Goal: Task Accomplishment & Management: Manage account settings

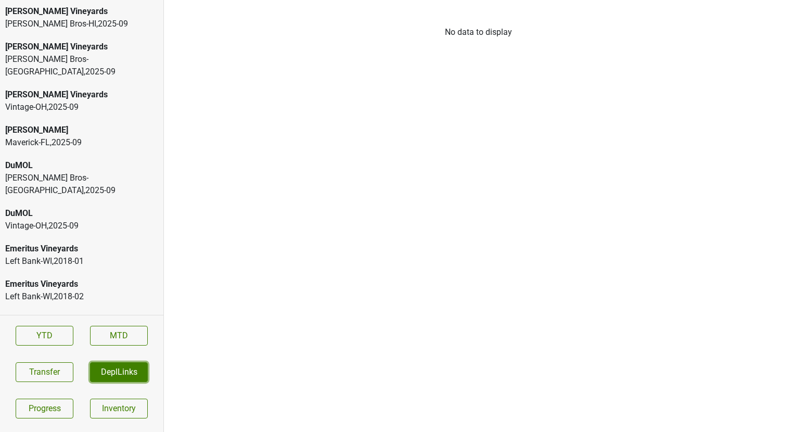
click at [99, 364] on button "DeplLinks" at bounding box center [119, 372] width 58 height 20
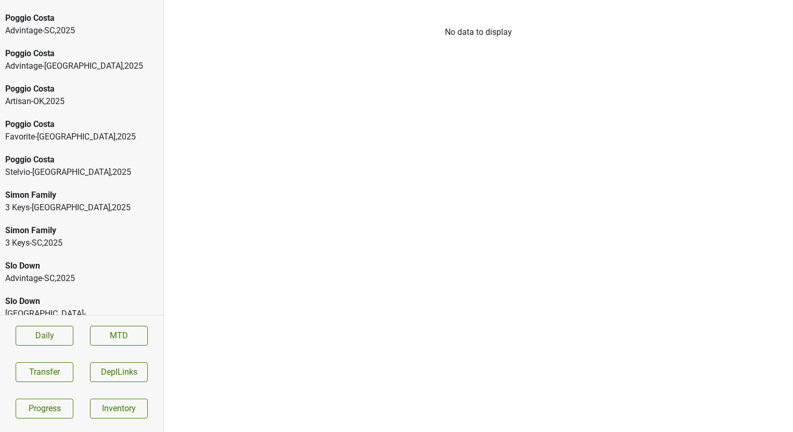
scroll to position [2678, 0]
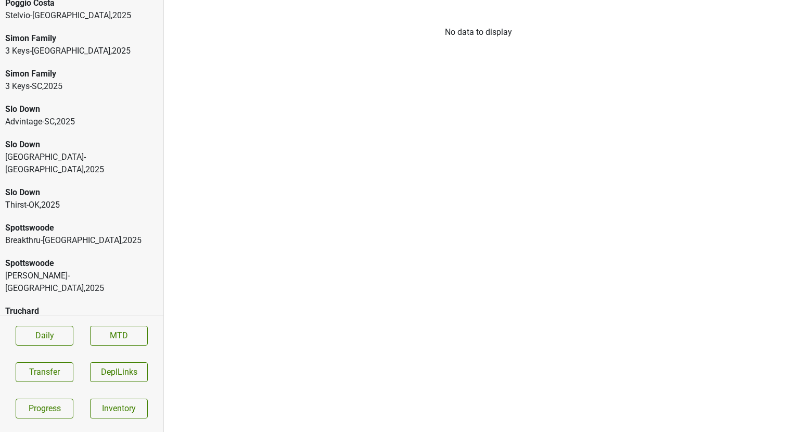
click at [44, 317] on div "Highland-CT , 2025" at bounding box center [81, 323] width 153 height 12
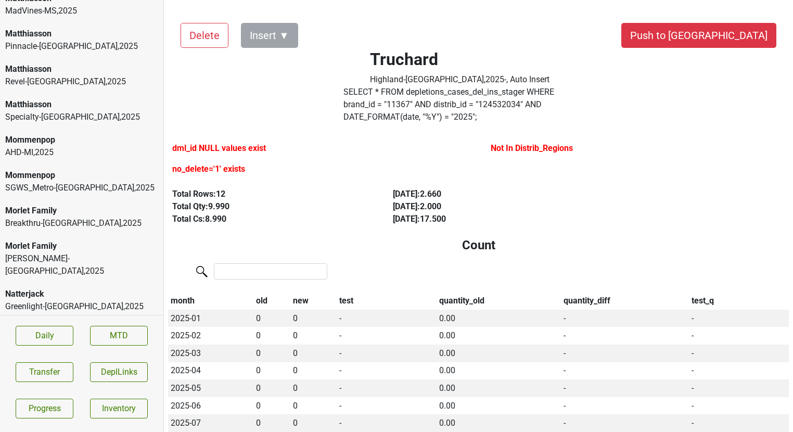
scroll to position [2163, 0]
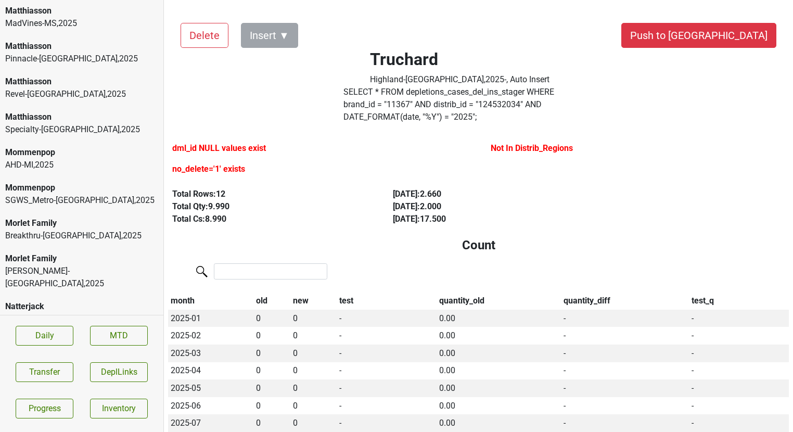
click at [70, 182] on div "Mommenpop" at bounding box center [81, 188] width 153 height 12
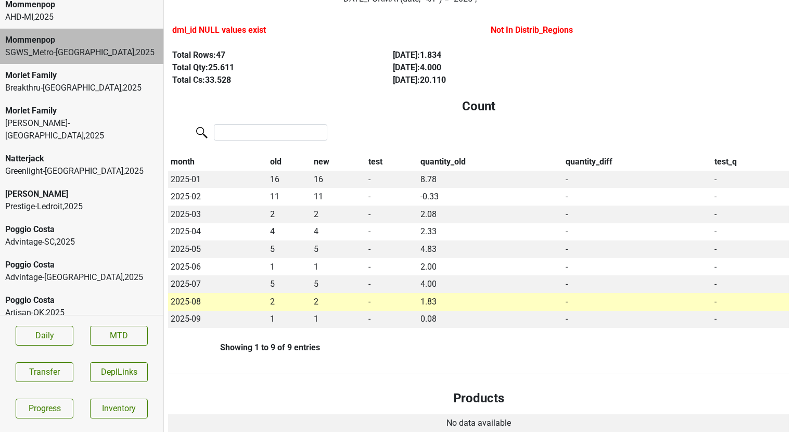
scroll to position [2728, 0]
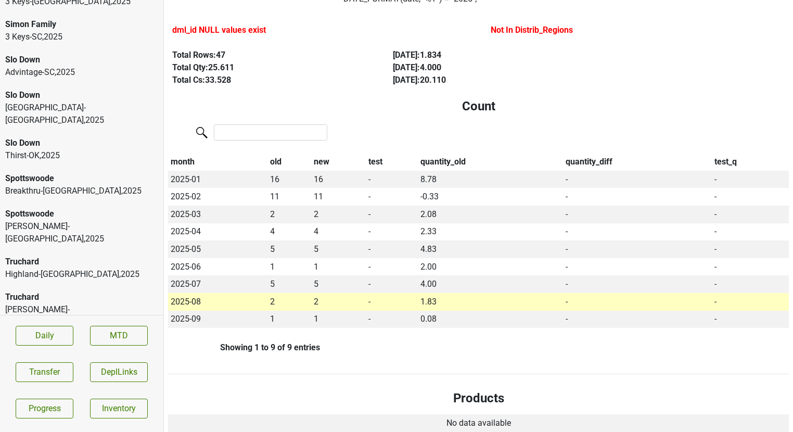
click at [40, 422] on div "Revel-CA , 2025" at bounding box center [81, 428] width 153 height 12
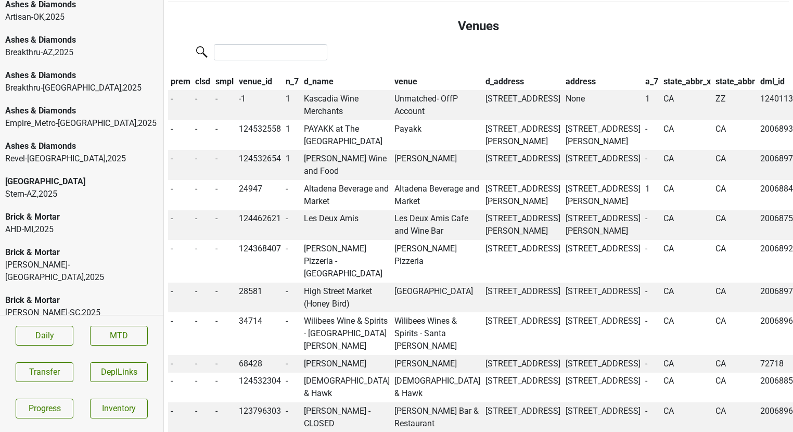
scroll to position [0, 0]
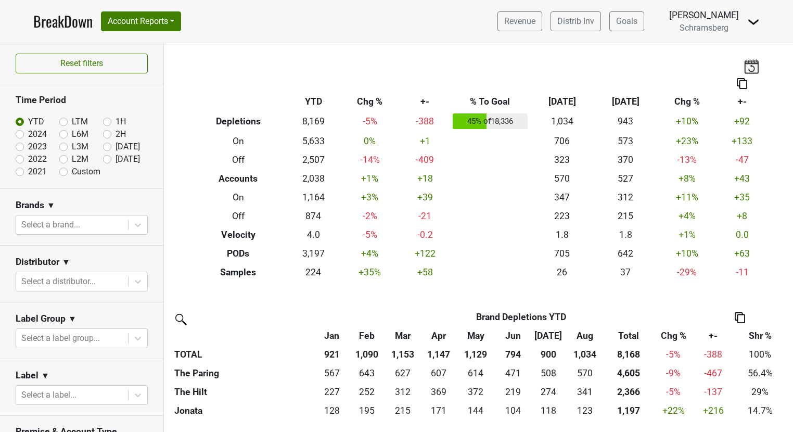
click at [755, 27] on img at bounding box center [753, 22] width 12 height 12
click at [710, 71] on link "Logout" at bounding box center [718, 75] width 82 height 17
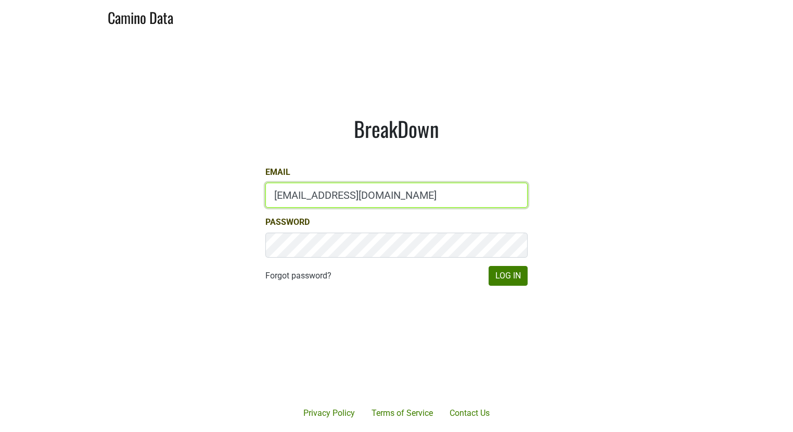
click at [282, 188] on input "marc@dumol.com" at bounding box center [396, 195] width 262 height 25
type input "gs@natterjack.com"
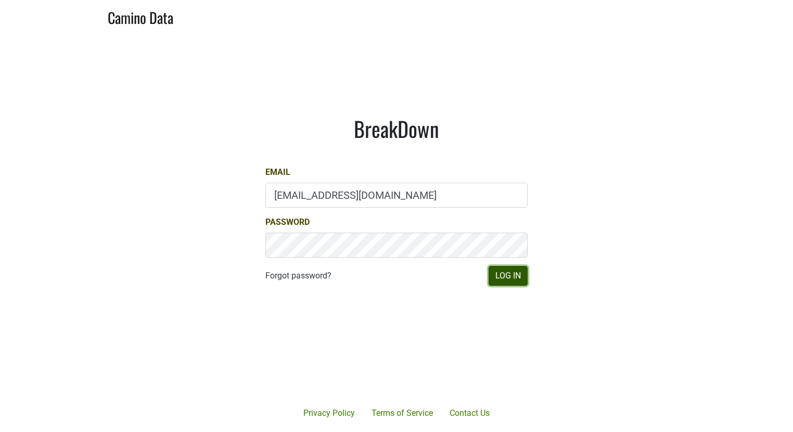
click at [500, 278] on button "Log In" at bounding box center [508, 276] width 39 height 20
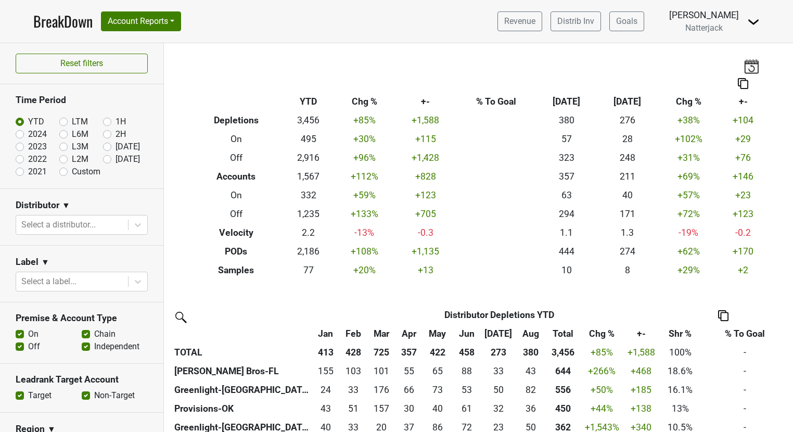
click at [750, 68] on img at bounding box center [751, 66] width 16 height 15
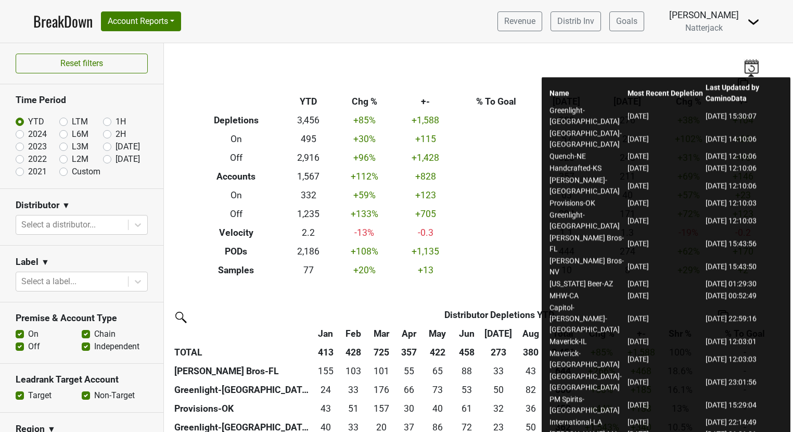
click at [447, 67] on div "Breakdown Type YTD Chg % +- % To Goal Aug ‘25 Aug ‘24 Chg % +- Depletions 3,456…" at bounding box center [478, 161] width 593 height 236
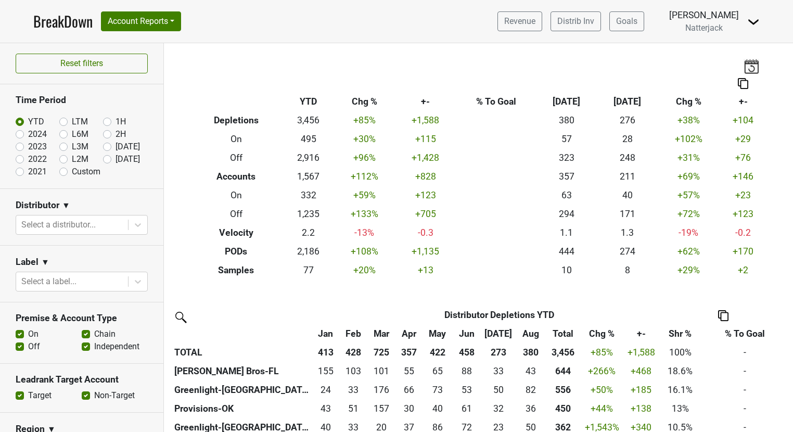
click at [72, 172] on label "Custom" at bounding box center [86, 171] width 29 height 12
click at [62, 172] on input "Custom" at bounding box center [80, 170] width 42 height 10
radio input "true"
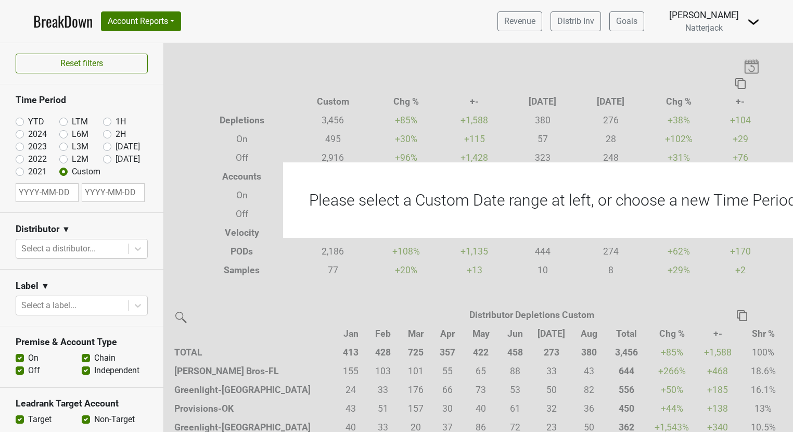
click at [115, 160] on label "[DATE]" at bounding box center [127, 159] width 24 height 12
click at [107, 160] on input "[DATE]" at bounding box center [124, 158] width 42 height 10
radio input "true"
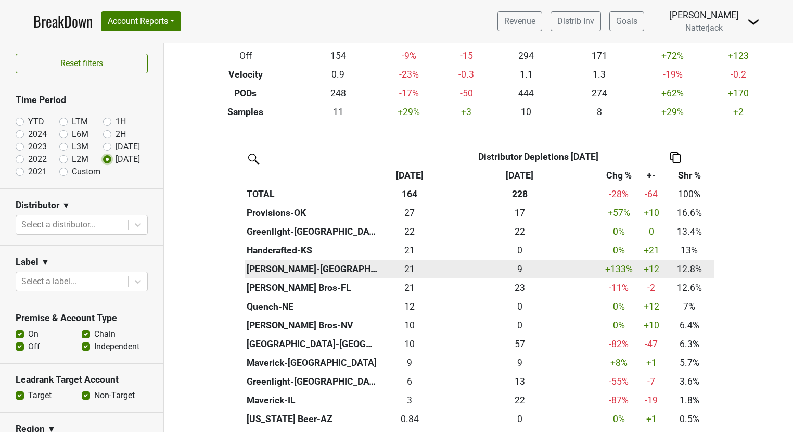
scroll to position [155, 0]
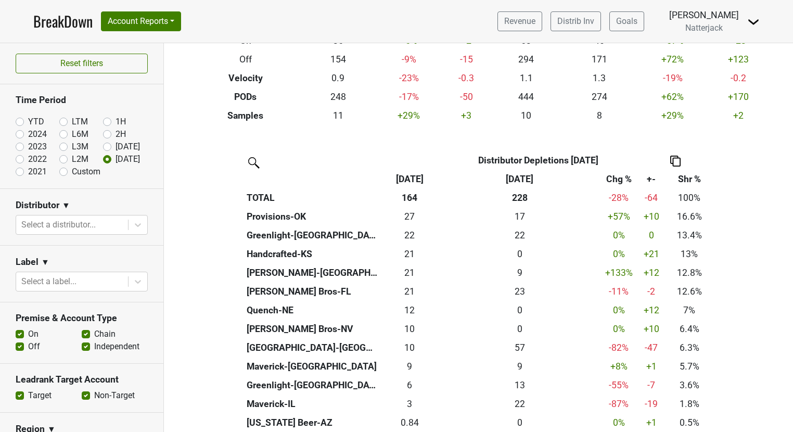
drag, startPoint x: 501, startPoint y: 179, endPoint x: 538, endPoint y: 182, distance: 37.5
click at [538, 182] on th "Sep '24" at bounding box center [519, 179] width 161 height 19
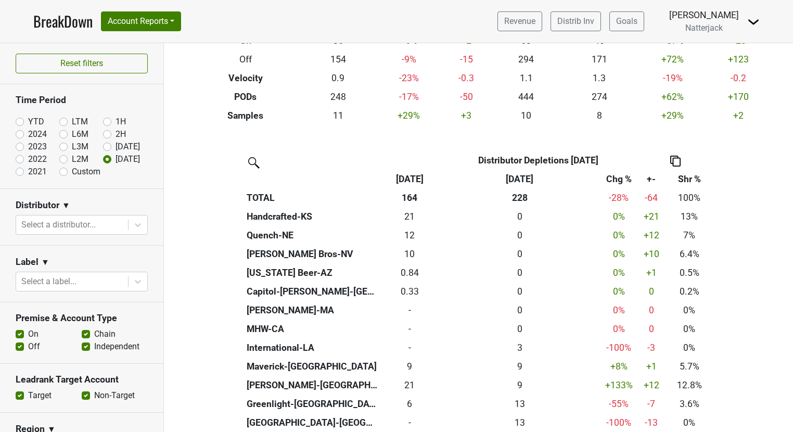
click at [28, 122] on label "YTD" at bounding box center [36, 121] width 16 height 12
click at [18, 122] on input "YTD" at bounding box center [37, 120] width 42 height 10
radio input "true"
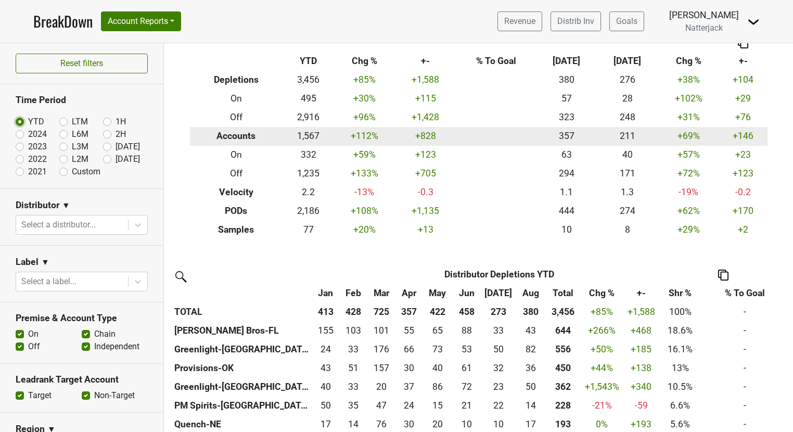
scroll to position [0, 0]
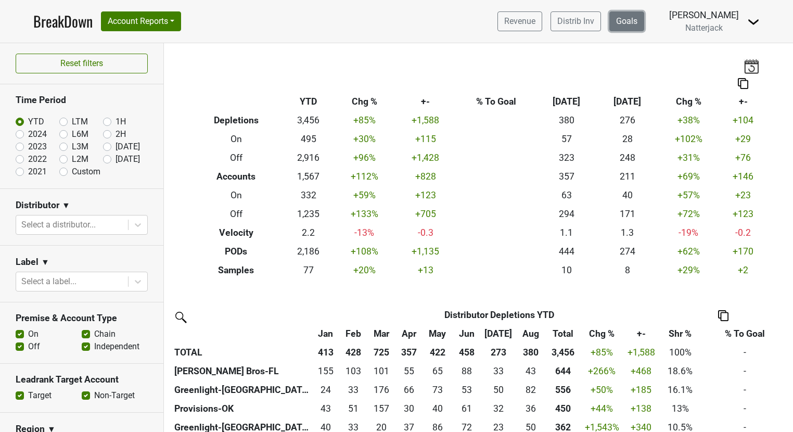
click at [637, 17] on link "Goals" at bounding box center [626, 21] width 35 height 20
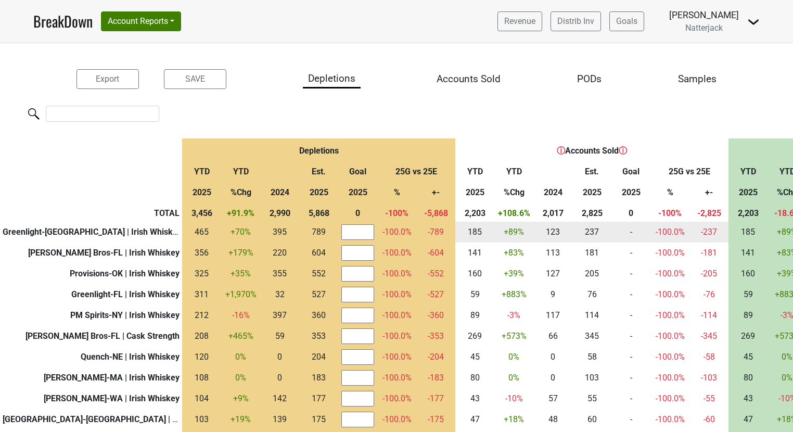
click at [341, 232] on input "number" at bounding box center [357, 232] width 33 height 16
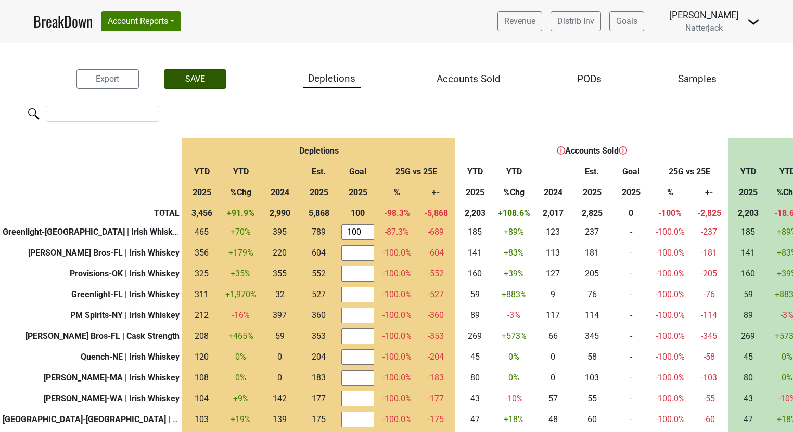
type input "100"
click at [193, 84] on button "SAVE" at bounding box center [195, 79] width 62 height 20
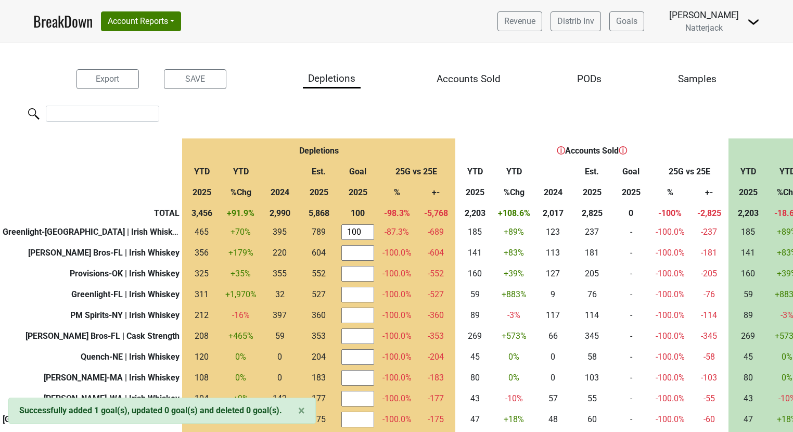
click at [66, 23] on link "BreakDown" at bounding box center [62, 21] width 59 height 22
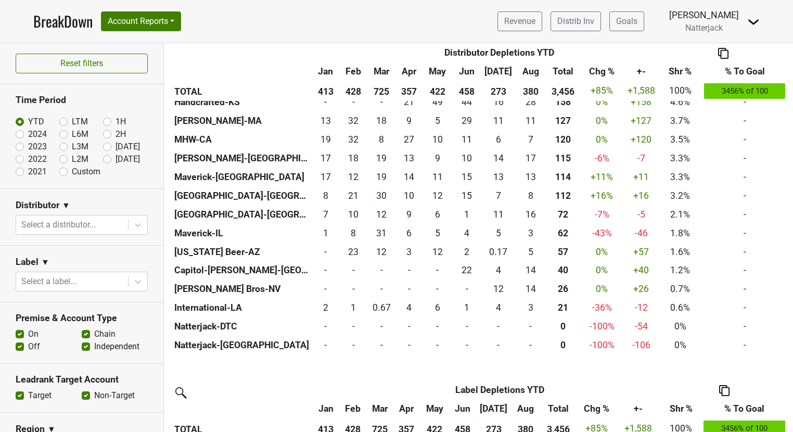
scroll to position [479, 0]
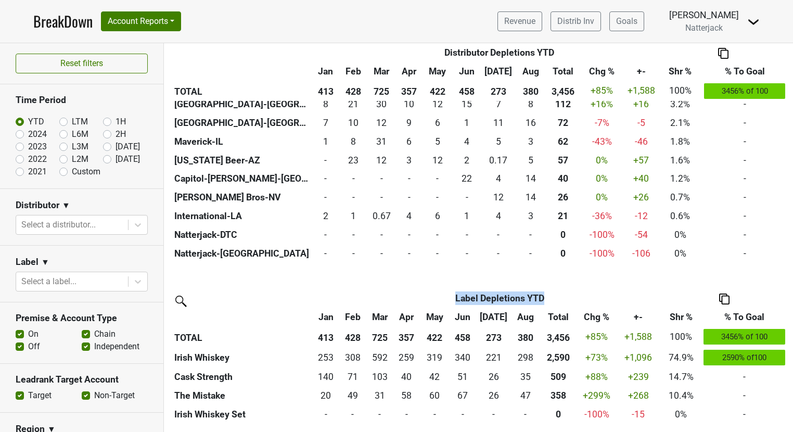
drag, startPoint x: 448, startPoint y: 297, endPoint x: 550, endPoint y: 297, distance: 101.4
click at [550, 297] on th "Label Depletions YTD" at bounding box center [500, 298] width 322 height 19
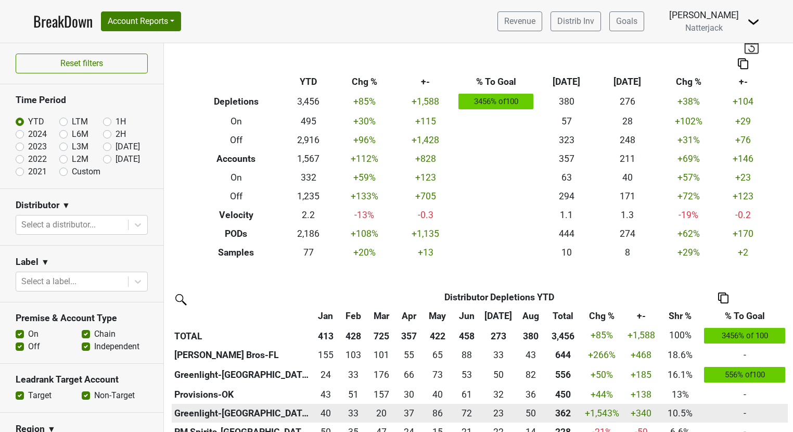
scroll to position [0, 0]
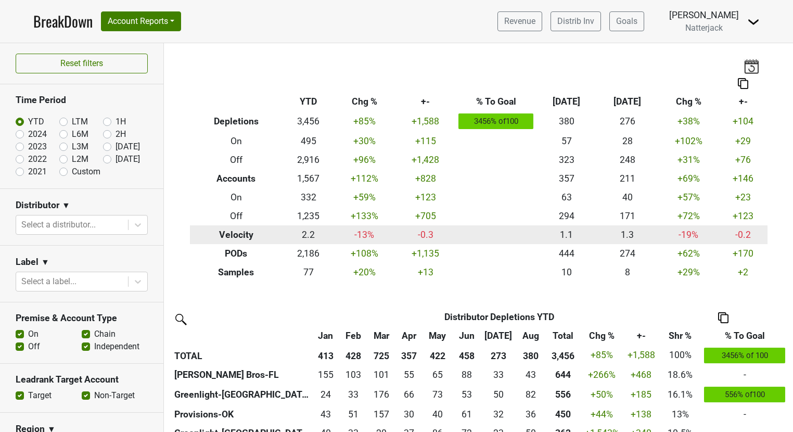
click at [223, 238] on th "Velocity" at bounding box center [236, 234] width 93 height 19
click at [214, 236] on th "Velocity" at bounding box center [236, 234] width 93 height 19
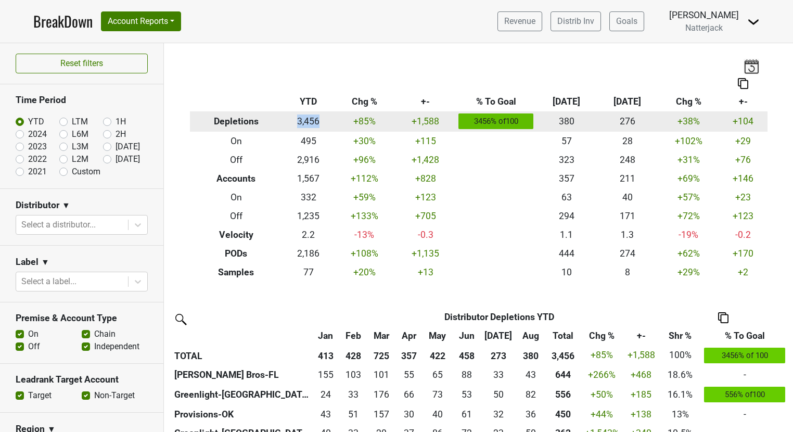
drag, startPoint x: 292, startPoint y: 122, endPoint x: 316, endPoint y: 120, distance: 24.0
click at [316, 120] on td "3,456" at bounding box center [307, 121] width 51 height 21
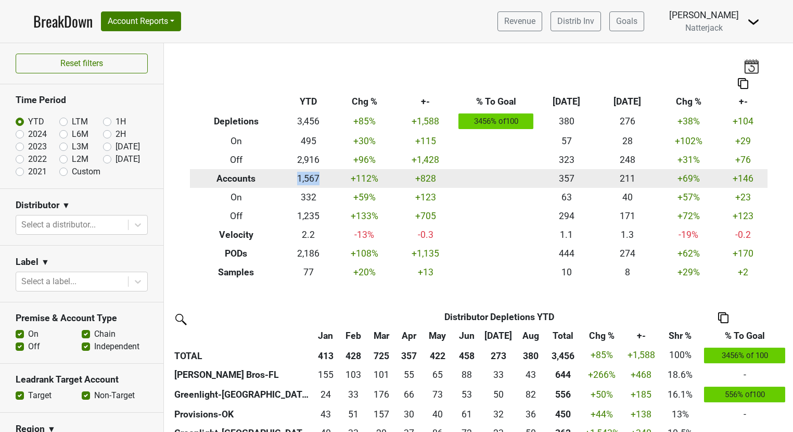
drag, startPoint x: 294, startPoint y: 182, endPoint x: 318, endPoint y: 179, distance: 24.1
click at [318, 179] on td "1,567" at bounding box center [307, 178] width 51 height 19
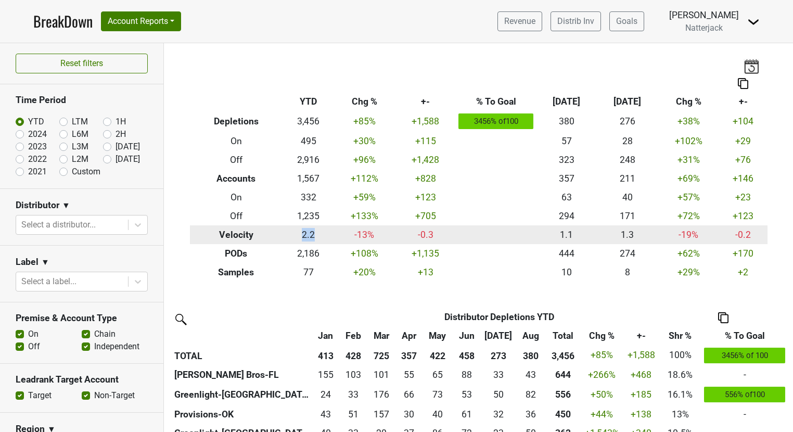
drag, startPoint x: 299, startPoint y: 235, endPoint x: 312, endPoint y: 234, distance: 12.6
click at [312, 234] on td "2.2" at bounding box center [307, 234] width 51 height 19
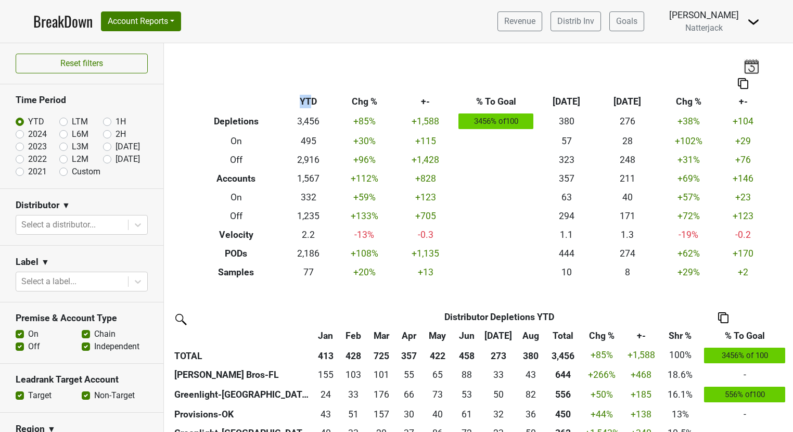
drag, startPoint x: 294, startPoint y: 102, endPoint x: 309, endPoint y: 101, distance: 14.6
click at [309, 101] on th "YTD" at bounding box center [307, 102] width 51 height 19
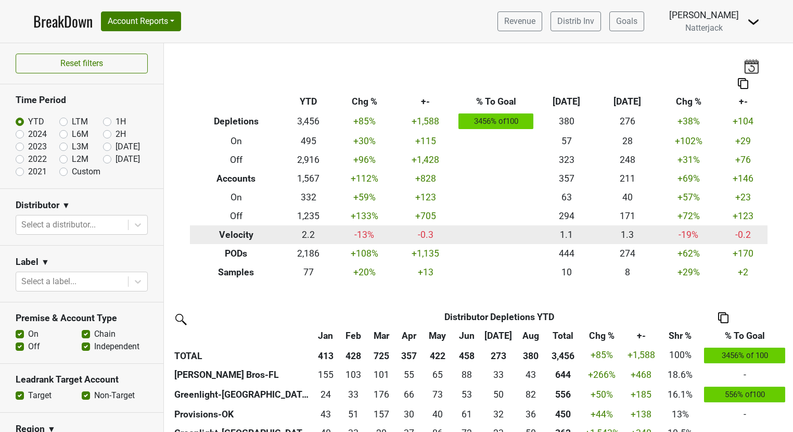
click at [241, 234] on th "Velocity" at bounding box center [236, 234] width 93 height 19
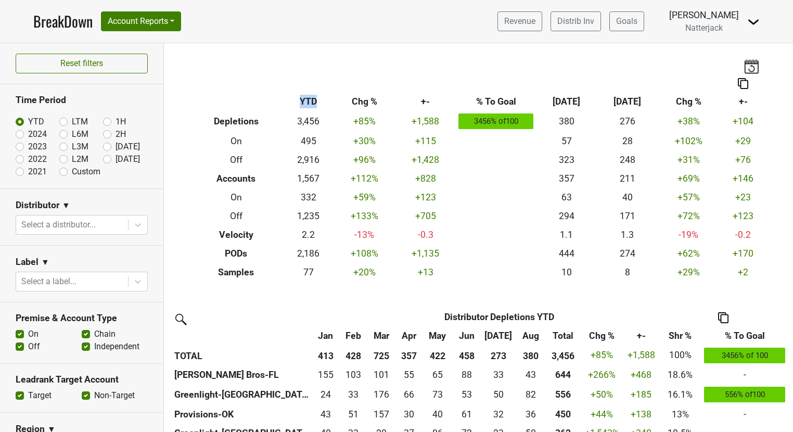
drag, startPoint x: 296, startPoint y: 102, endPoint x: 319, endPoint y: 98, distance: 24.3
click at [319, 98] on th "YTD" at bounding box center [307, 102] width 51 height 19
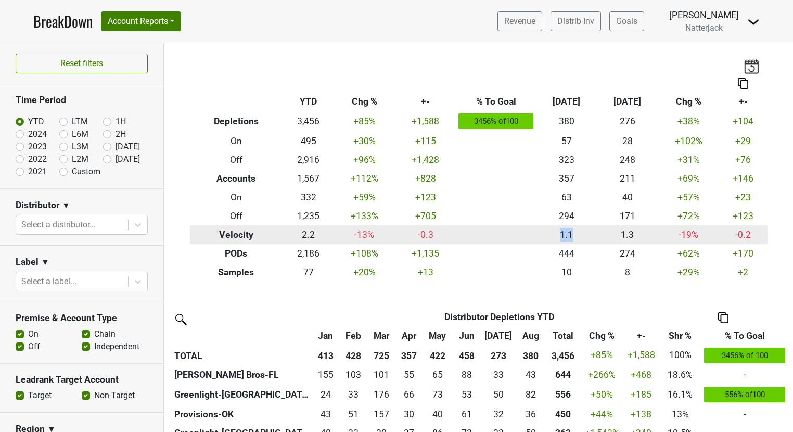
drag, startPoint x: 553, startPoint y: 234, endPoint x: 568, endPoint y: 234, distance: 15.1
click at [568, 234] on td "1.1" at bounding box center [566, 234] width 61 height 19
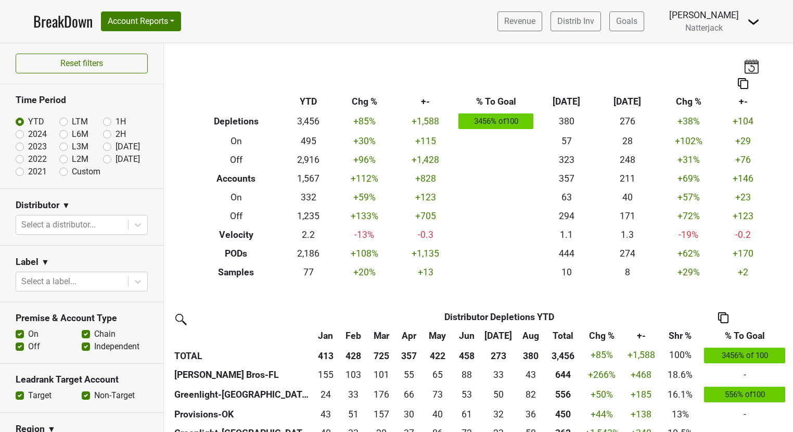
click at [299, 98] on th "YTD" at bounding box center [307, 102] width 51 height 19
click at [572, 100] on th "Aug ‘25" at bounding box center [566, 102] width 61 height 19
click at [304, 109] on th "YTD" at bounding box center [307, 102] width 51 height 19
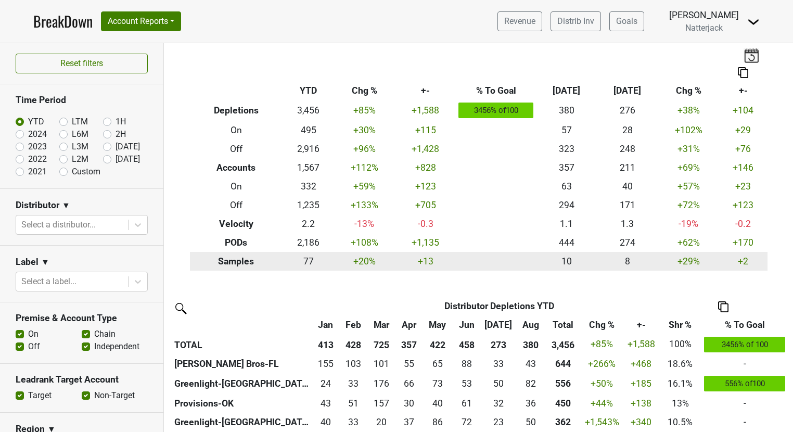
scroll to position [12, 0]
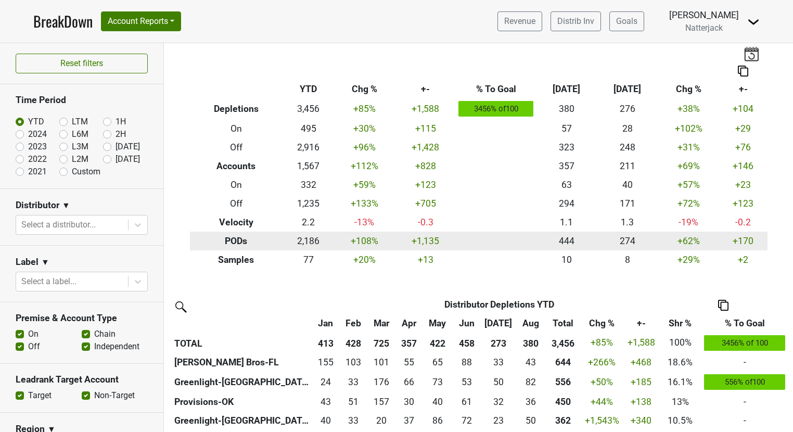
click at [304, 242] on td "2,186" at bounding box center [307, 241] width 51 height 19
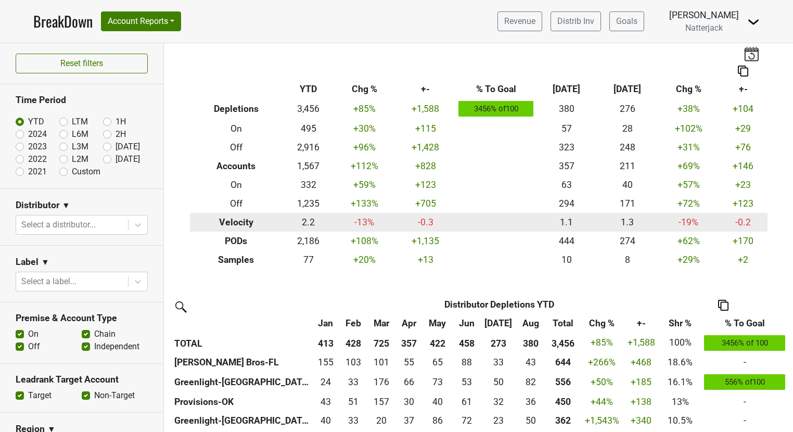
click at [239, 220] on th "Velocity" at bounding box center [236, 222] width 93 height 19
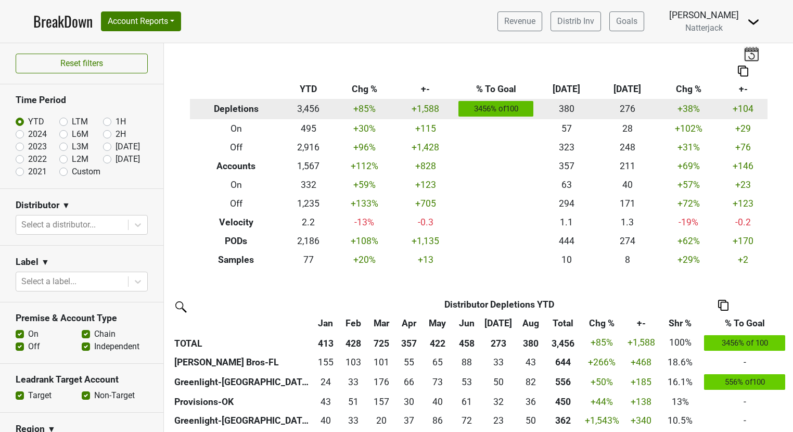
click at [248, 106] on th "Depletions" at bounding box center [236, 109] width 93 height 21
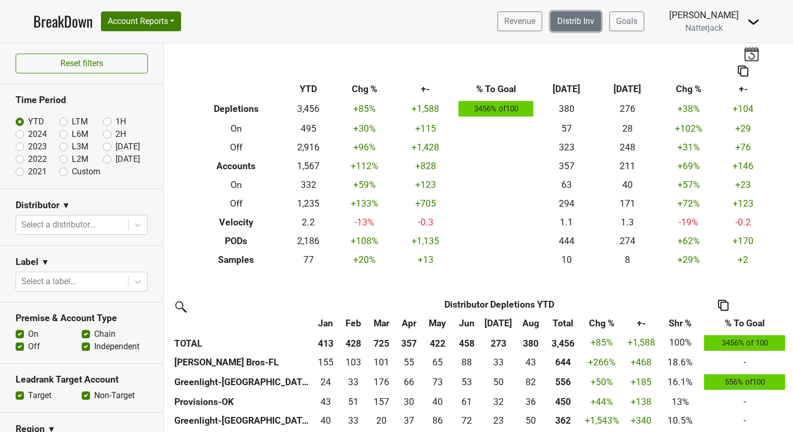
click at [581, 21] on link "Distrib Inv" at bounding box center [575, 21] width 50 height 20
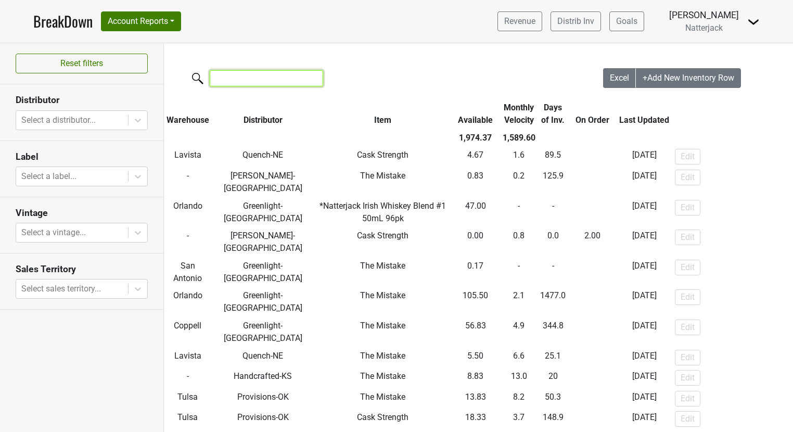
click at [267, 81] on input "search" at bounding box center [266, 78] width 113 height 16
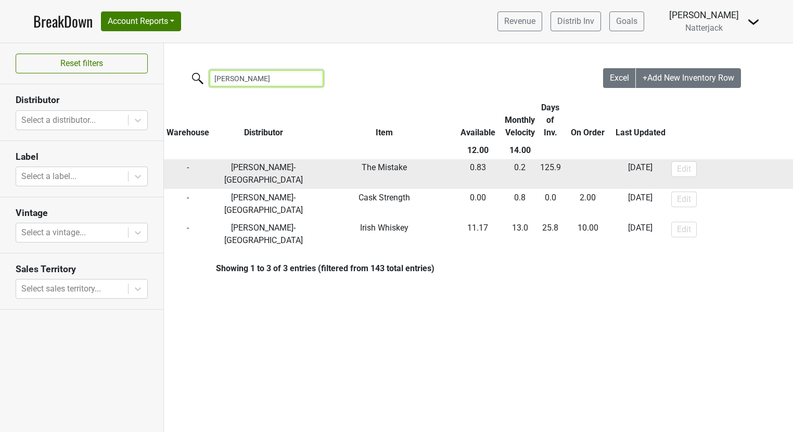
type input "[PERSON_NAME]"
click at [650, 167] on td "[DATE]" at bounding box center [640, 174] width 57 height 30
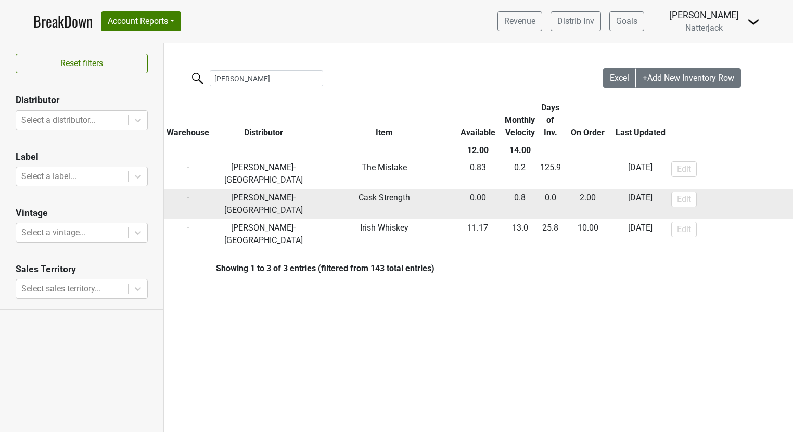
click at [646, 191] on td "[DATE]" at bounding box center [640, 204] width 57 height 30
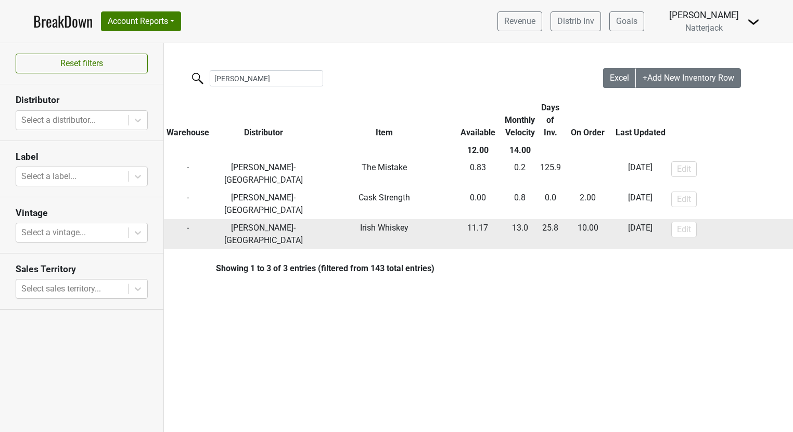
click at [646, 219] on td "[DATE]" at bounding box center [640, 234] width 57 height 30
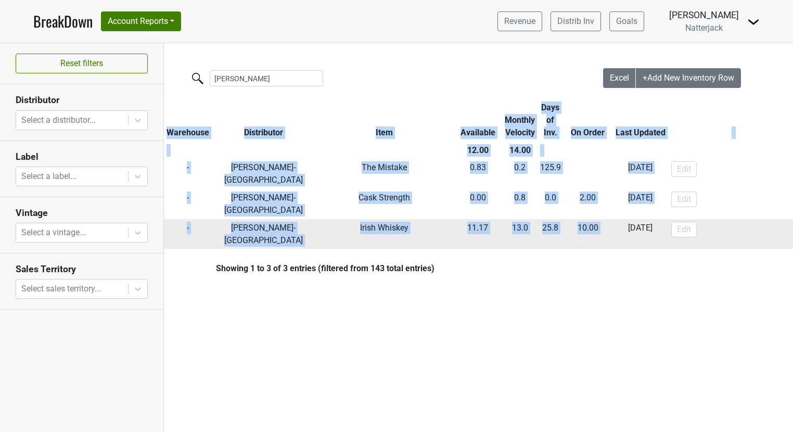
click at [646, 219] on td "[DATE]" at bounding box center [640, 234] width 57 height 30
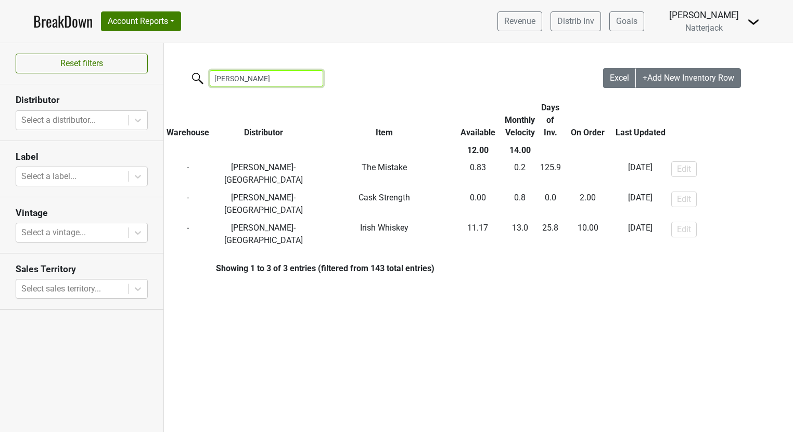
drag, startPoint x: 239, startPoint y: 78, endPoint x: 150, endPoint y: 76, distance: 89.0
click at [150, 76] on div "Reset filters Distributor Select a distributor... Label Select a label... Vinta…" at bounding box center [396, 237] width 793 height 389
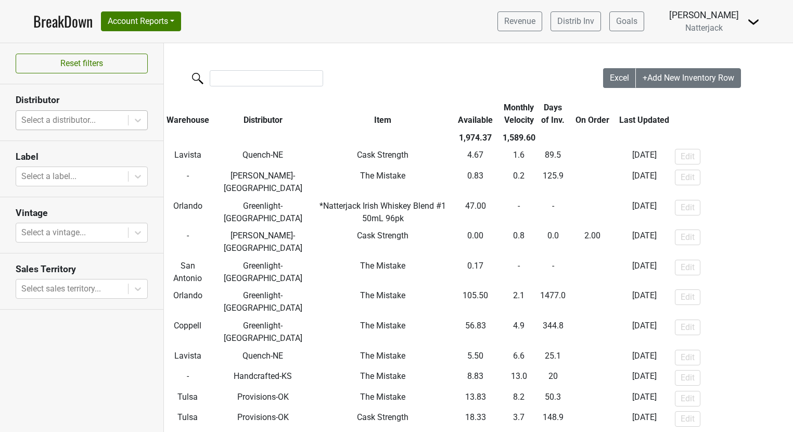
click at [90, 118] on div at bounding box center [71, 120] width 101 height 15
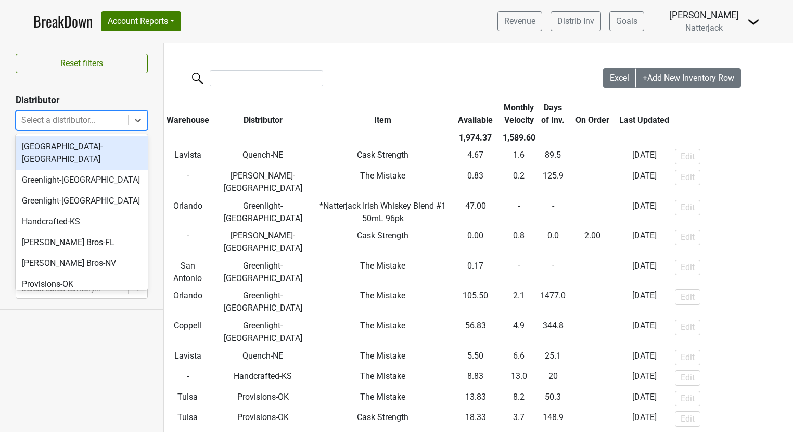
click at [101, 95] on h3 "Distributor" at bounding box center [82, 100] width 132 height 11
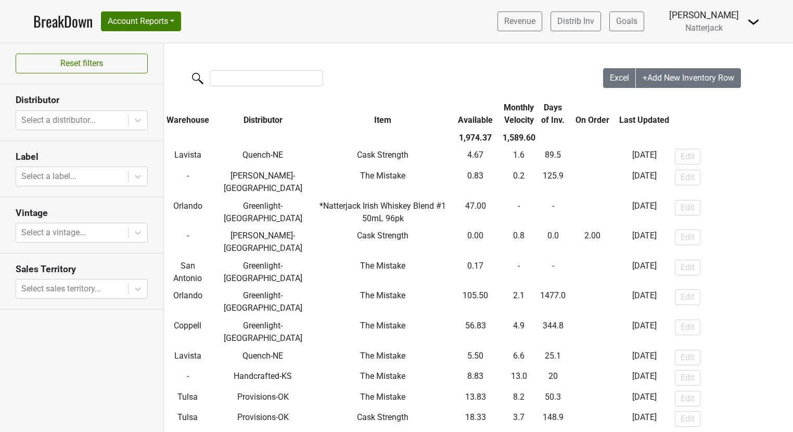
click at [59, 25] on link "BreakDown" at bounding box center [62, 21] width 59 height 22
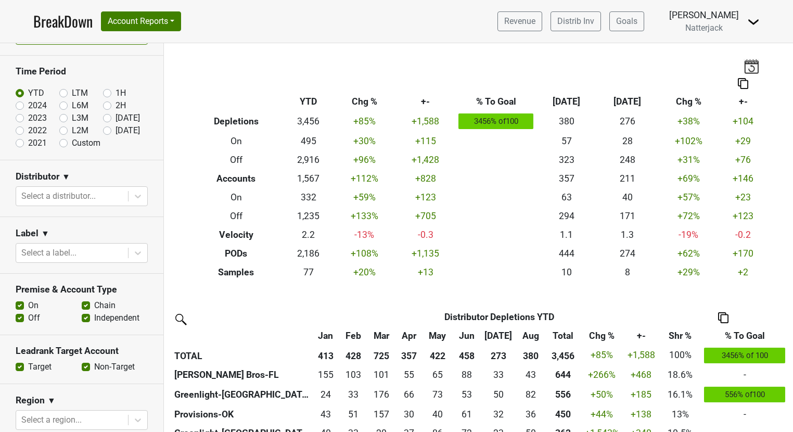
scroll to position [29, 0]
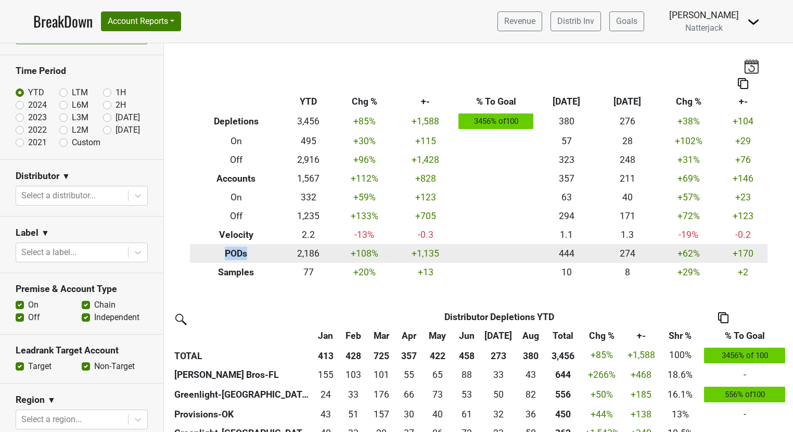
drag, startPoint x: 217, startPoint y: 250, endPoint x: 252, endPoint y: 251, distance: 34.9
click at [252, 251] on th "PODs" at bounding box center [236, 253] width 93 height 19
drag, startPoint x: 291, startPoint y: 254, endPoint x: 317, endPoint y: 254, distance: 25.5
click at [317, 254] on td "2,186" at bounding box center [307, 253] width 51 height 19
click at [310, 256] on td "2,186" at bounding box center [307, 253] width 51 height 19
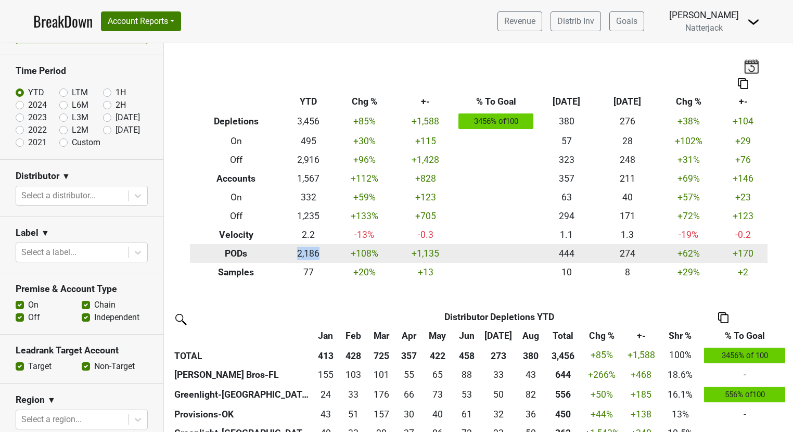
click at [310, 256] on td "2,186" at bounding box center [307, 253] width 51 height 19
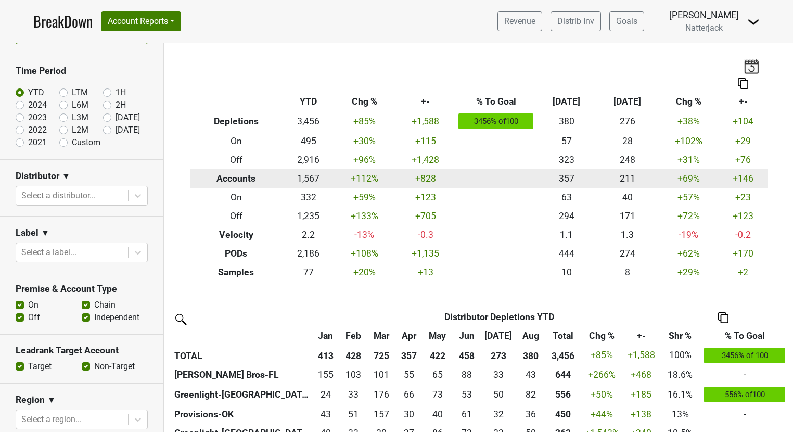
click at [303, 177] on td "1,567" at bounding box center [307, 178] width 51 height 19
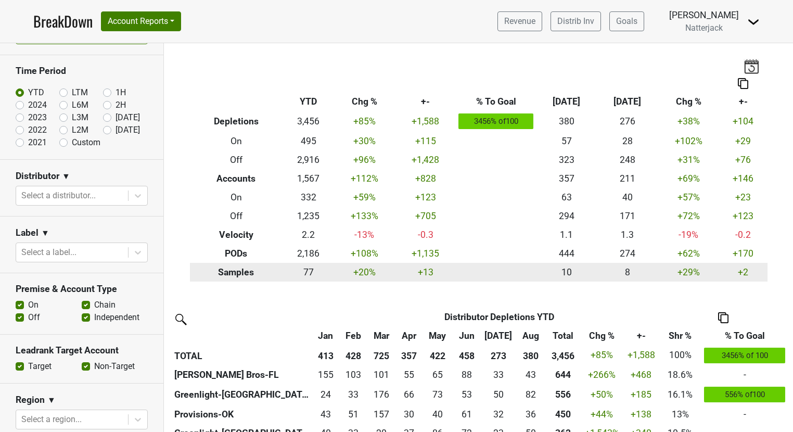
click at [229, 271] on th "Samples" at bounding box center [236, 272] width 93 height 19
drag, startPoint x: 296, startPoint y: 274, endPoint x: 310, endPoint y: 274, distance: 14.1
click at [310, 274] on td "77" at bounding box center [307, 272] width 51 height 19
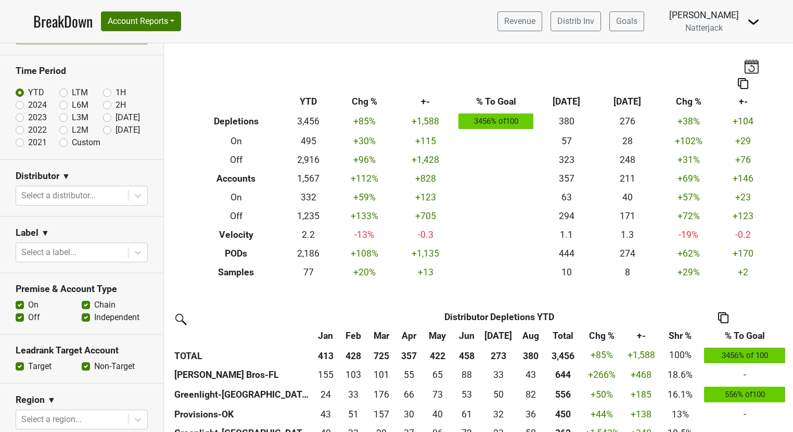
click at [282, 296] on div "Filters Breakdown Type YTD Chg % +- % To Goal Aug ‘25 Aug ‘24 Chg % +- Depletio…" at bounding box center [478, 237] width 629 height 389
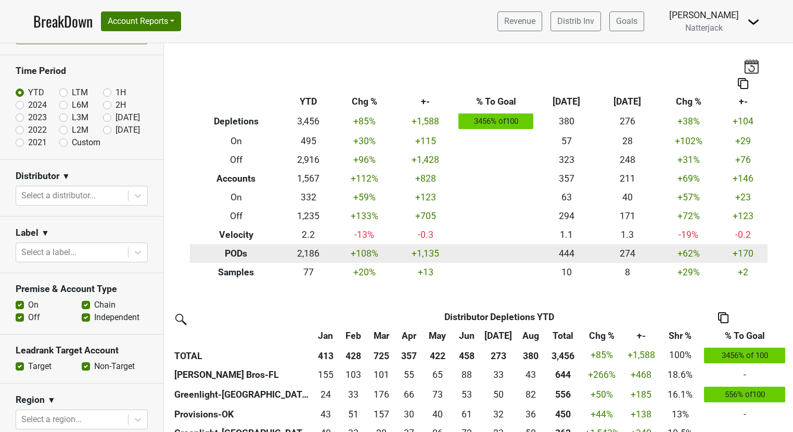
click at [299, 253] on td "2,186" at bounding box center [307, 253] width 51 height 19
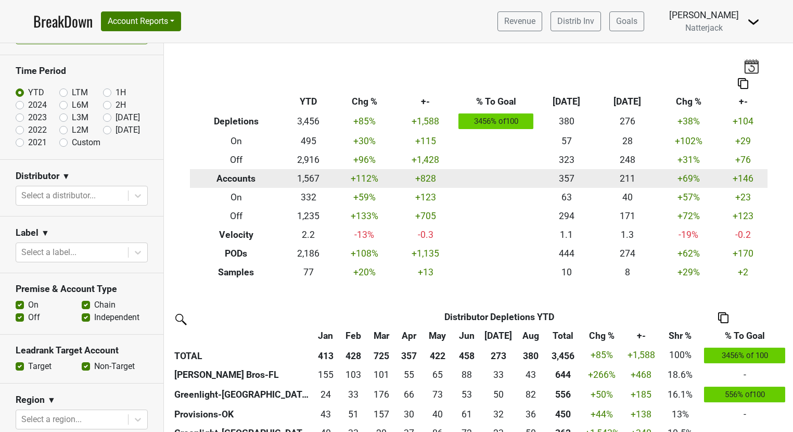
click at [307, 181] on td "1,567" at bounding box center [307, 178] width 51 height 19
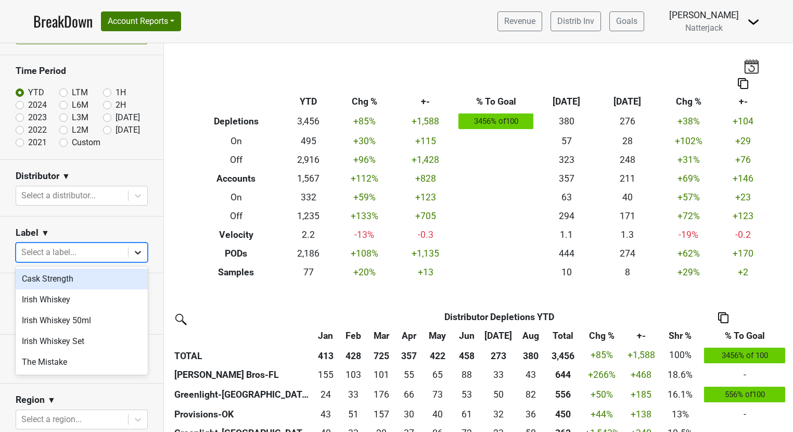
click at [134, 255] on icon at bounding box center [138, 252] width 10 height 10
click at [65, 283] on div "Cask Strength" at bounding box center [82, 278] width 132 height 21
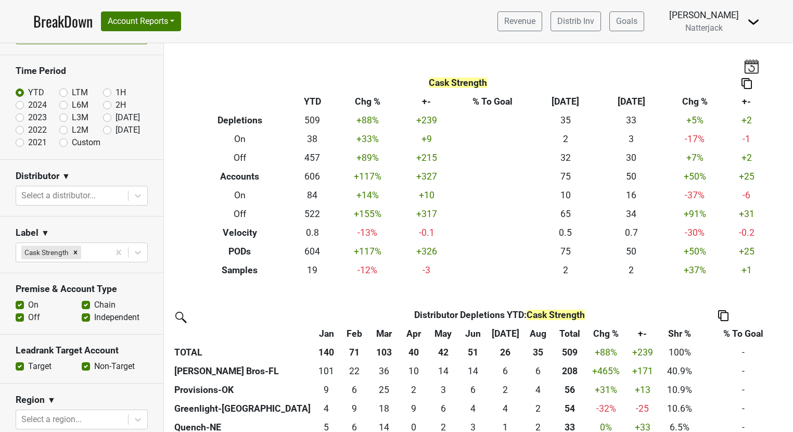
click at [433, 80] on span "Cask Strength" at bounding box center [458, 83] width 58 height 10
click at [421, 82] on th "Cask Strength" at bounding box center [458, 83] width 536 height 19
drag, startPoint x: 409, startPoint y: 86, endPoint x: 502, endPoint y: 85, distance: 92.6
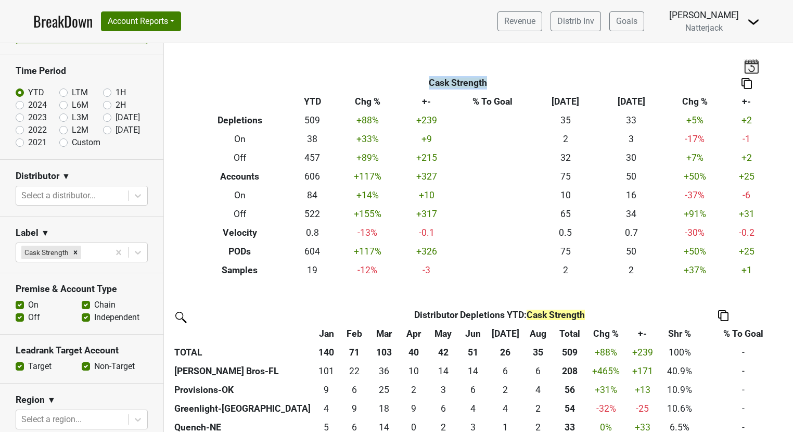
click at [502, 85] on th "Cask Strength" at bounding box center [458, 83] width 536 height 19
click at [343, 309] on th "Distributor Depletions YTD : Cask Strength" at bounding box center [499, 314] width 320 height 19
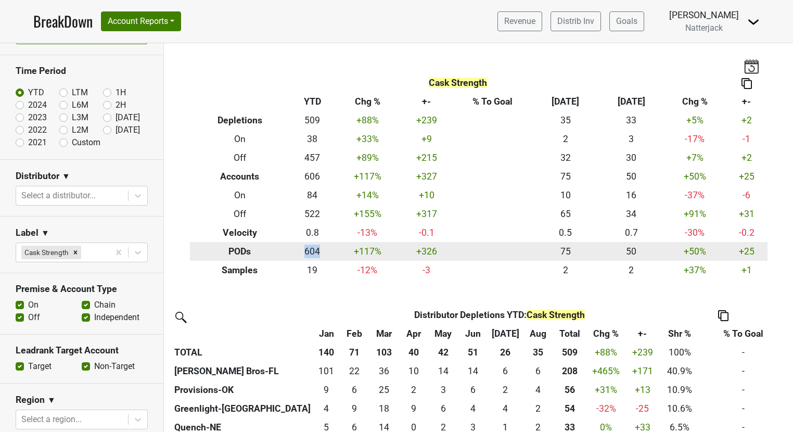
drag, startPoint x: 300, startPoint y: 253, endPoint x: 319, endPoint y: 253, distance: 19.2
click at [319, 253] on td "604" at bounding box center [312, 251] width 45 height 19
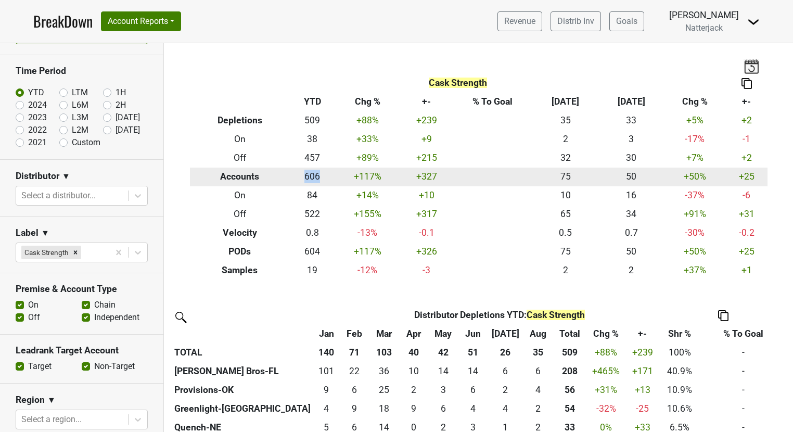
drag, startPoint x: 299, startPoint y: 177, endPoint x: 326, endPoint y: 176, distance: 27.1
click at [326, 176] on td "606" at bounding box center [312, 177] width 45 height 19
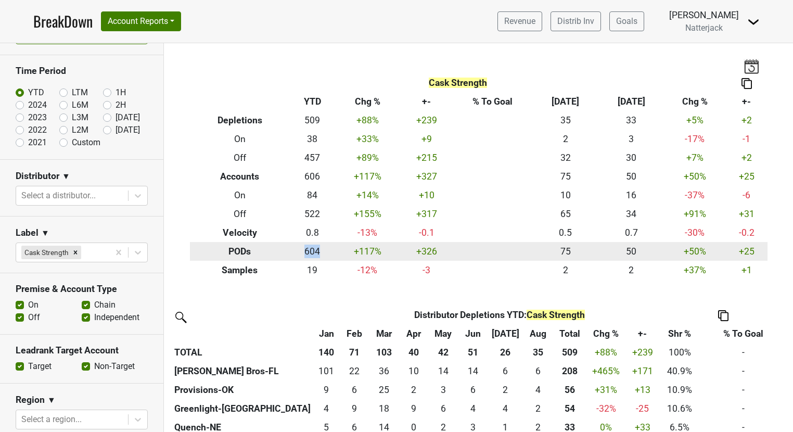
drag, startPoint x: 298, startPoint y: 251, endPoint x: 323, endPoint y: 250, distance: 24.5
click at [323, 250] on td "604" at bounding box center [312, 251] width 45 height 19
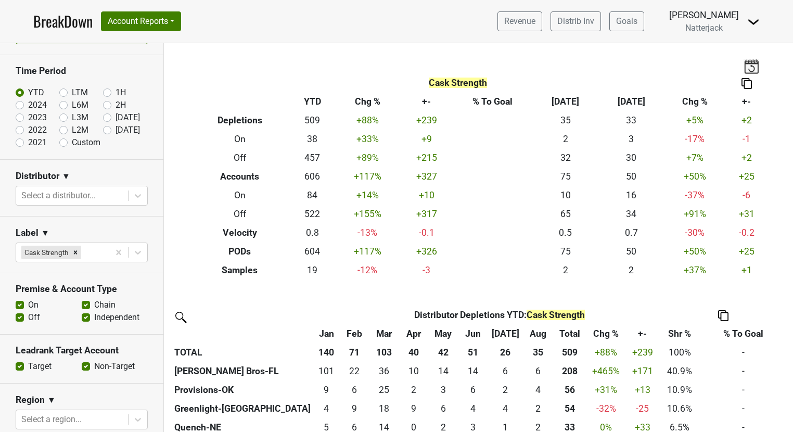
click at [295, 76] on th "Cask Strength" at bounding box center [458, 83] width 536 height 19
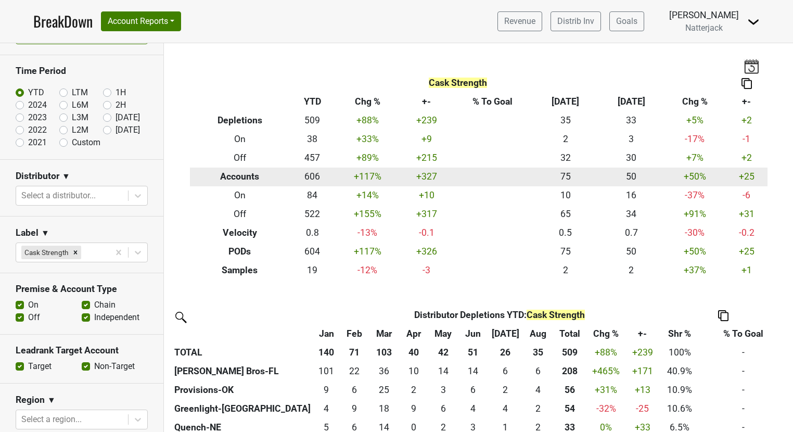
click at [315, 180] on td "606" at bounding box center [312, 177] width 45 height 19
click at [312, 178] on td "606" at bounding box center [312, 177] width 45 height 19
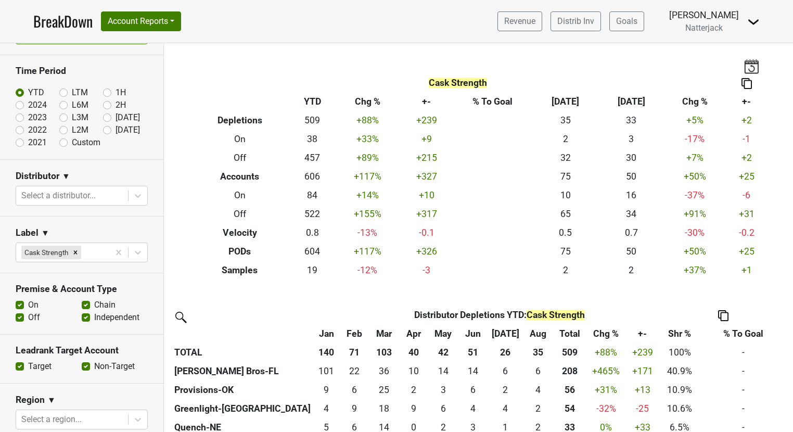
click at [441, 84] on span "Cask Strength" at bounding box center [458, 83] width 58 height 10
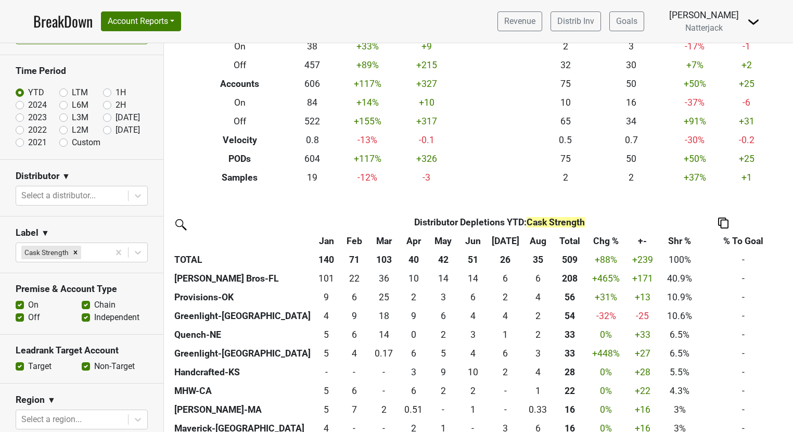
scroll to position [129, 0]
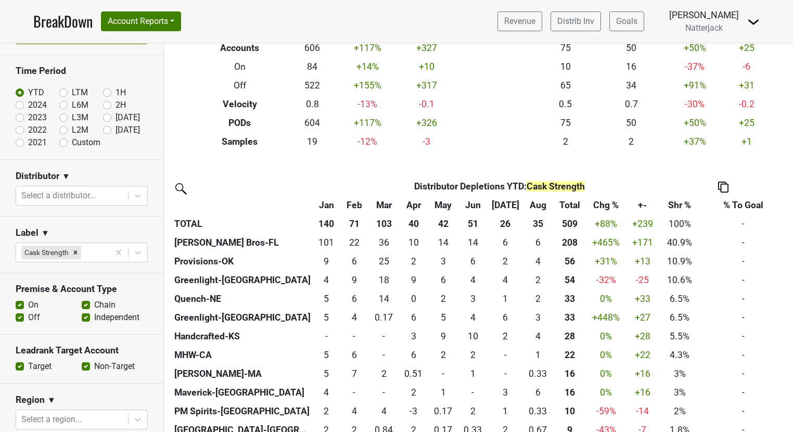
click at [721, 191] on img at bounding box center [723, 187] width 10 height 11
click at [300, 162] on div "Filters Cask Strength Breakdown Type YTD Chg % +- % To Goal Aug ‘25 Aug ‘24 Chg…" at bounding box center [478, 237] width 629 height 389
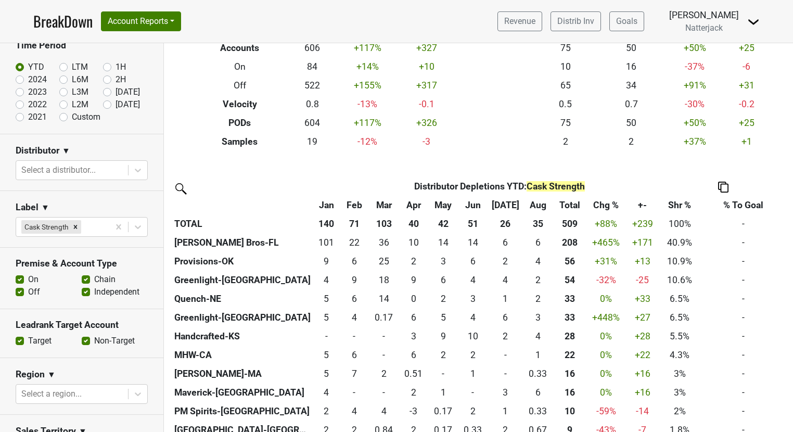
scroll to position [65, 0]
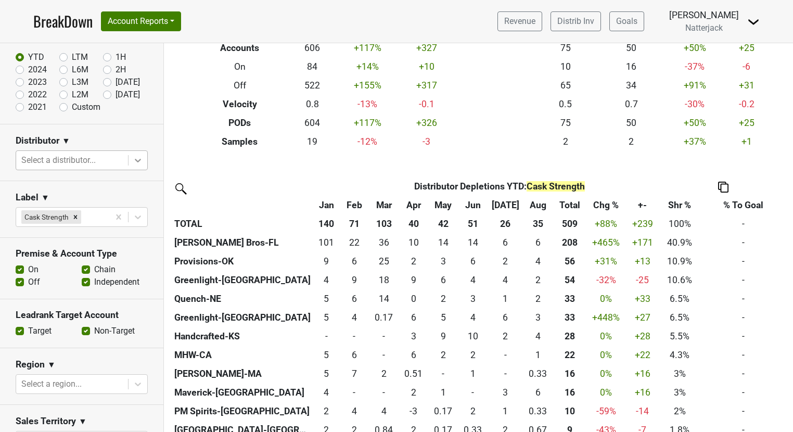
click at [133, 161] on icon at bounding box center [138, 160] width 10 height 10
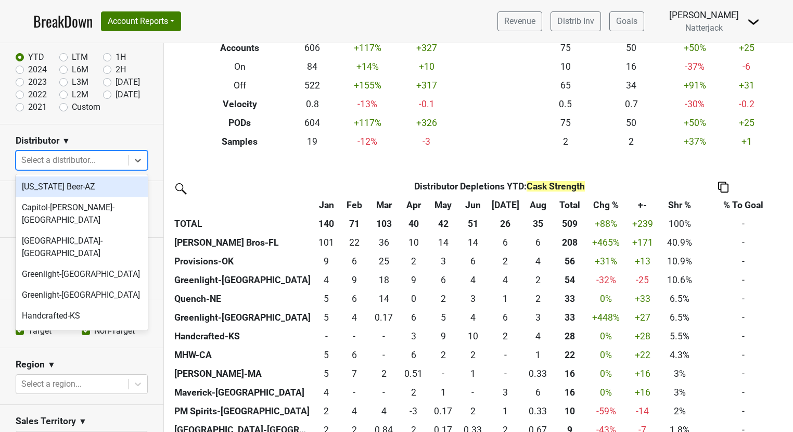
click at [132, 125] on section "Distributor ▼ option Arizona Beer-AZ focused, 1 of 21. 21 results available. Us…" at bounding box center [81, 152] width 163 height 57
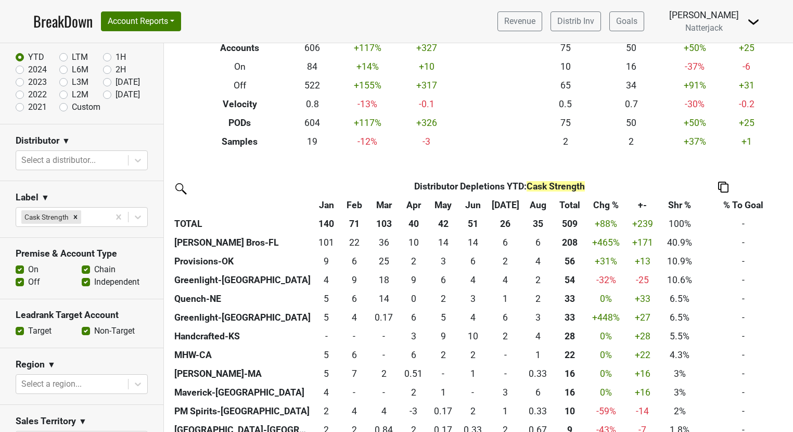
click at [65, 142] on span "▼" at bounding box center [66, 141] width 8 height 12
click at [89, 177] on link "Distributor Excludes" at bounding box center [111, 178] width 98 height 17
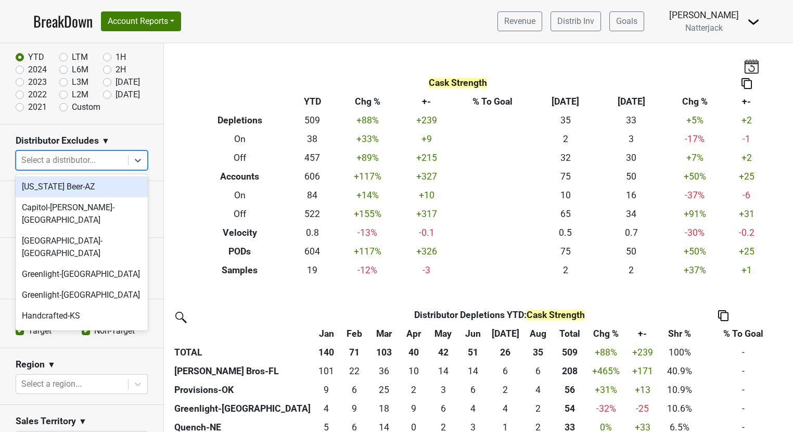
click at [77, 161] on div at bounding box center [71, 160] width 101 height 15
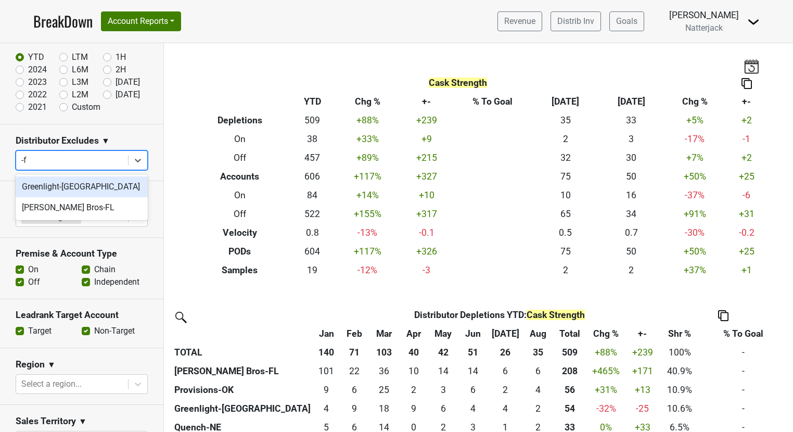
type input "-fl"
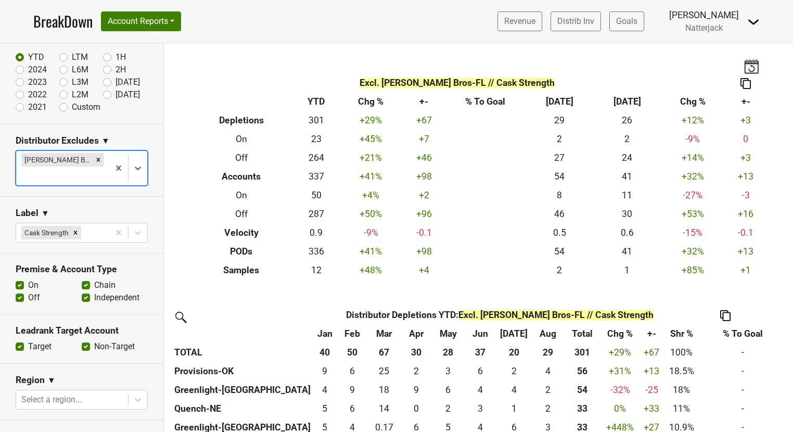
click at [107, 140] on span "▼" at bounding box center [105, 141] width 8 height 12
drag, startPoint x: 378, startPoint y: 84, endPoint x: 468, endPoint y: 83, distance: 90.0
click at [468, 83] on span "Excl. Johnson Bros-FL // Cask Strength" at bounding box center [456, 83] width 195 height 10
drag, startPoint x: 479, startPoint y: 84, endPoint x: 546, endPoint y: 84, distance: 66.6
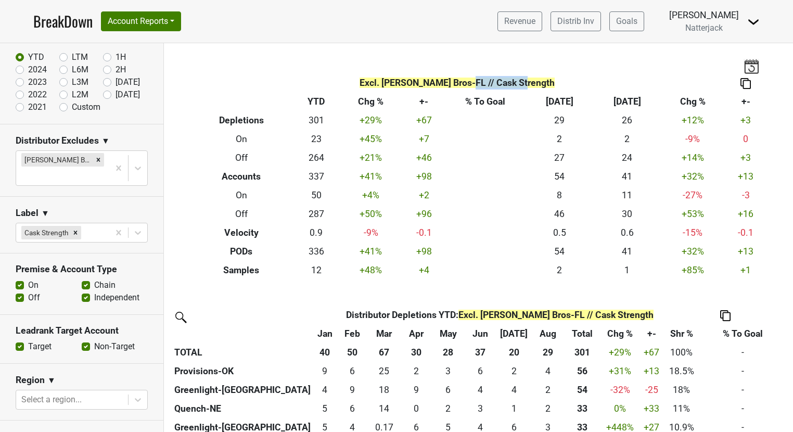
click at [546, 84] on th "Excl. Johnson Bros-FL // Cask Strength" at bounding box center [457, 83] width 535 height 19
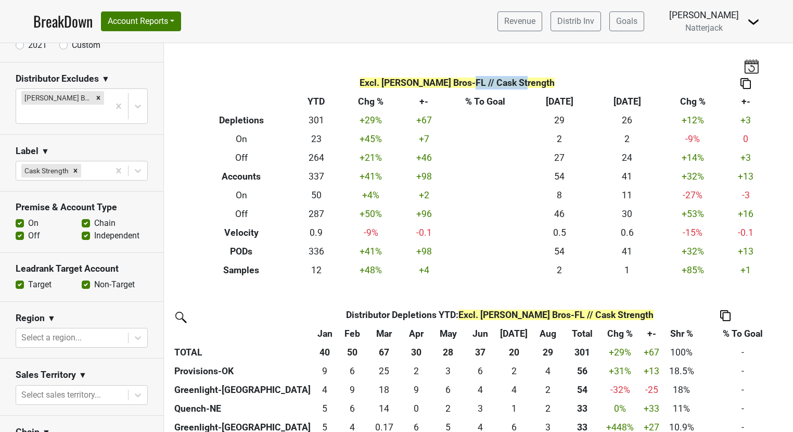
scroll to position [132, 0]
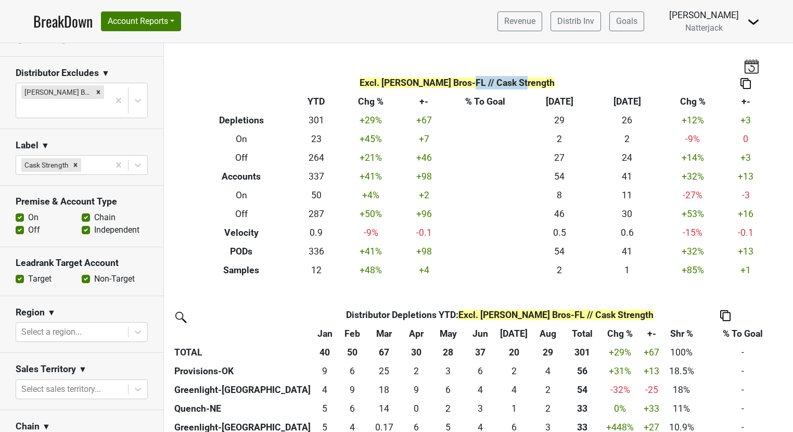
click at [28, 224] on label "Off" at bounding box center [34, 230] width 12 height 12
click at [20, 224] on input "Off" at bounding box center [20, 229] width 8 height 10
checkbox input "false"
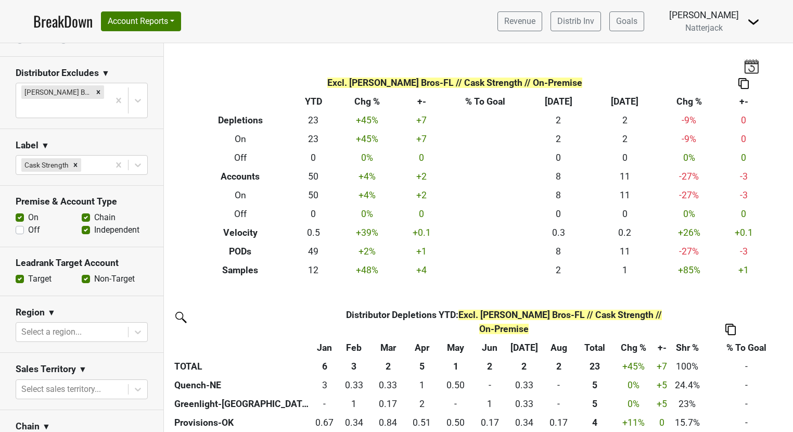
click at [31, 225] on section "Premise & Account Type On Off Chain Independent" at bounding box center [81, 216] width 163 height 61
click at [94, 211] on label "Chain" at bounding box center [104, 217] width 21 height 12
click at [87, 211] on input "Chain" at bounding box center [86, 216] width 8 height 10
checkbox input "false"
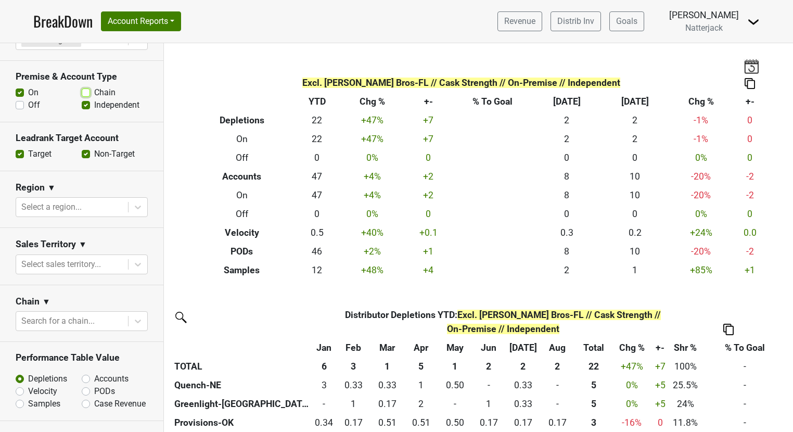
scroll to position [258, 0]
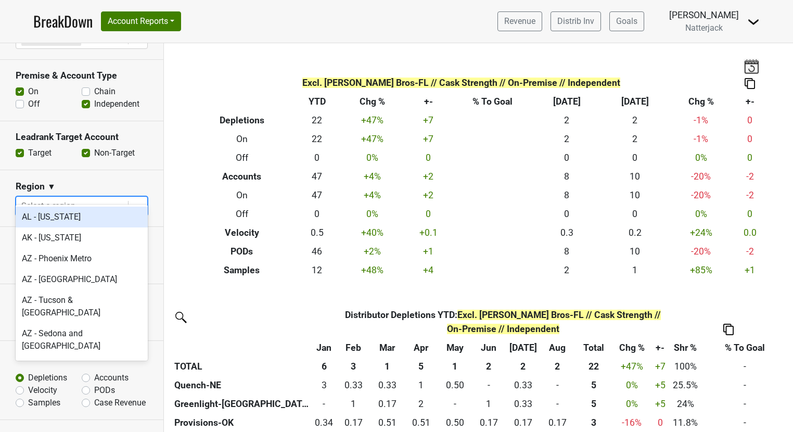
click at [140, 201] on icon at bounding box center [138, 206] width 10 height 10
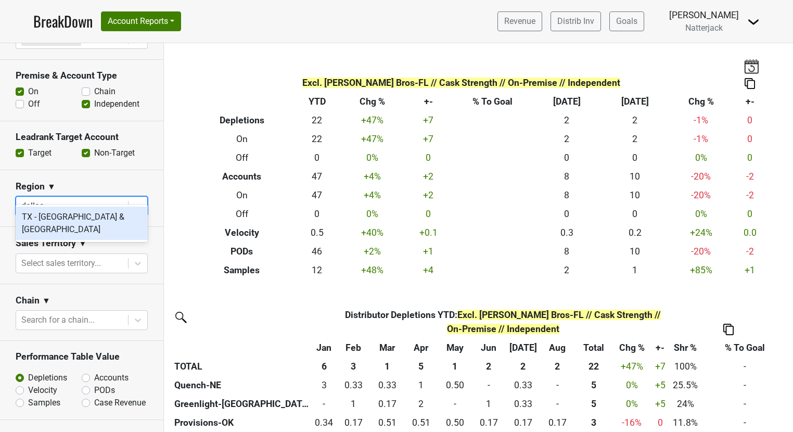
type input "o"
type input "houston"
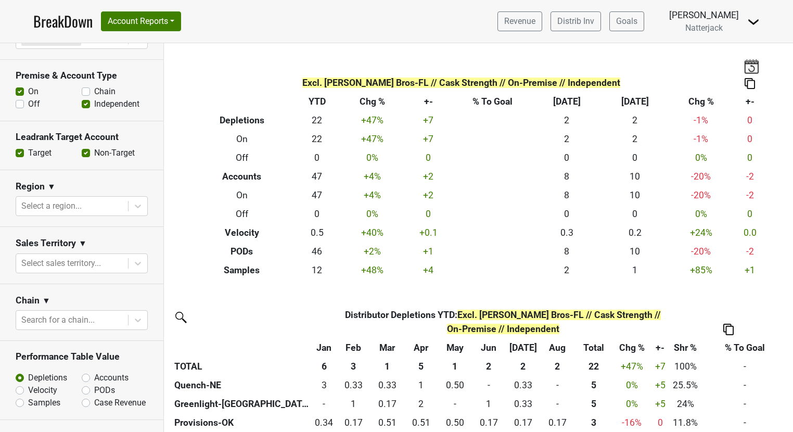
click at [100, 284] on section "Chain ▼ Search for a chain..." at bounding box center [81, 312] width 163 height 57
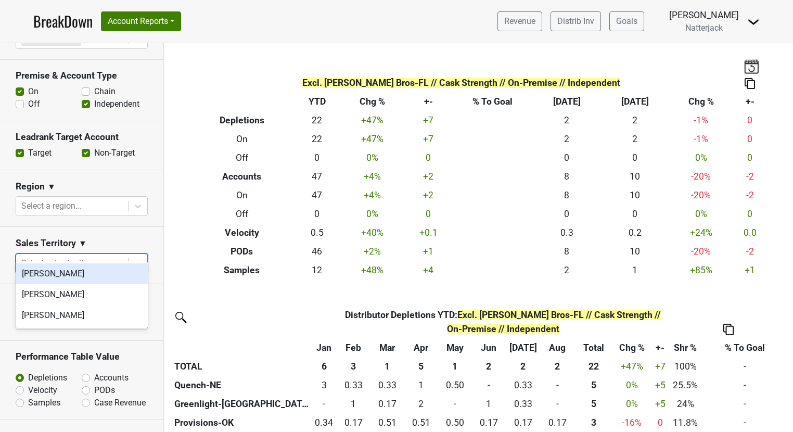
click at [135, 258] on icon at bounding box center [138, 263] width 10 height 10
click at [155, 241] on section "Sales Territory ▼ option Aidan Mehigan focused, 1 of 3. 3 results available. Us…" at bounding box center [81, 255] width 163 height 57
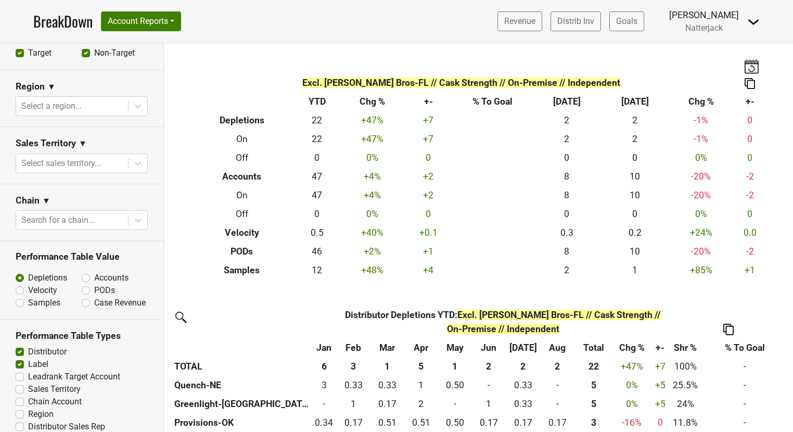
scroll to position [379, 0]
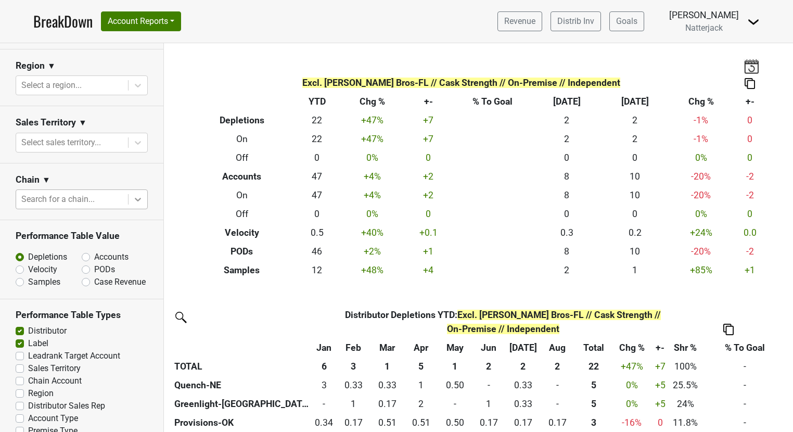
click at [139, 194] on icon at bounding box center [138, 199] width 10 height 10
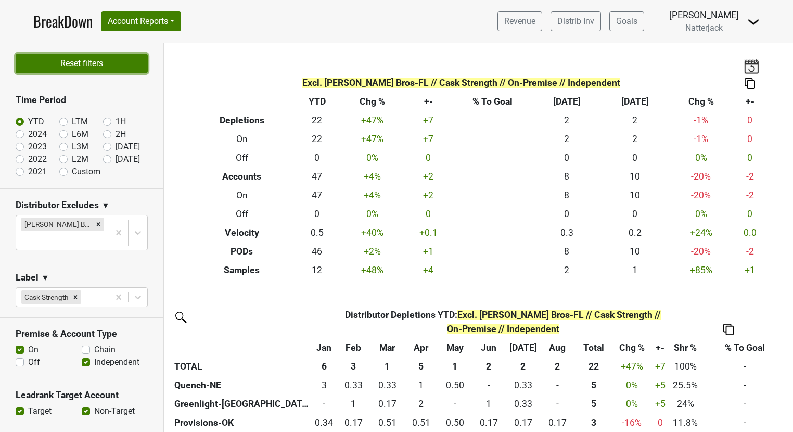
click at [62, 55] on button "Reset filters" at bounding box center [82, 64] width 132 height 20
checkbox input "true"
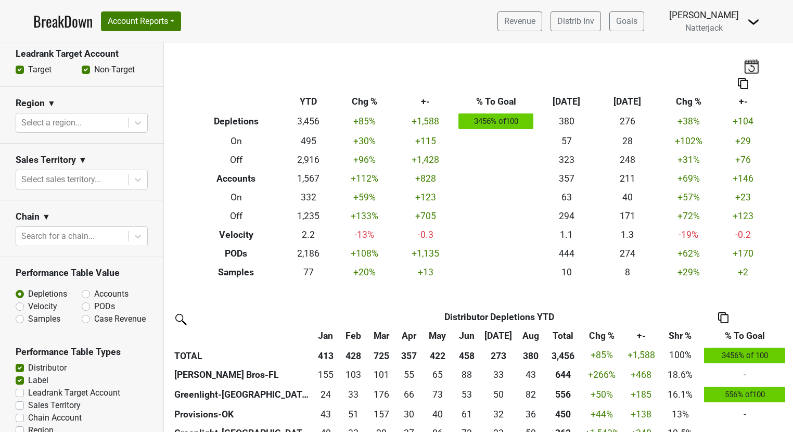
scroll to position [337, 0]
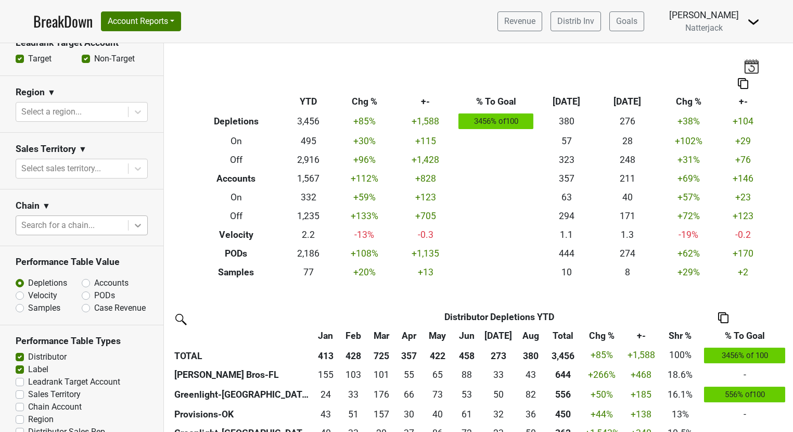
click at [135, 226] on icon at bounding box center [138, 225] width 10 height 10
click at [108, 257] on div "Type at least 3 characters" at bounding box center [82, 251] width 132 height 21
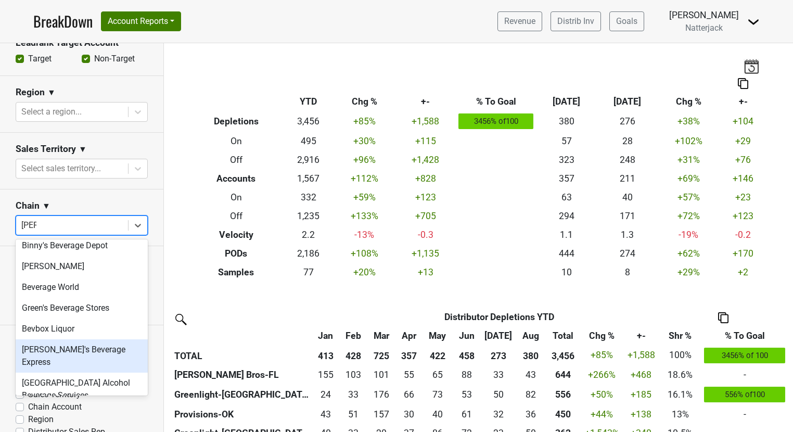
scroll to position [0, 0]
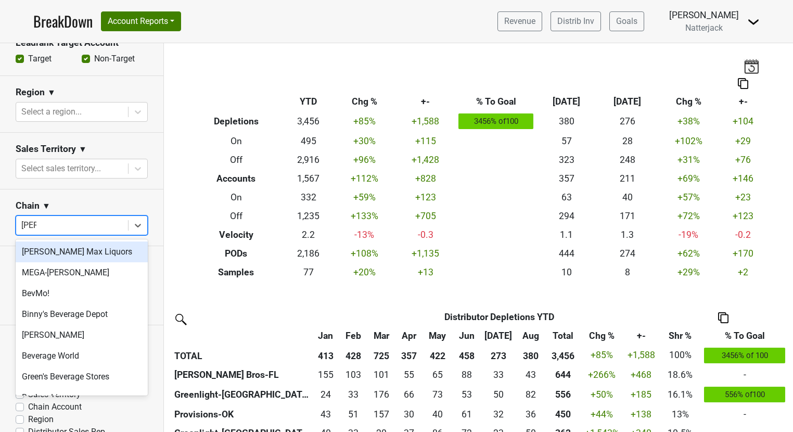
type input "bev"
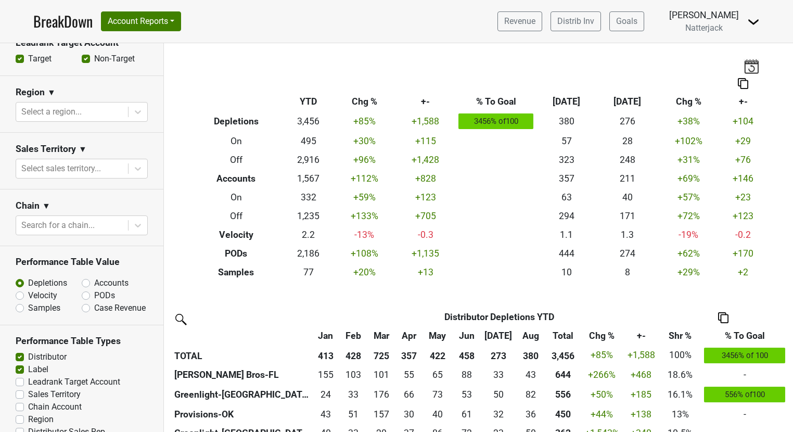
click at [149, 203] on section "Chain ▼ Search for a chain..." at bounding box center [81, 217] width 163 height 57
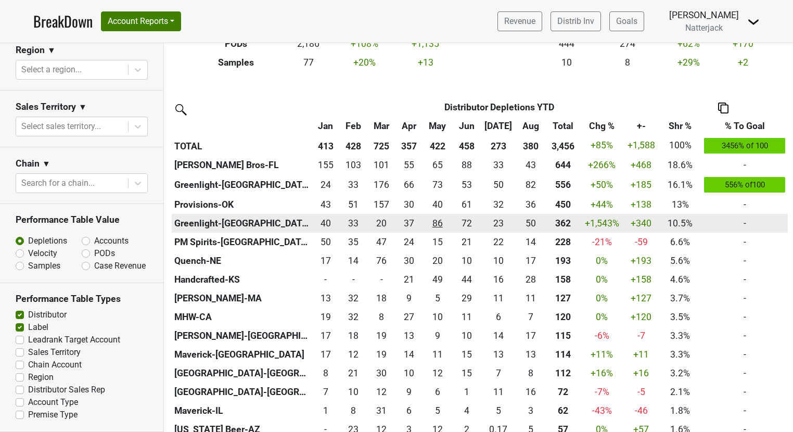
scroll to position [218, 0]
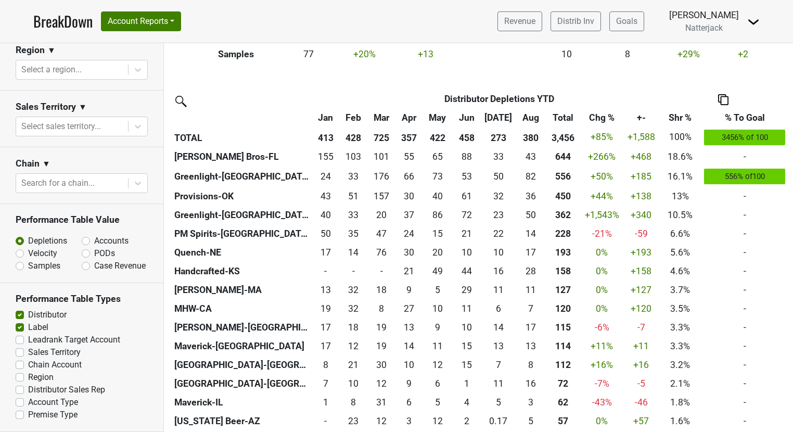
click at [458, 98] on th "Distributor Depletions YTD" at bounding box center [499, 98] width 319 height 19
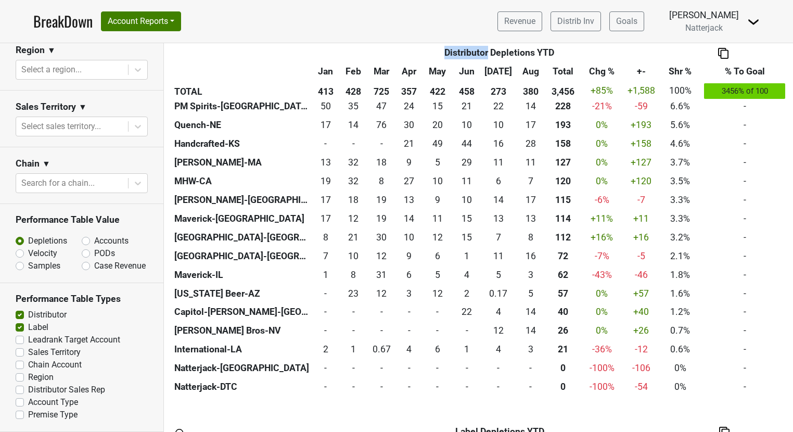
scroll to position [479, 0]
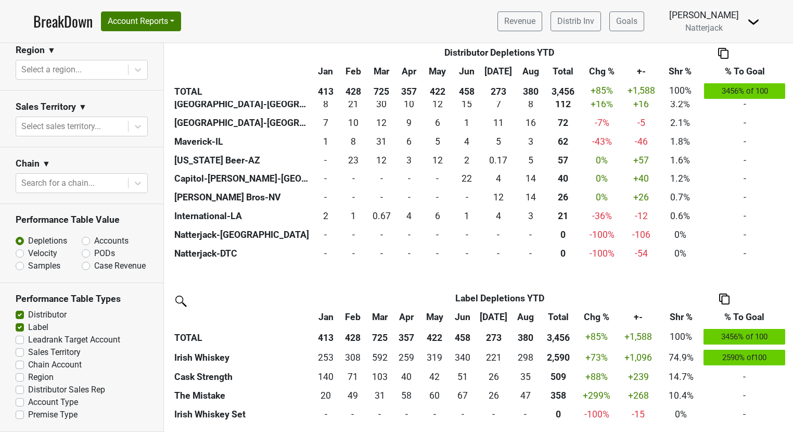
click at [468, 294] on th "Label Depletions YTD" at bounding box center [500, 298] width 322 height 19
click at [495, 297] on th "Label Depletions YTD" at bounding box center [500, 298] width 322 height 19
click at [94, 242] on label "Accounts" at bounding box center [111, 241] width 34 height 12
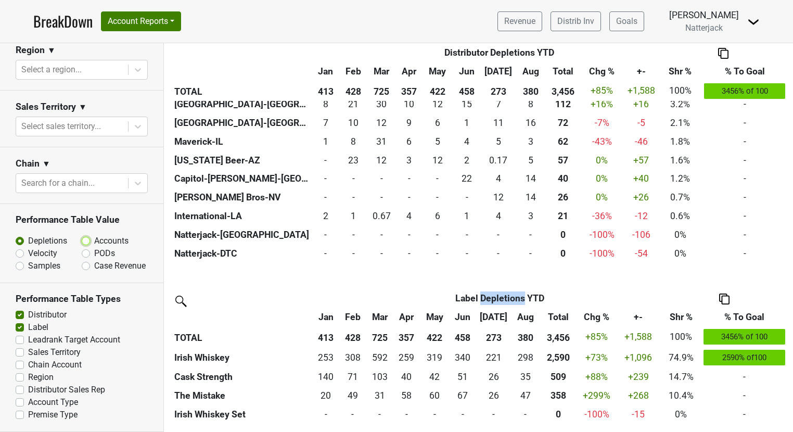
click at [86, 242] on input "Accounts" at bounding box center [113, 240] width 63 height 10
radio input "true"
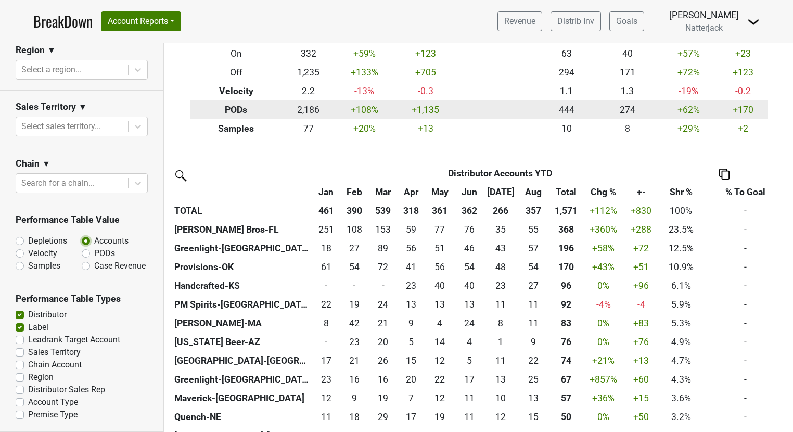
scroll to position [170, 0]
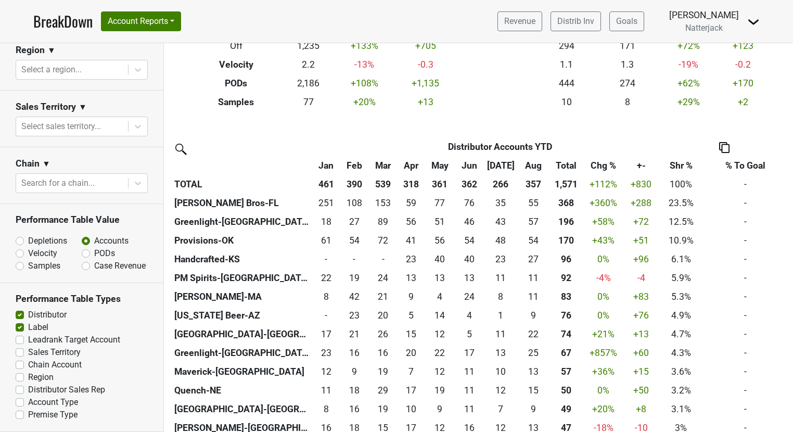
click at [518, 146] on th "Distributor Accounts YTD" at bounding box center [499, 146] width 319 height 19
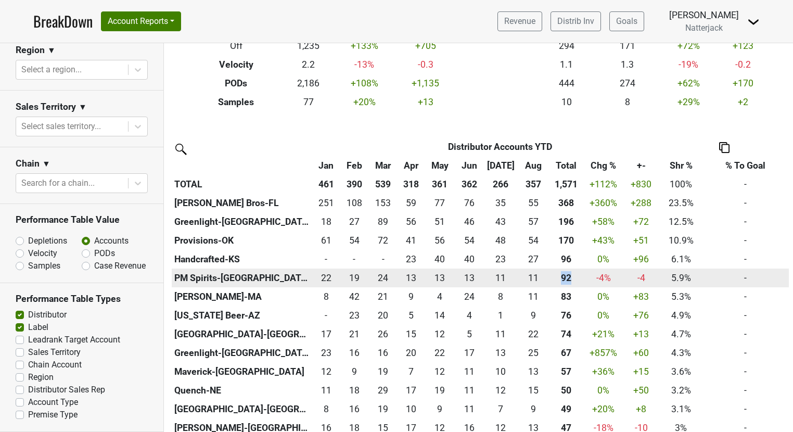
drag, startPoint x: 558, startPoint y: 279, endPoint x: 566, endPoint y: 276, distance: 8.6
click at [566, 276] on div "92 92" at bounding box center [565, 278] width 31 height 14
drag, startPoint x: 320, startPoint y: 280, endPoint x: 534, endPoint y: 276, distance: 214.4
click at [534, 276] on tr "PM Spirits-NY 22 22 19 19 24 24 13 13 13 13 13 13 11 11 11 11 92 92 -4 % -4 -4 …" at bounding box center [480, 277] width 617 height 19
click at [560, 277] on div "92 92" at bounding box center [565, 278] width 31 height 14
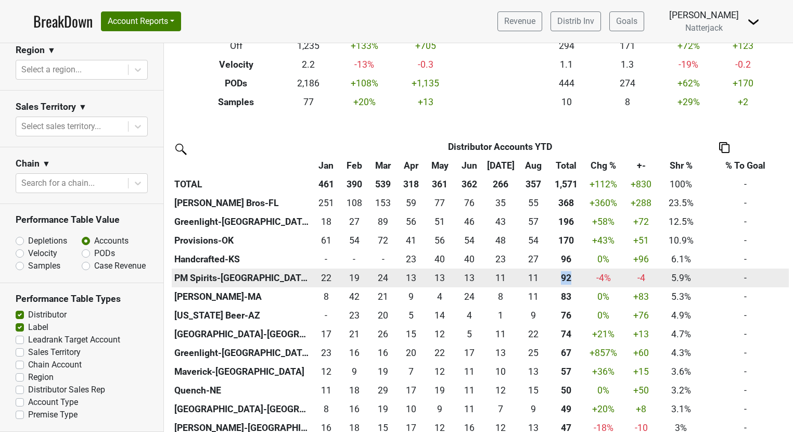
click at [560, 277] on div "92 92" at bounding box center [565, 278] width 31 height 14
click at [560, 278] on div "92 92" at bounding box center [565, 278] width 31 height 14
click at [525, 279] on div "11 11" at bounding box center [533, 278] width 25 height 14
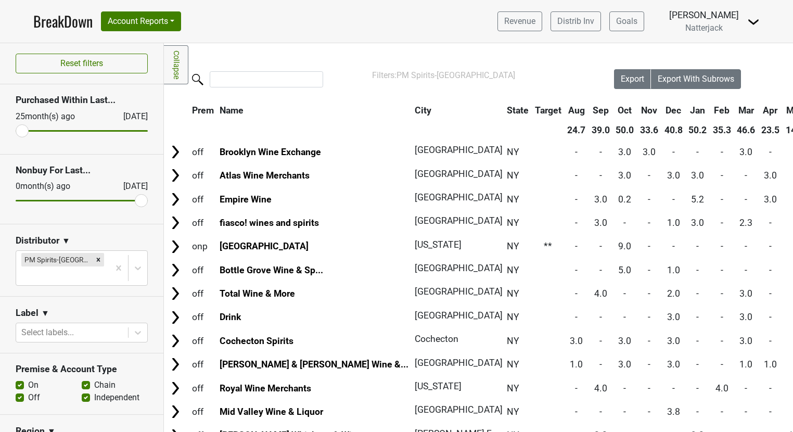
click at [172, 60] on link "Collapse" at bounding box center [176, 64] width 24 height 39
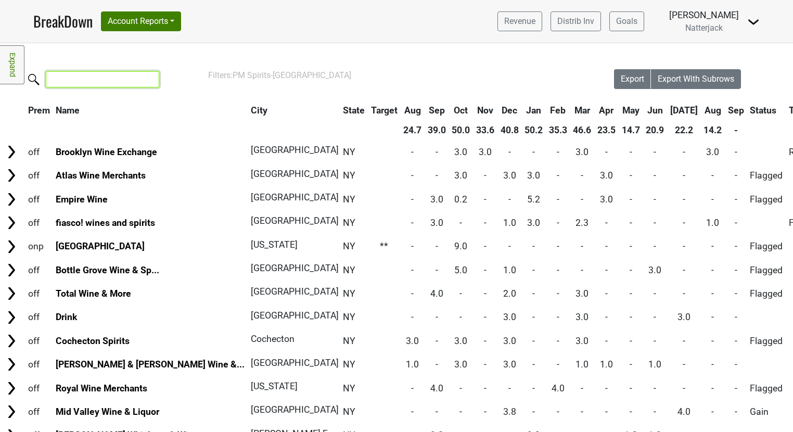
click at [76, 81] on input "search" at bounding box center [102, 79] width 113 height 16
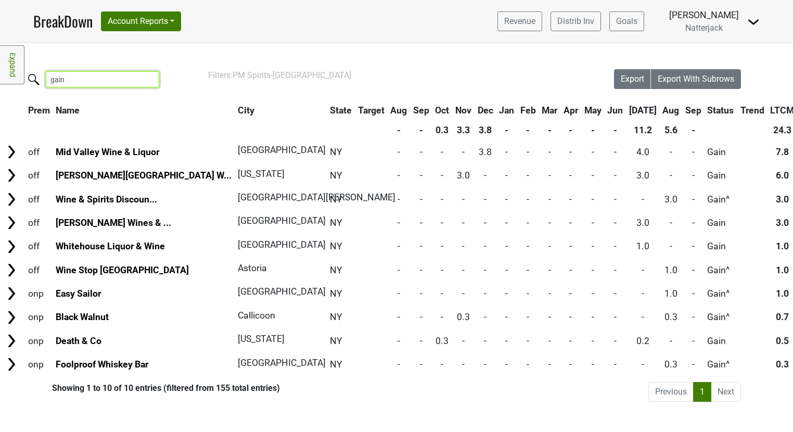
drag, startPoint x: 72, startPoint y: 83, endPoint x: 19, endPoint y: 83, distance: 53.6
click at [19, 83] on div "Filters Expand Loading, please wait... Please wait, your file is being download…" at bounding box center [396, 237] width 793 height 389
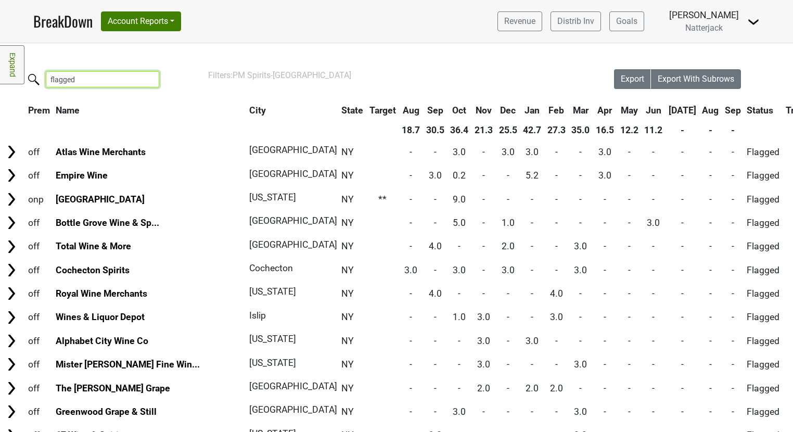
click at [81, 83] on input "flagged" at bounding box center [102, 79] width 113 height 16
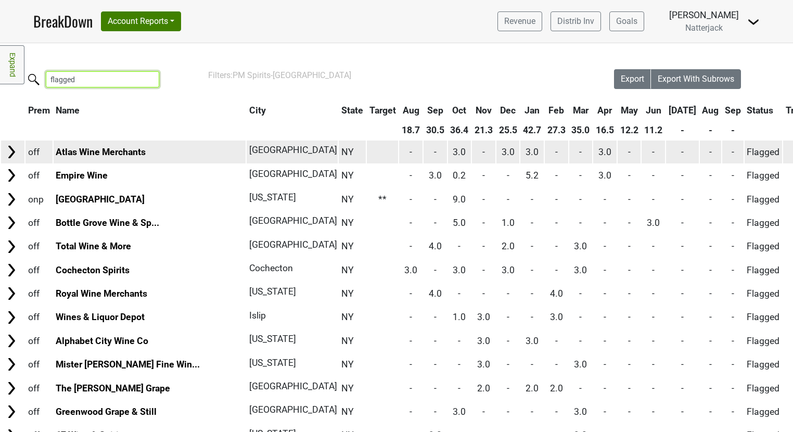
type input "flagged"
click at [744, 151] on td "Flagged" at bounding box center [763, 151] width 38 height 22
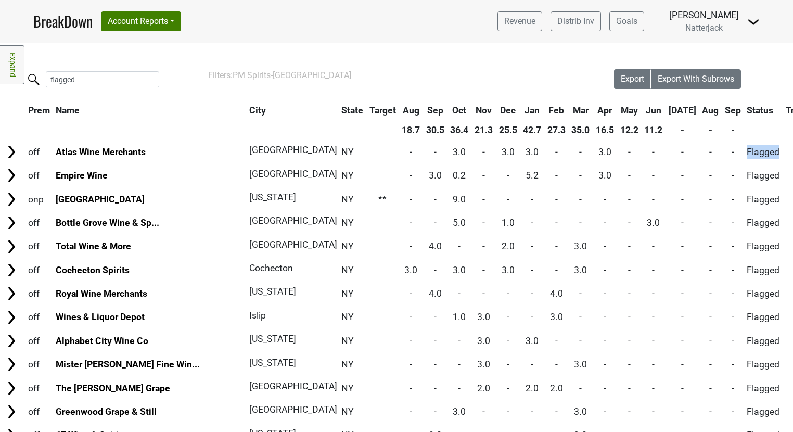
click at [9, 71] on link "Expand" at bounding box center [12, 64] width 24 height 39
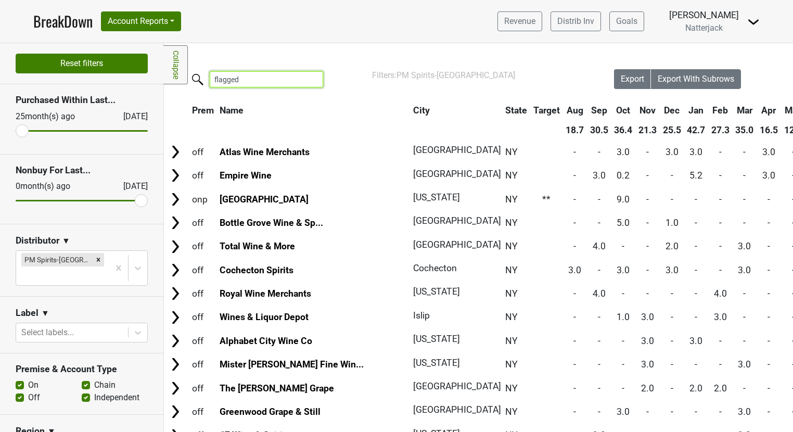
drag, startPoint x: 243, startPoint y: 78, endPoint x: 146, endPoint y: 61, distance: 98.8
click at [146, 61] on div "Reset filters Purchased Within Last... 25 month(s) ago Sep '25 Nonbuy For Last.…" at bounding box center [396, 237] width 793 height 389
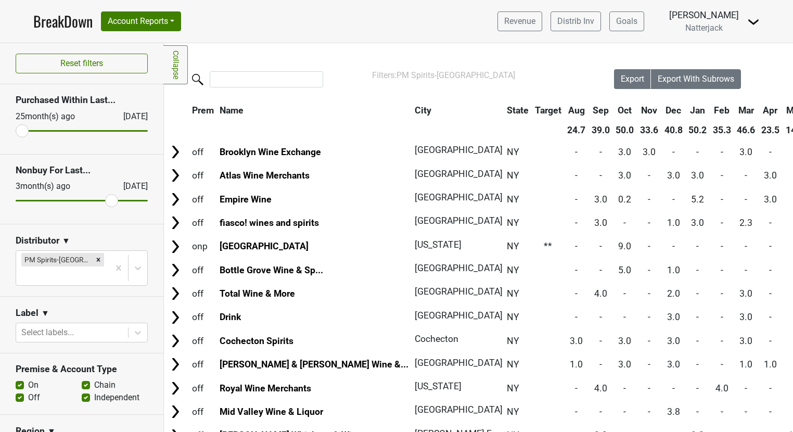
drag, startPoint x: 138, startPoint y: 198, endPoint x: 110, endPoint y: 200, distance: 28.7
type input "3"
click at [110, 200] on input "range" at bounding box center [82, 201] width 132 height 2
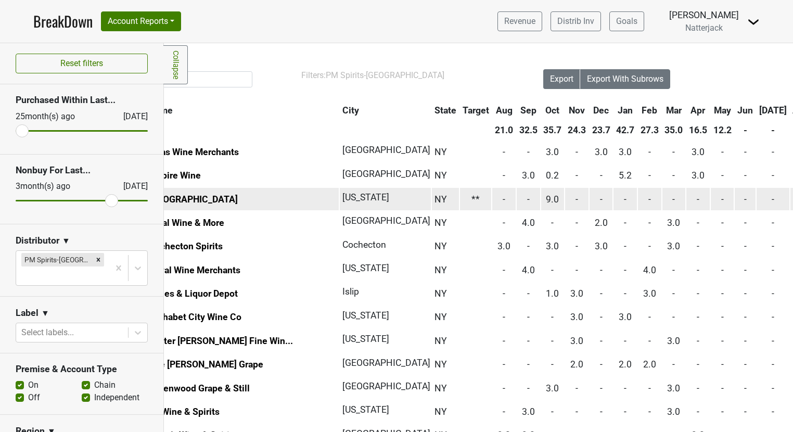
scroll to position [0, 71]
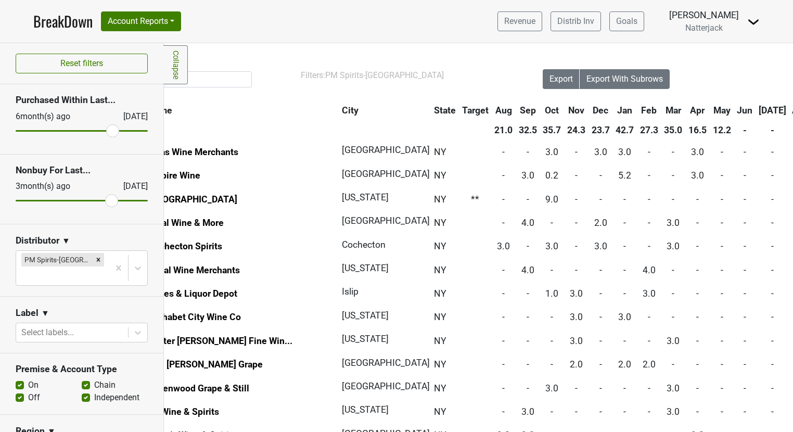
drag, startPoint x: 23, startPoint y: 130, endPoint x: 114, endPoint y: 130, distance: 91.0
type input "6"
click at [114, 130] on input "range" at bounding box center [82, 131] width 132 height 2
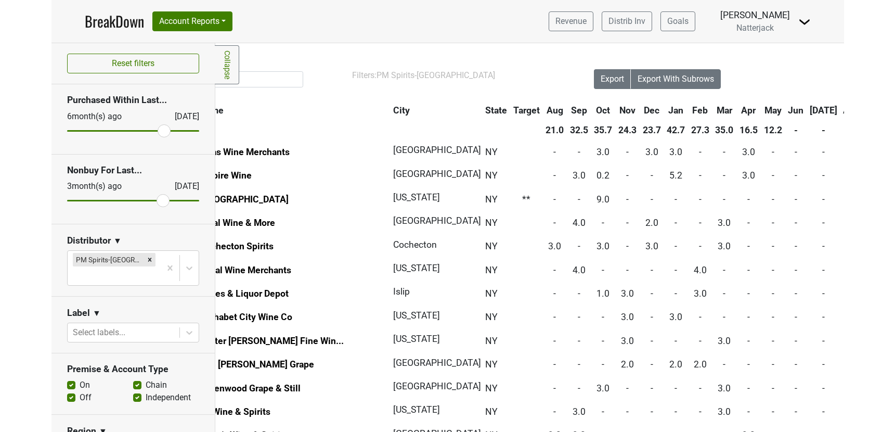
scroll to position [0, 0]
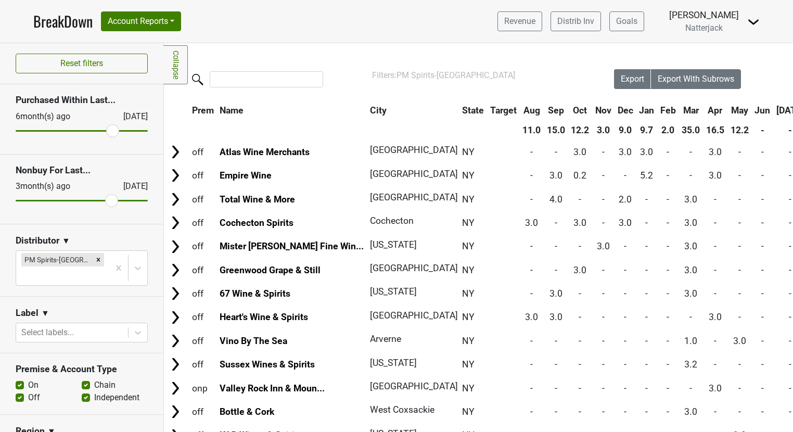
click at [178, 69] on link "Collapse" at bounding box center [175, 64] width 24 height 39
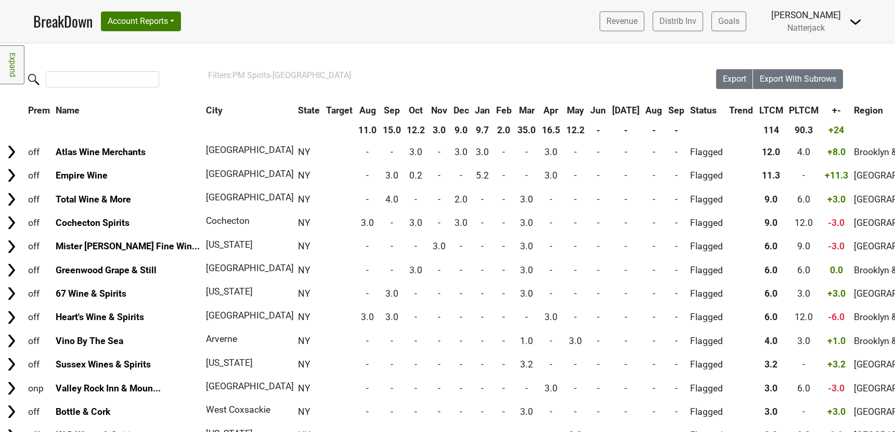
click at [14, 71] on link "Expand" at bounding box center [12, 64] width 24 height 39
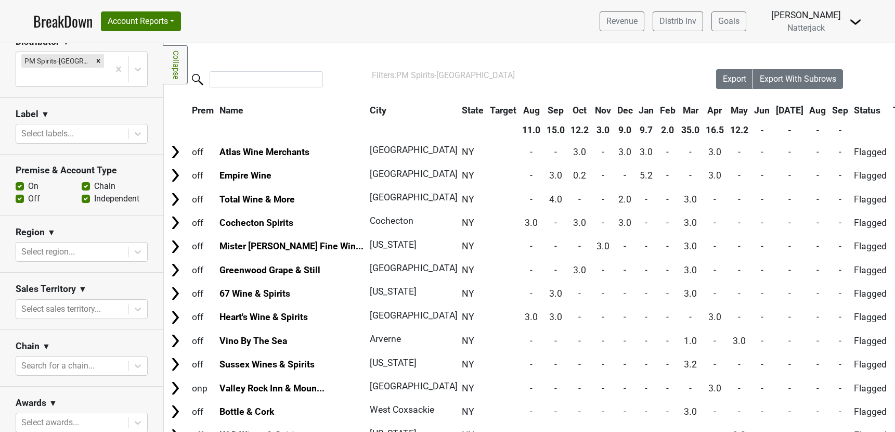
scroll to position [199, 0]
click at [241, 76] on input "search" at bounding box center [266, 79] width 113 height 16
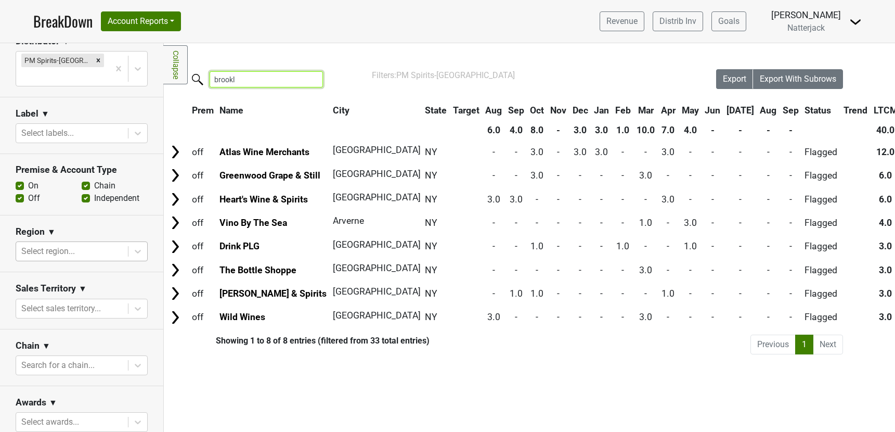
type input "brookl"
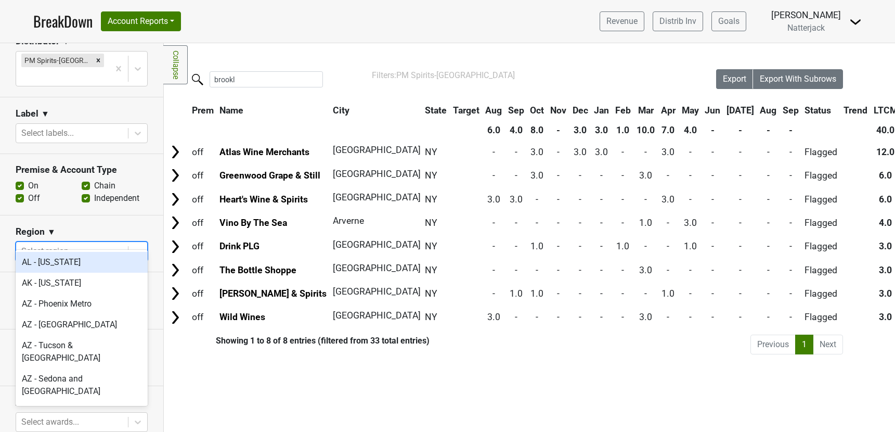
click at [48, 244] on div at bounding box center [71, 251] width 101 height 15
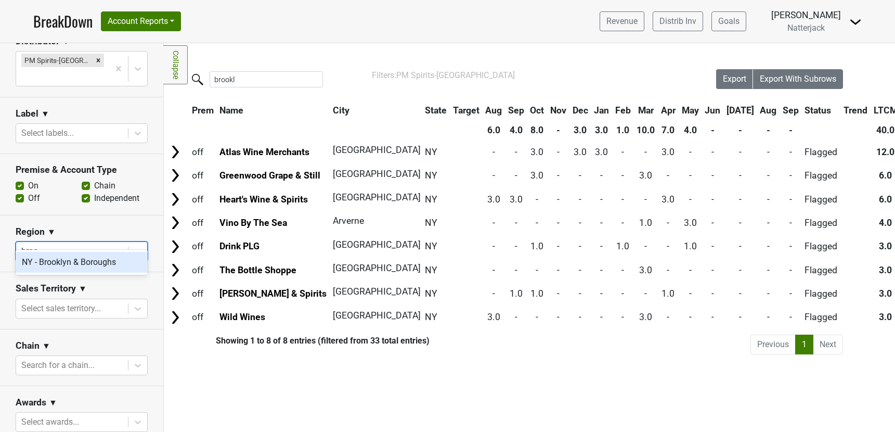
type input "brook"
click at [40, 264] on div "NY - Brooklyn & Boroughs" at bounding box center [82, 262] width 132 height 21
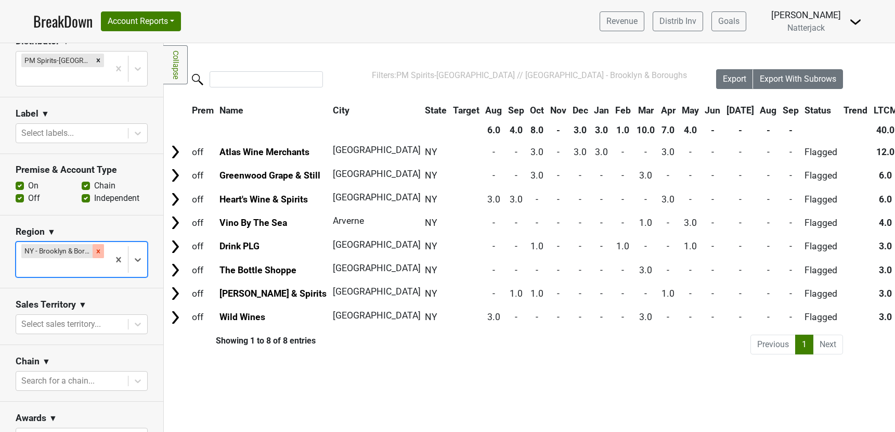
click at [97, 248] on icon "Remove NY - Brooklyn & Boroughs" at bounding box center [98, 251] width 7 height 7
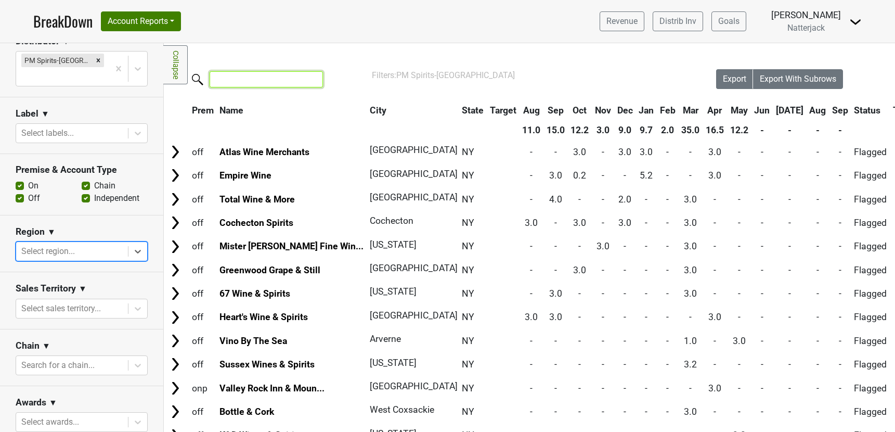
click at [230, 81] on input "search" at bounding box center [266, 79] width 113 height 16
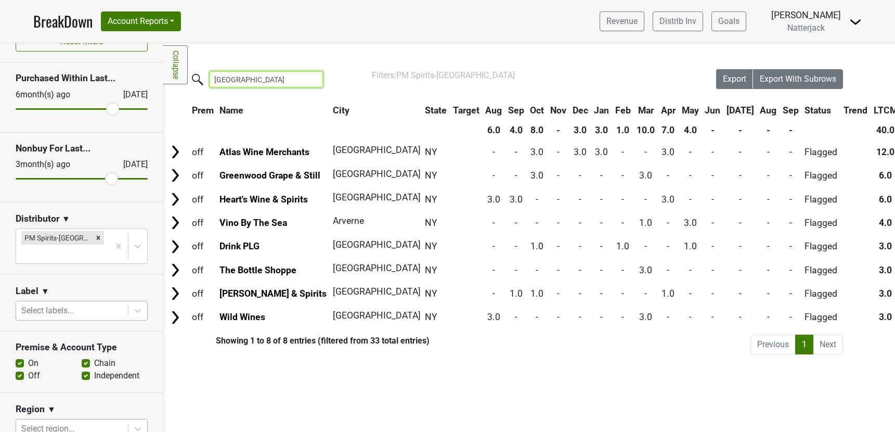
scroll to position [0, 0]
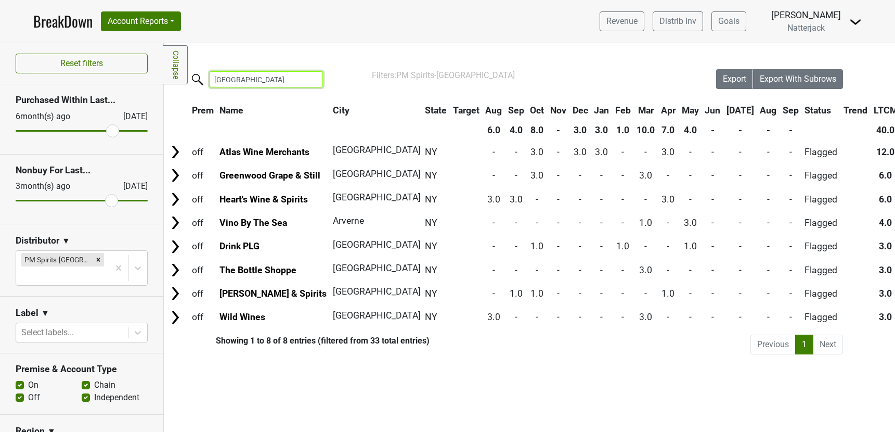
type input "brooklyn"
drag, startPoint x: 111, startPoint y: 201, endPoint x: 157, endPoint y: 199, distance: 45.3
type input "0"
click at [148, 200] on input "range" at bounding box center [82, 201] width 132 height 2
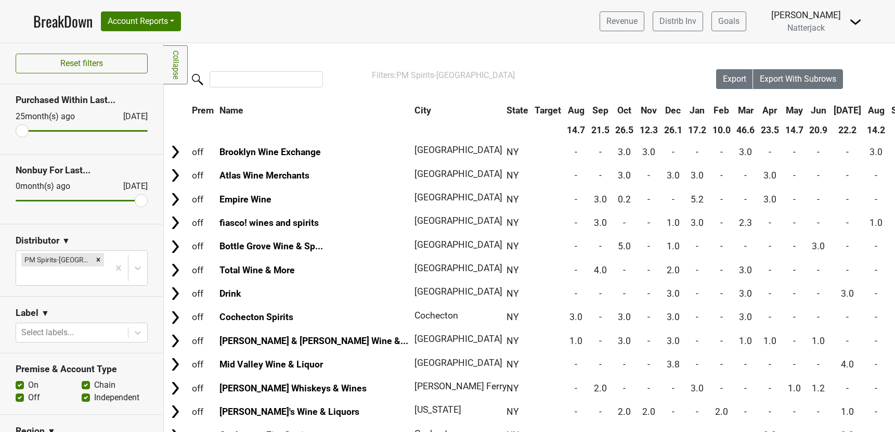
drag, startPoint x: 112, startPoint y: 132, endPoint x: -16, endPoint y: 120, distance: 128.5
type input "25"
click at [16, 130] on input "range" at bounding box center [82, 131] width 132 height 2
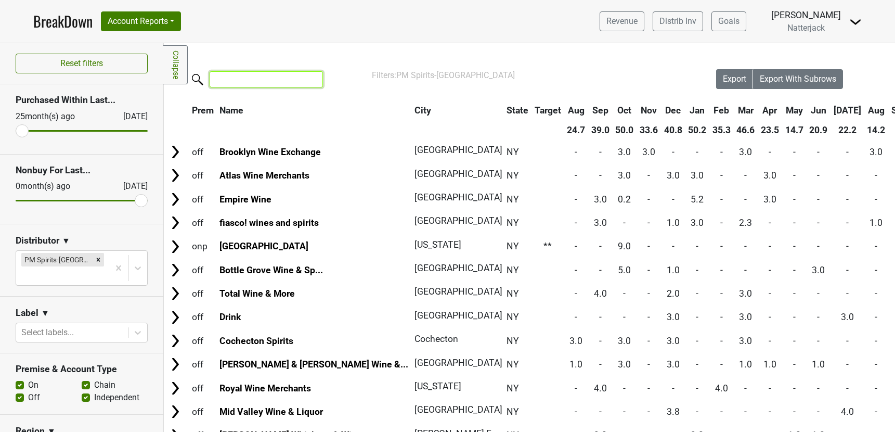
click at [237, 81] on input "search" at bounding box center [266, 79] width 113 height 16
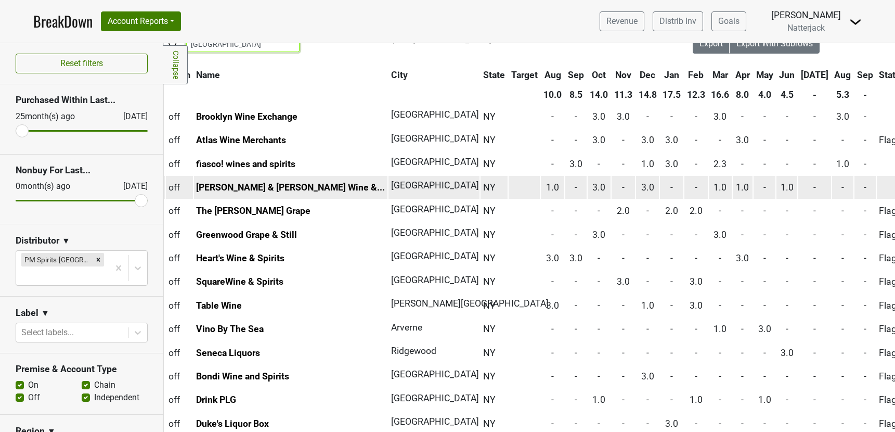
scroll to position [0, 23]
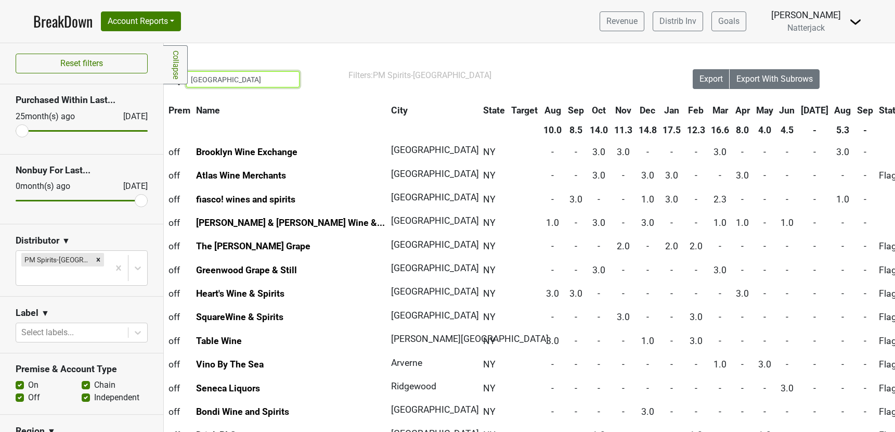
type input "brooklyn"
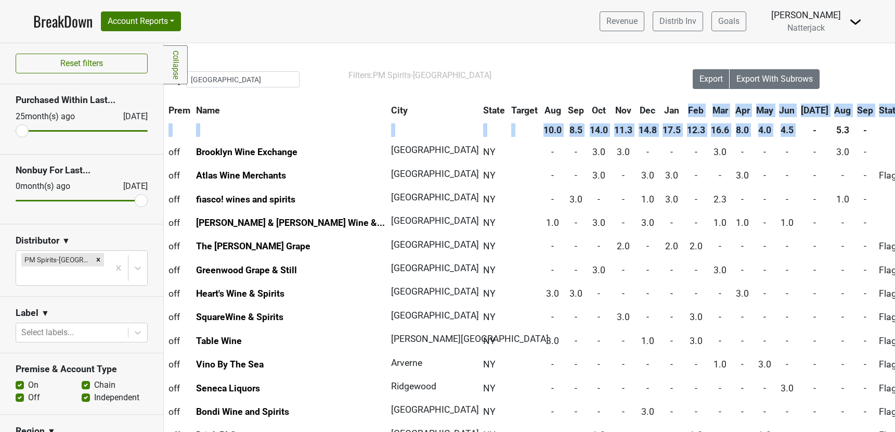
drag, startPoint x: 728, startPoint y: 130, endPoint x: 448, endPoint y: 105, distance: 281.0
click at [448, 105] on thead "Prem Name City State Target Aug Sep Oct Nov Dec Jan Feb Mar Apr May Jun Jul Aug…" at bounding box center [793, 120] width 1302 height 38
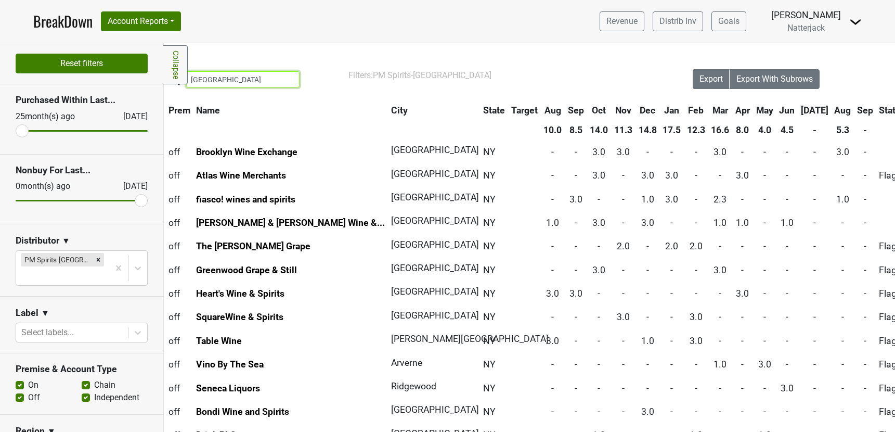
drag, startPoint x: 243, startPoint y: 79, endPoint x: 116, endPoint y: 68, distance: 127.9
click at [116, 68] on div "Reset filters Purchased Within Last... 25 month(s) ago Sep '25 Nonbuy For Last.…" at bounding box center [447, 237] width 895 height 389
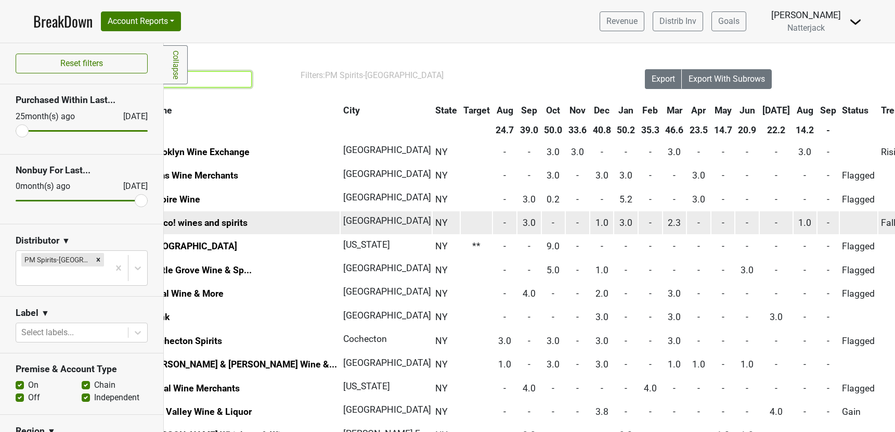
scroll to position [0, 72]
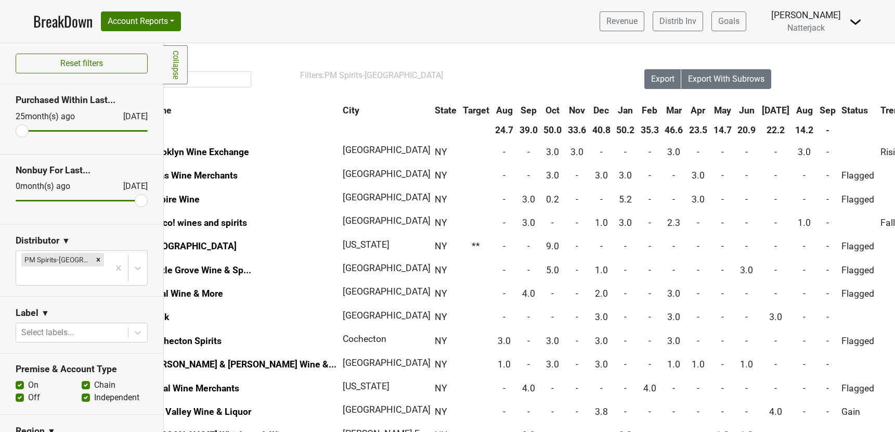
click at [760, 107] on th "[DATE]" at bounding box center [776, 110] width 33 height 19
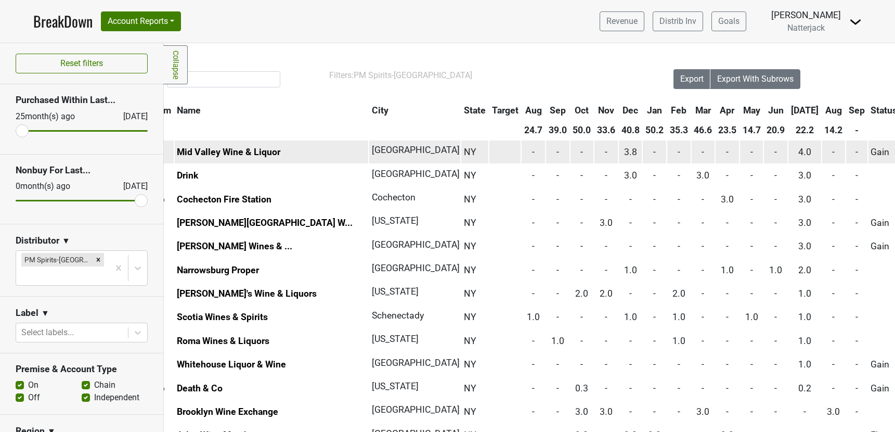
scroll to position [0, 35]
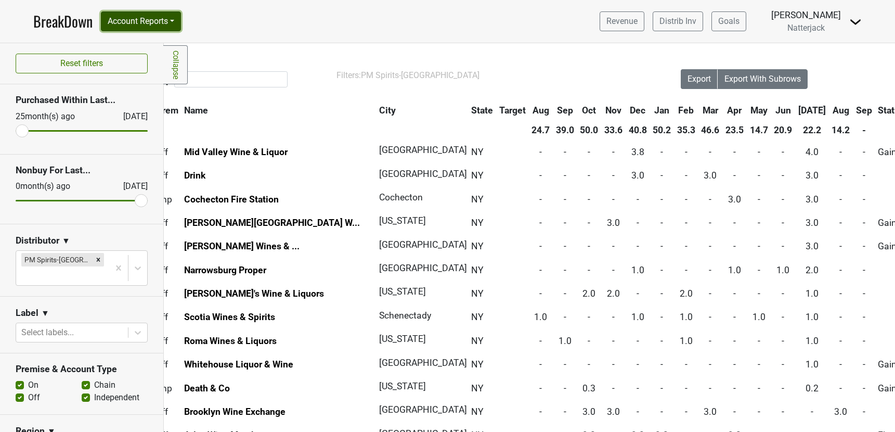
click at [127, 25] on button "Account Reports" at bounding box center [141, 21] width 80 height 20
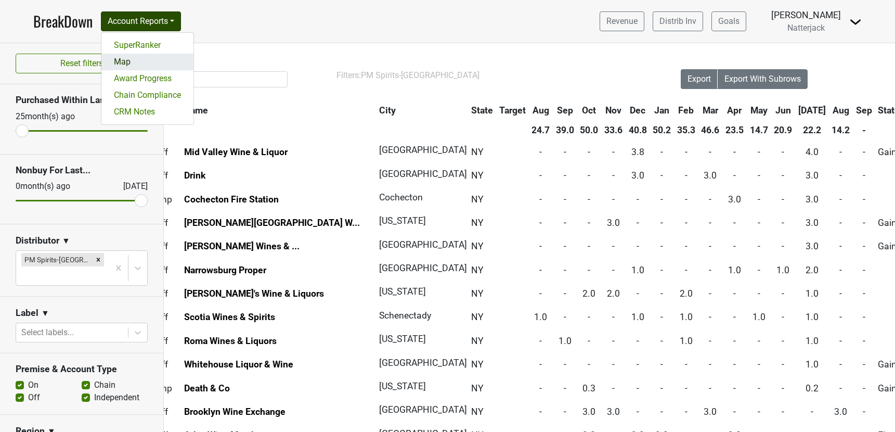
click at [129, 60] on link "Map" at bounding box center [147, 62] width 92 height 17
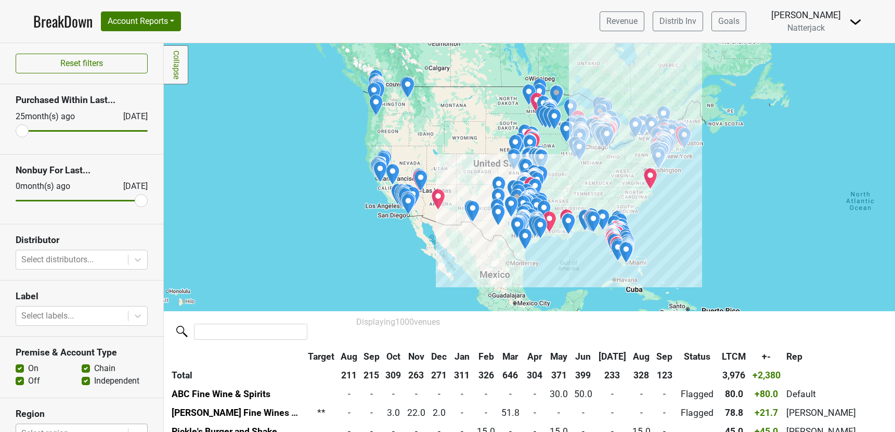
click at [68, 426] on div at bounding box center [71, 433] width 101 height 15
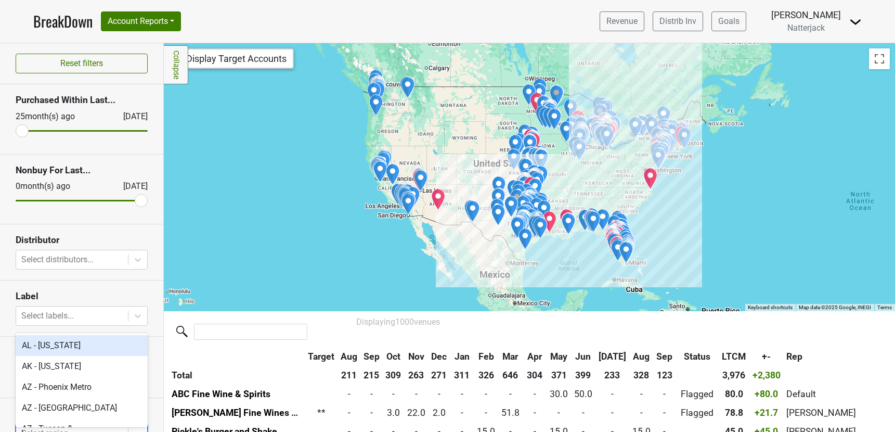
type input "broo"
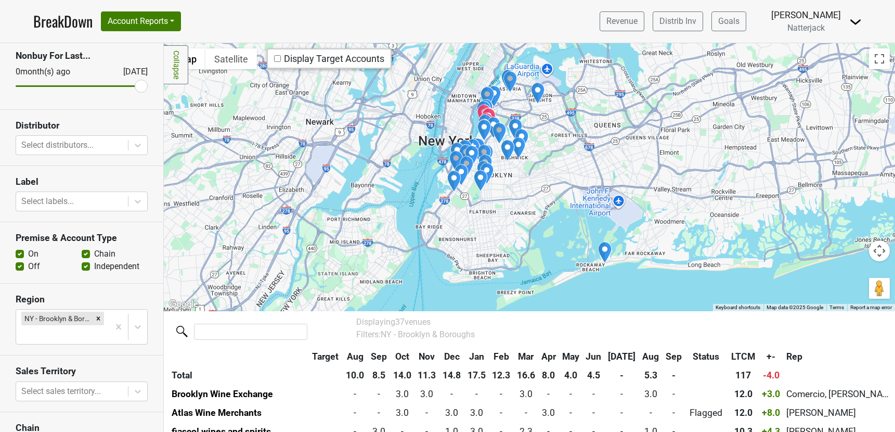
click at [534, 178] on div at bounding box center [529, 177] width 731 height 268
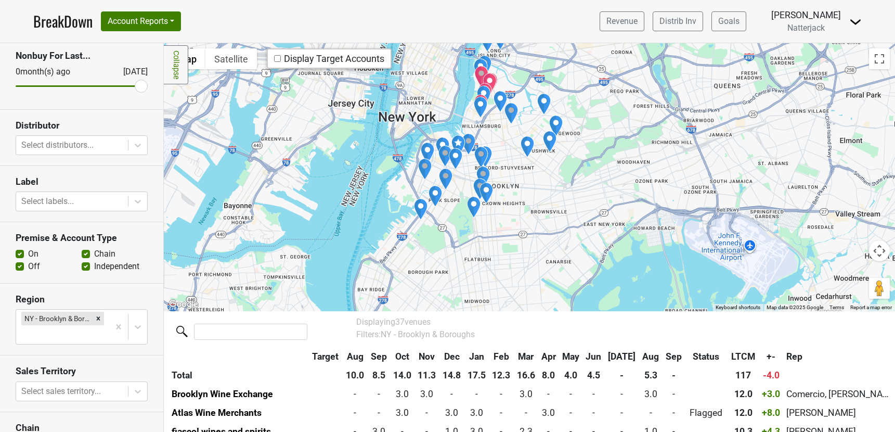
drag, startPoint x: 468, startPoint y: 159, endPoint x: 533, endPoint y: 184, distance: 69.7
click at [533, 184] on div at bounding box center [529, 177] width 731 height 268
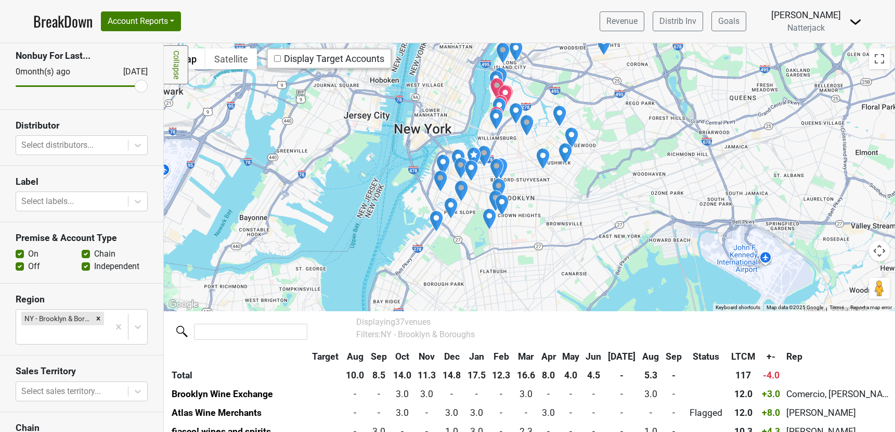
click at [515, 148] on div at bounding box center [529, 177] width 731 height 268
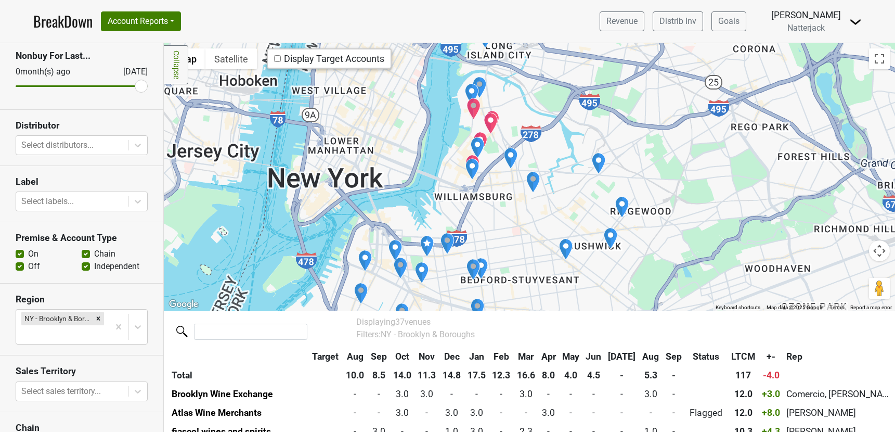
drag, startPoint x: 503, startPoint y: 141, endPoint x: 487, endPoint y: 258, distance: 118.1
click at [487, 258] on div at bounding box center [529, 177] width 731 height 268
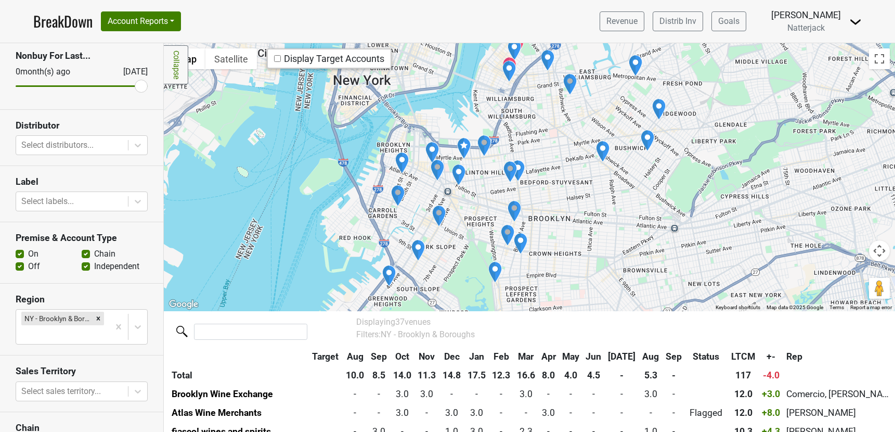
drag, startPoint x: 495, startPoint y: 248, endPoint x: 556, endPoint y: 102, distance: 157.2
click at [556, 102] on div at bounding box center [529, 177] width 731 height 268
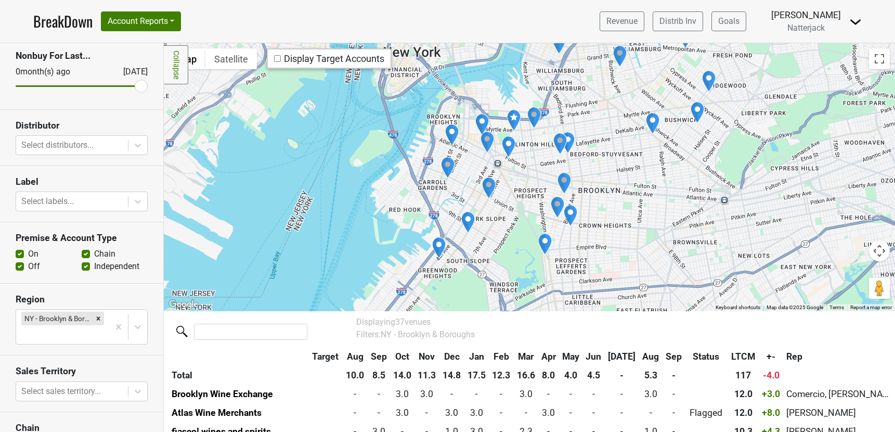
drag, startPoint x: 483, startPoint y: 246, endPoint x: 512, endPoint y: 221, distance: 38.4
click at [512, 221] on div at bounding box center [529, 177] width 731 height 268
click at [477, 163] on div at bounding box center [529, 177] width 731 height 268
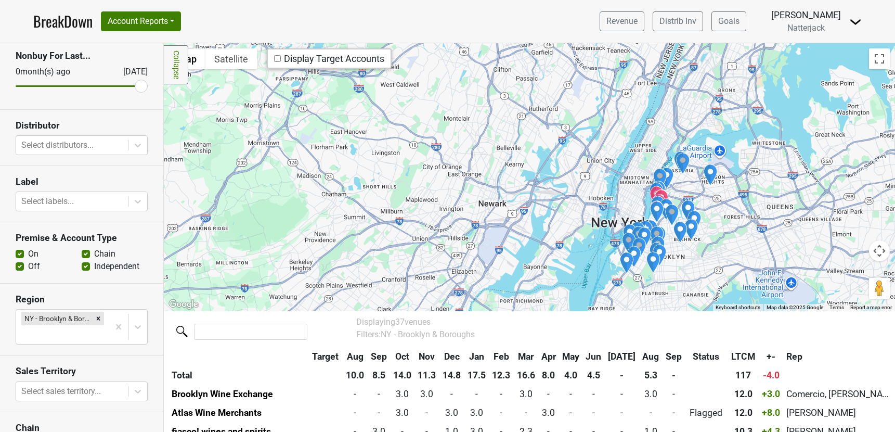
drag, startPoint x: 728, startPoint y: 242, endPoint x: 693, endPoint y: 247, distance: 35.8
click at [693, 247] on div at bounding box center [529, 177] width 731 height 268
click at [61, 21] on link "BreakDown" at bounding box center [62, 21] width 59 height 22
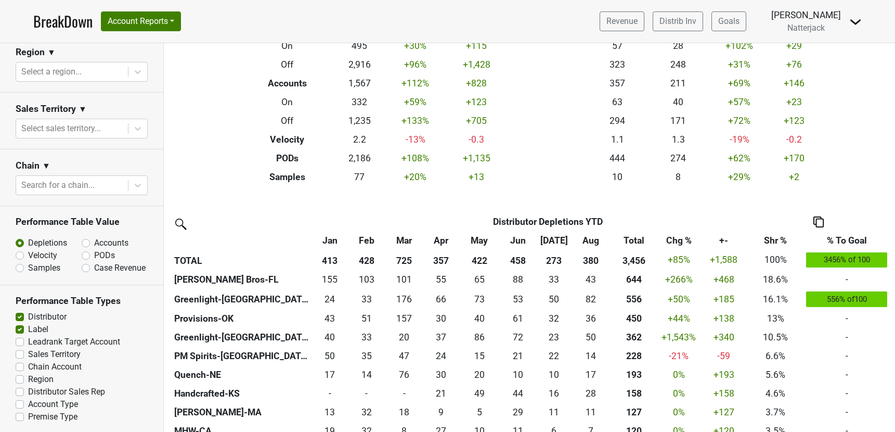
scroll to position [379, 0]
click at [36, 366] on label "Chain Account" at bounding box center [55, 364] width 54 height 12
click at [24, 366] on input "Chain Account" at bounding box center [20, 363] width 8 height 10
checkbox input "true"
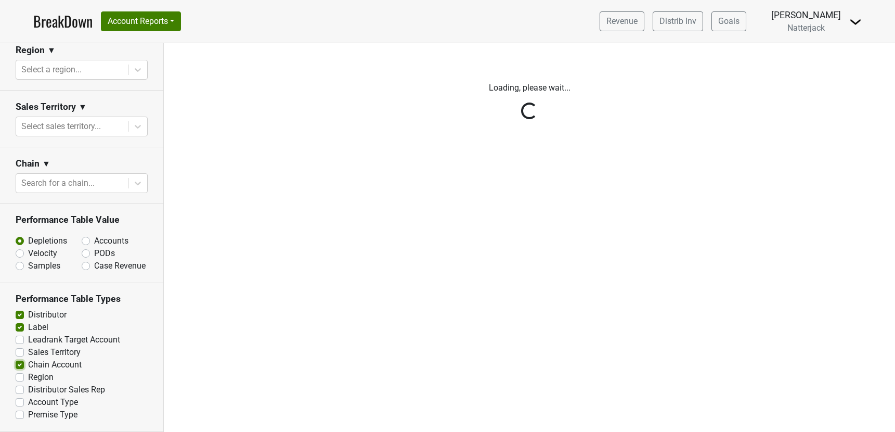
scroll to position [0, 0]
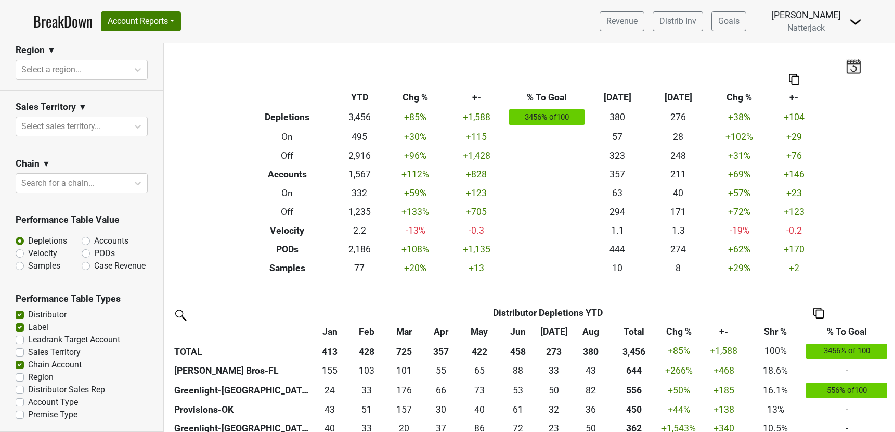
click at [38, 391] on label "Distributor Sales Rep" at bounding box center [66, 389] width 77 height 12
click at [24, 391] on input "Distributor Sales Rep" at bounding box center [20, 388] width 8 height 10
checkbox input "true"
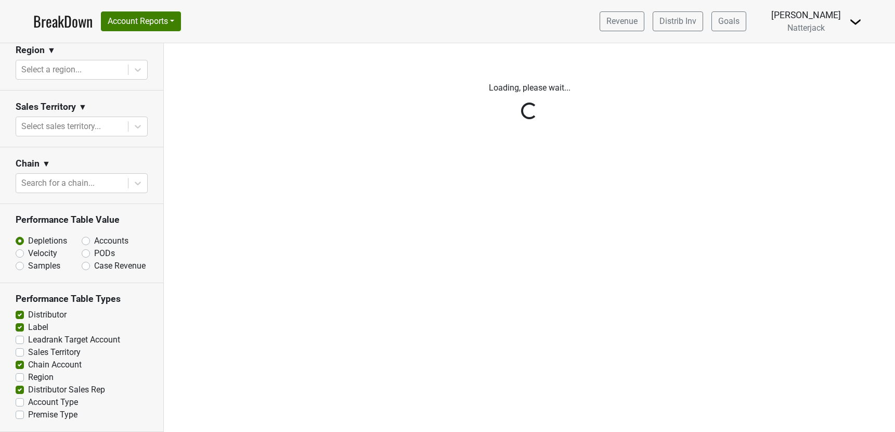
click at [34, 378] on label "Region" at bounding box center [40, 377] width 25 height 12
click at [24, 378] on input "Region" at bounding box center [20, 376] width 8 height 10
checkbox input "true"
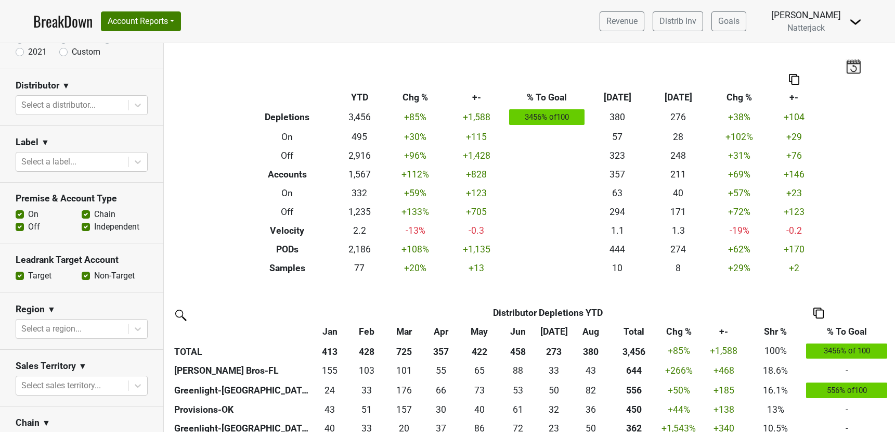
scroll to position [122, 0]
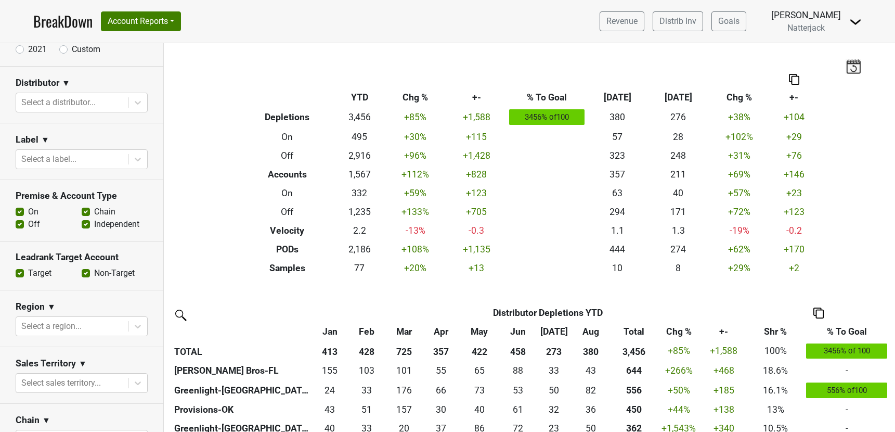
click at [28, 214] on label "On" at bounding box center [33, 212] width 10 height 12
click at [20, 214] on input "On" at bounding box center [20, 211] width 8 height 10
checkbox input "false"
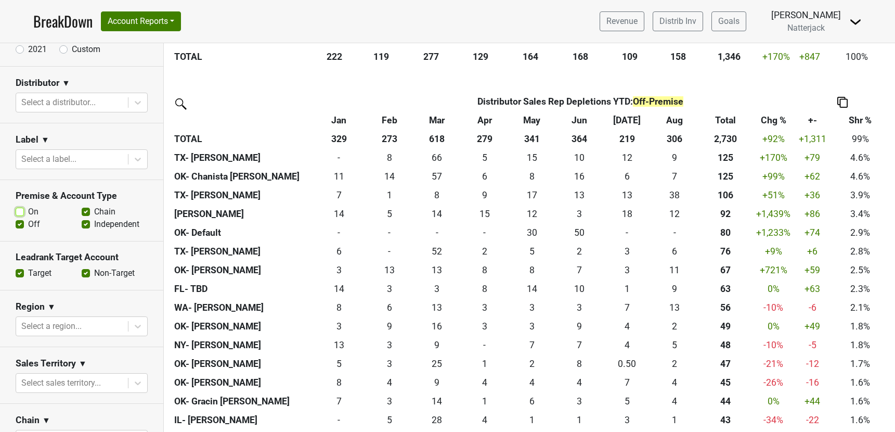
scroll to position [1632, 0]
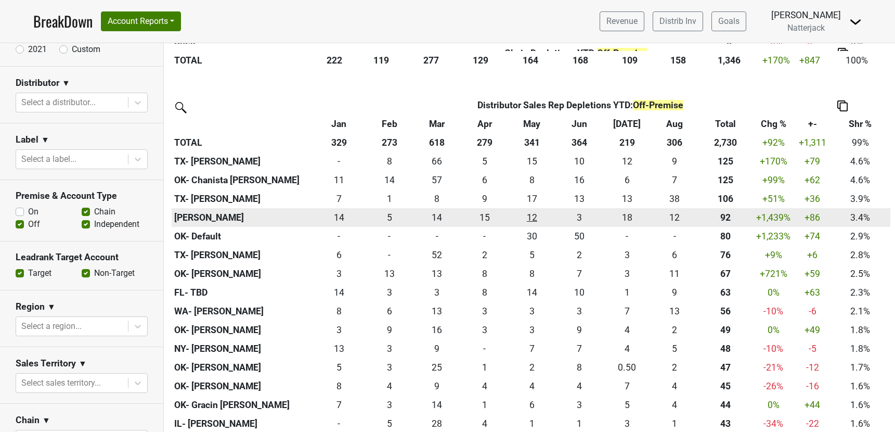
click at [535, 219] on div "12 12" at bounding box center [532, 218] width 43 height 14
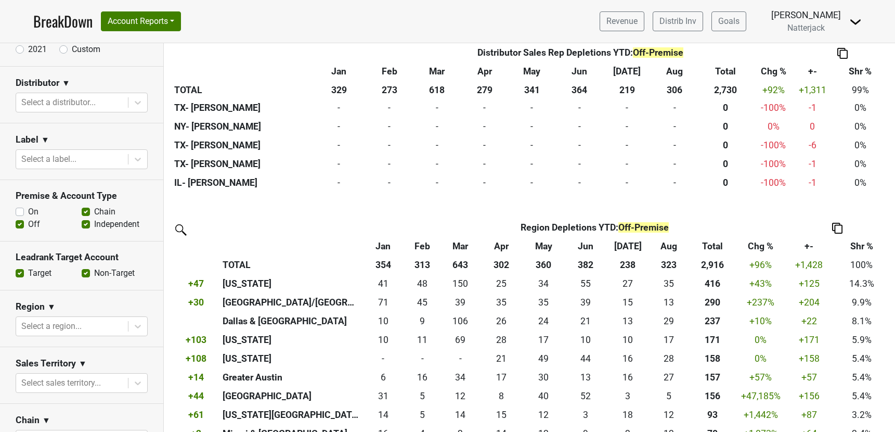
scroll to position [7531, 0]
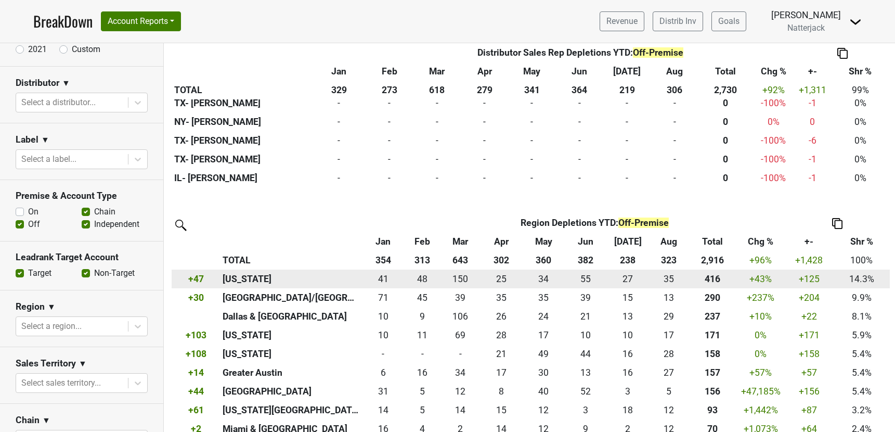
click at [247, 282] on th "[US_STATE]" at bounding box center [291, 278] width 142 height 19
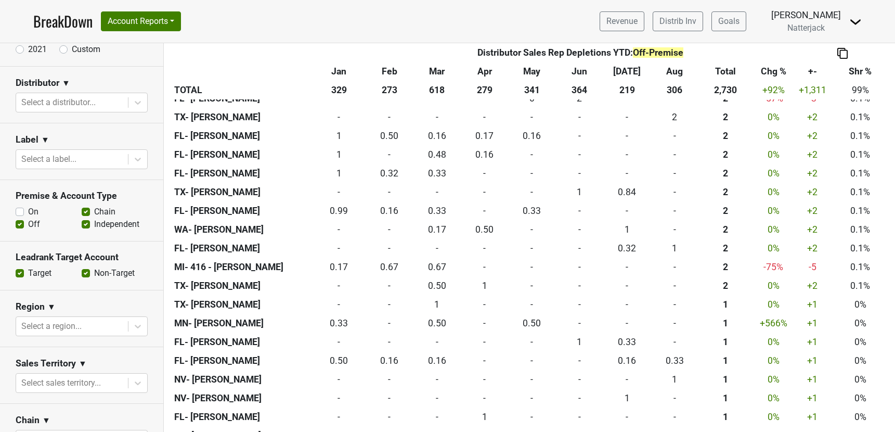
scroll to position [5198, 0]
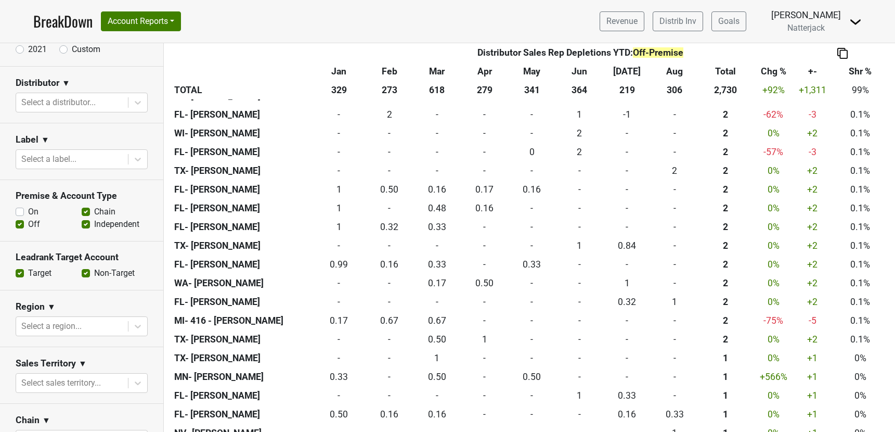
click at [51, 26] on link "BreakDown" at bounding box center [62, 21] width 59 height 22
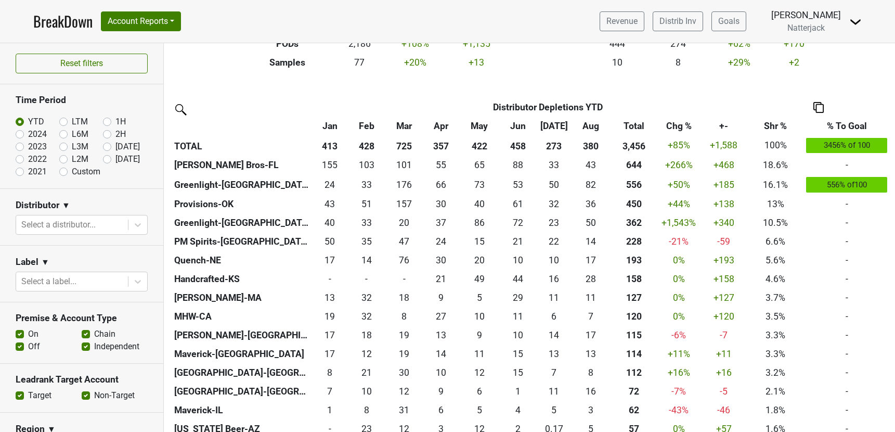
scroll to position [208, 0]
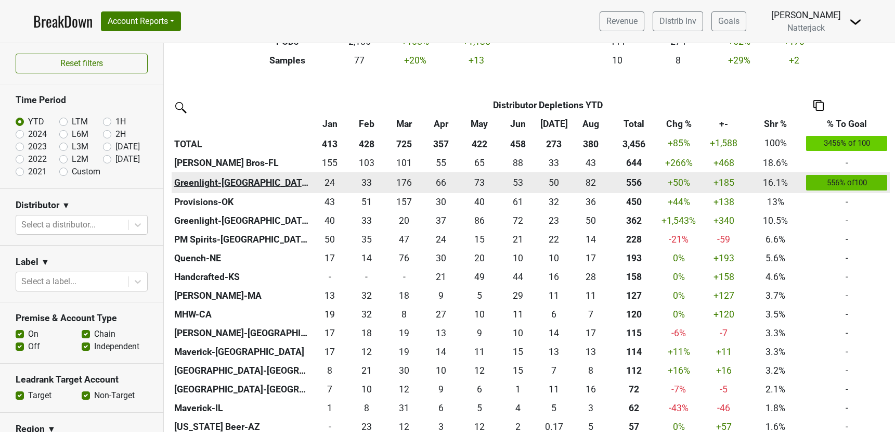
click at [216, 184] on th "Greenlight-[GEOGRAPHIC_DATA]" at bounding box center [242, 182] width 140 height 21
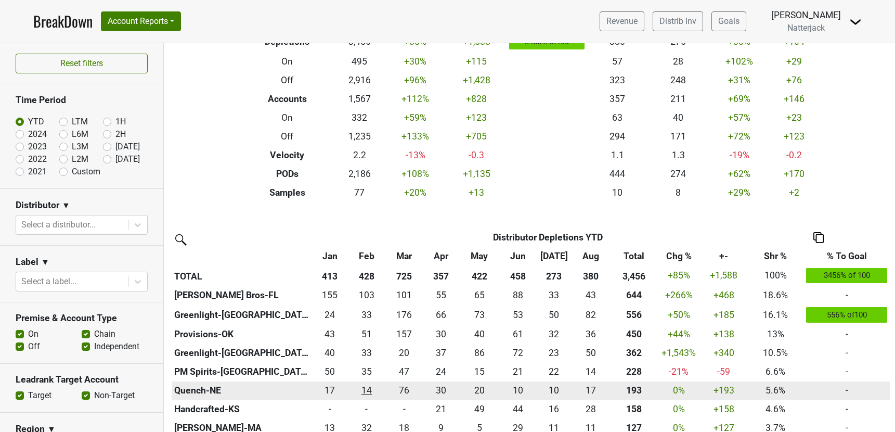
scroll to position [0, 0]
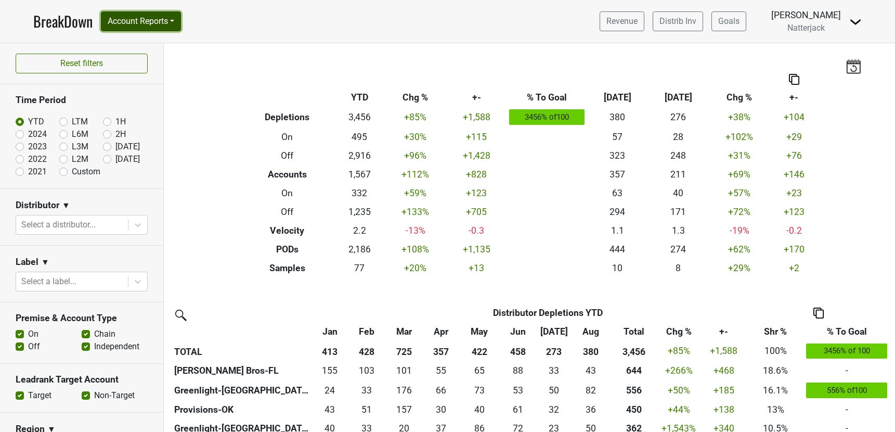
click at [174, 25] on button "Account Reports" at bounding box center [141, 21] width 80 height 20
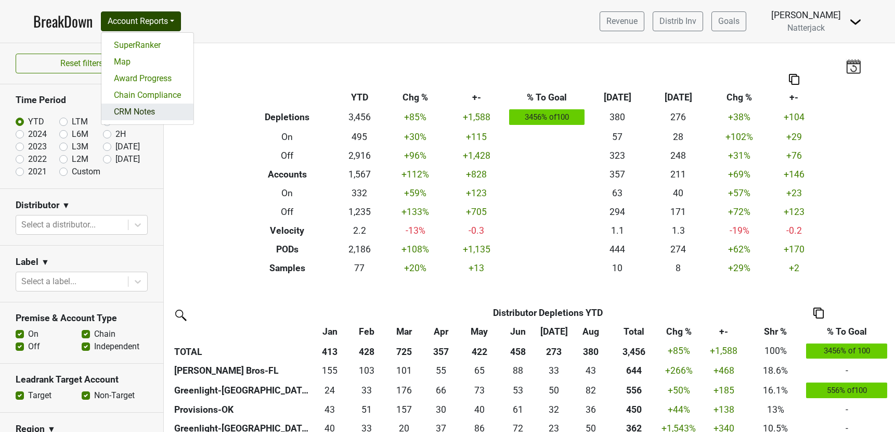
click at [125, 113] on link "CRM Notes" at bounding box center [147, 112] width 92 height 17
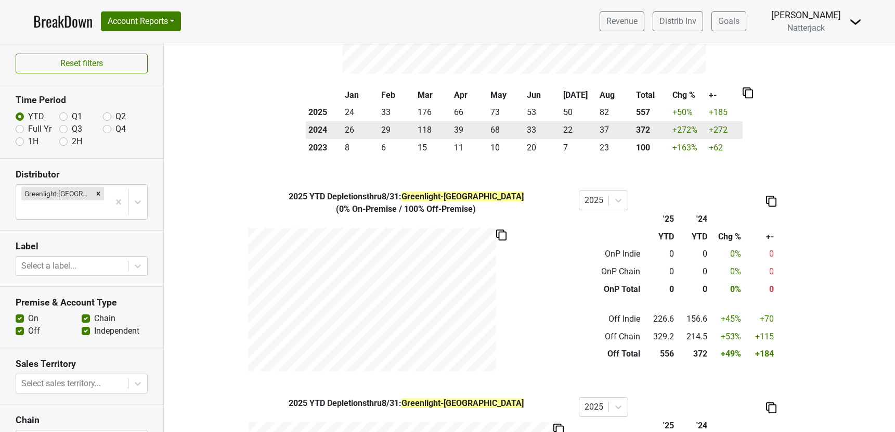
scroll to position [213, 0]
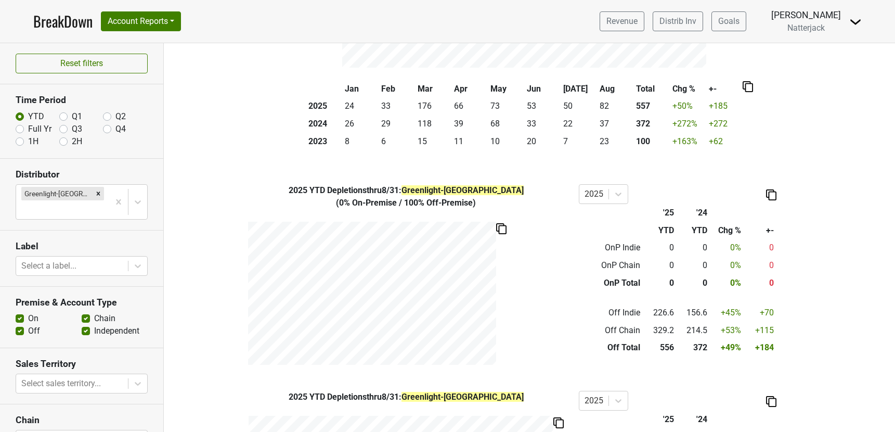
click at [502, 228] on img at bounding box center [501, 228] width 10 height 11
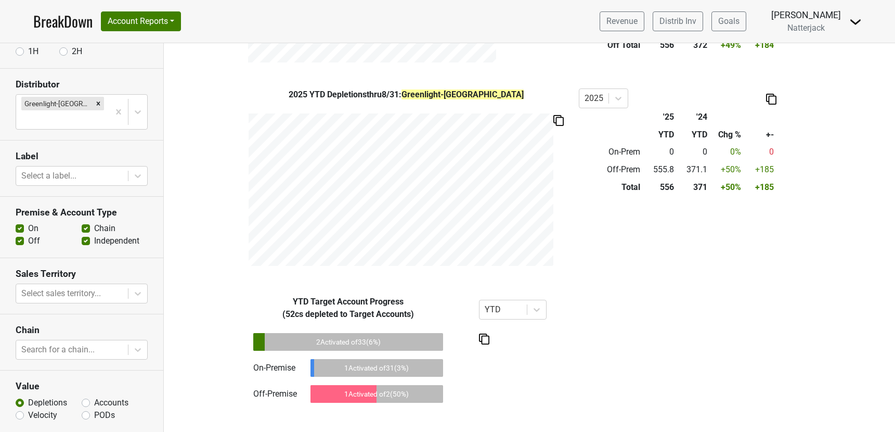
scroll to position [115, 0]
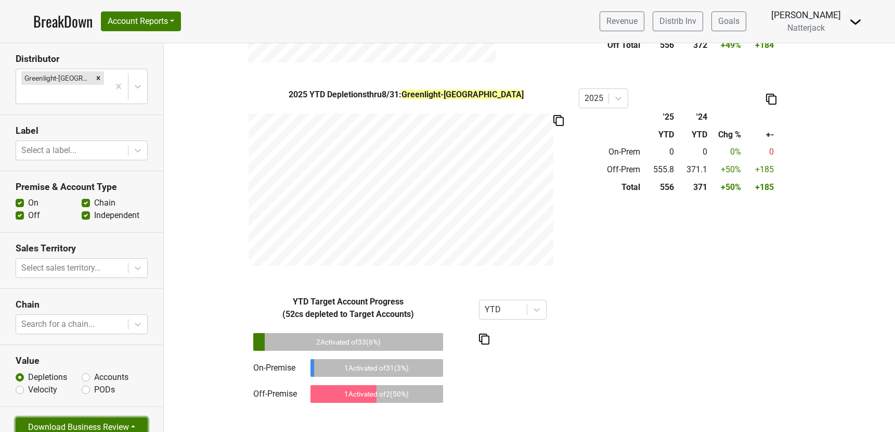
click at [132, 417] on button "Download Business Review" at bounding box center [82, 427] width 132 height 20
click at [73, 378] on link "Tables Only PDF" at bounding box center [73, 386] width 114 height 17
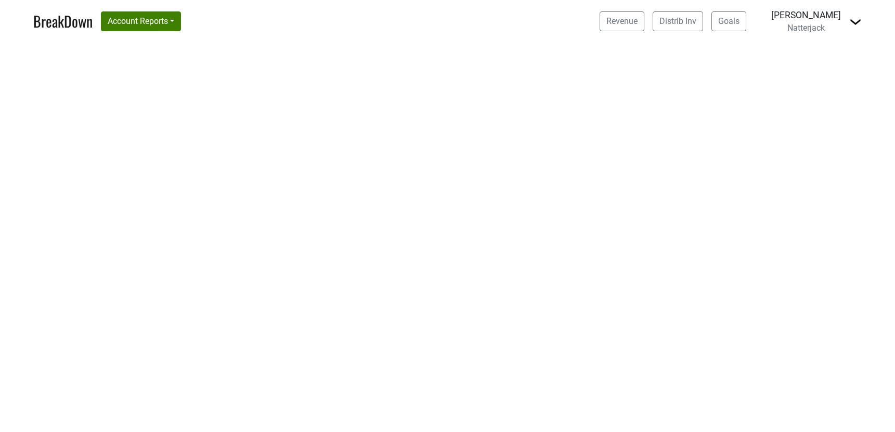
select select "[GEOGRAPHIC_DATA]"
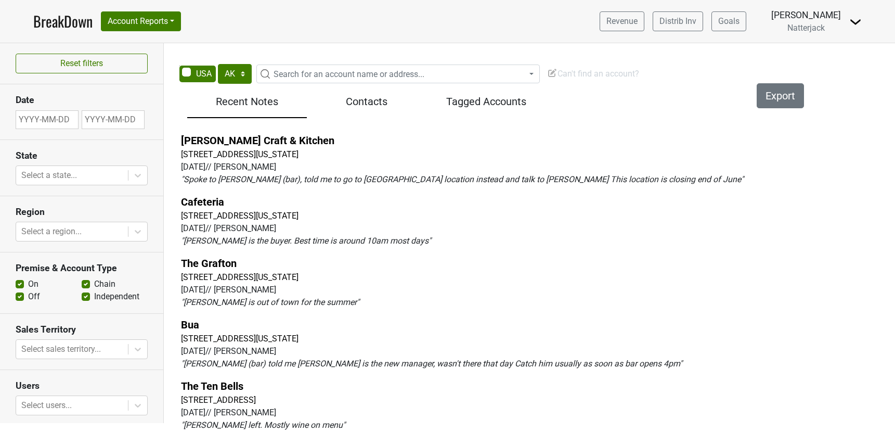
drag, startPoint x: 178, startPoint y: 168, endPoint x: 222, endPoint y: 166, distance: 44.3
click at [222, 166] on div "[PERSON_NAME] Craft & Kitchen [STREET_ADDRESS][US_STATE] [DATE] // [PERSON_NAME…" at bounding box center [536, 284] width 734 height 310
click at [260, 140] on link "[PERSON_NAME] Craft & Kitchen" at bounding box center [257, 140] width 153 height 12
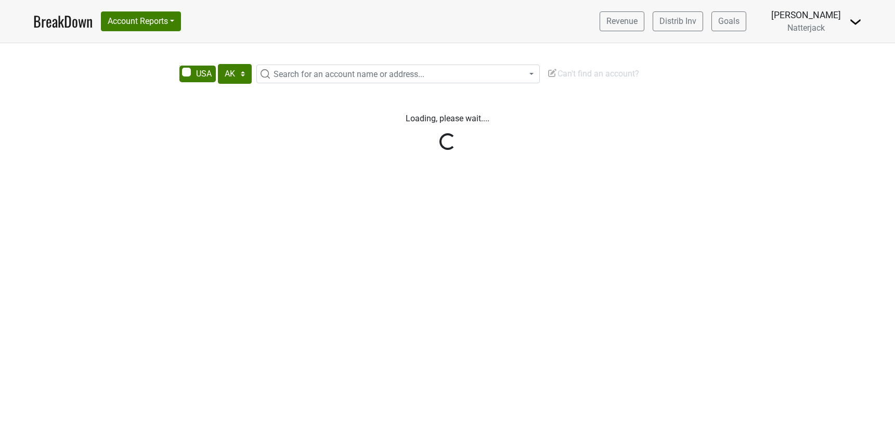
select select "TX"
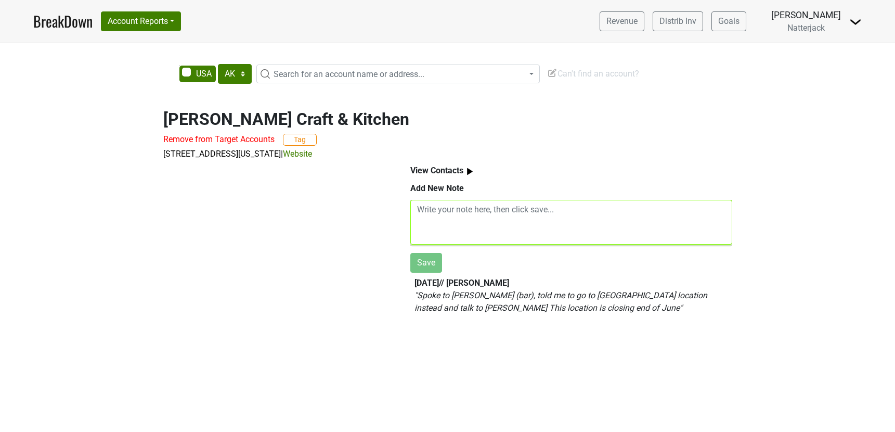
click at [453, 213] on textarea at bounding box center [571, 222] width 322 height 45
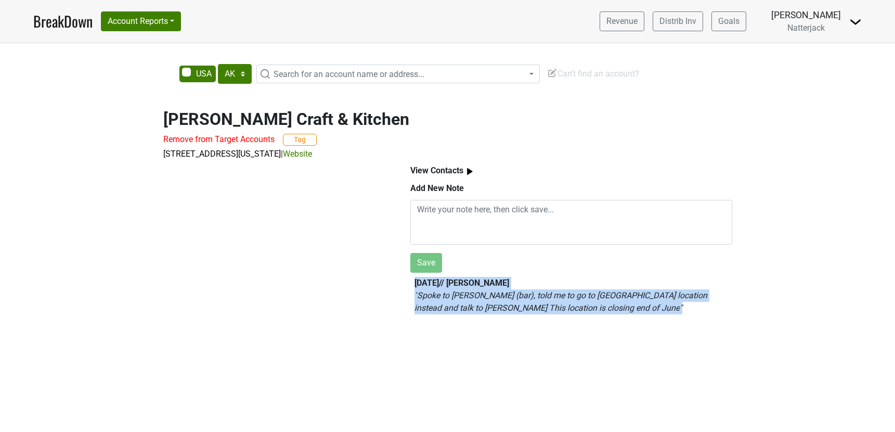
drag, startPoint x: 551, startPoint y: 310, endPoint x: 413, endPoint y: 285, distance: 140.7
click at [413, 285] on div "Add New Note Save 2024-06-28 // Susan Shearman " Spoke to Ahmed (bar), told me …" at bounding box center [571, 252] width 322 height 140
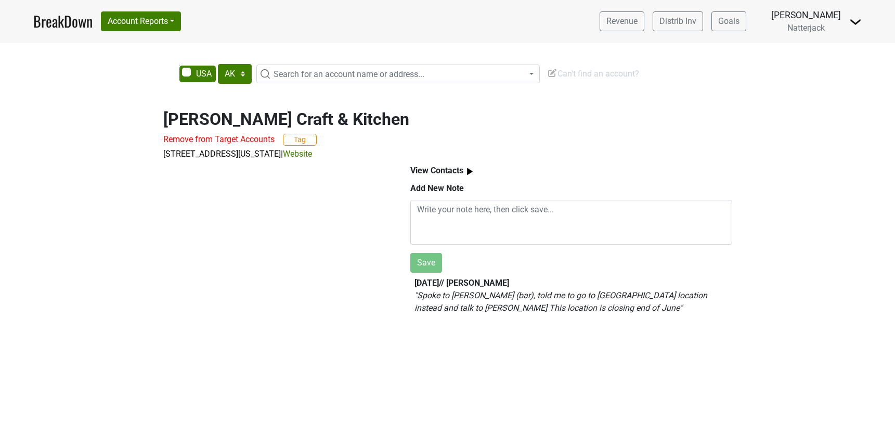
click at [373, 294] on div at bounding box center [274, 241] width 247 height 162
click at [431, 168] on b "View Contacts" at bounding box center [436, 170] width 53 height 10
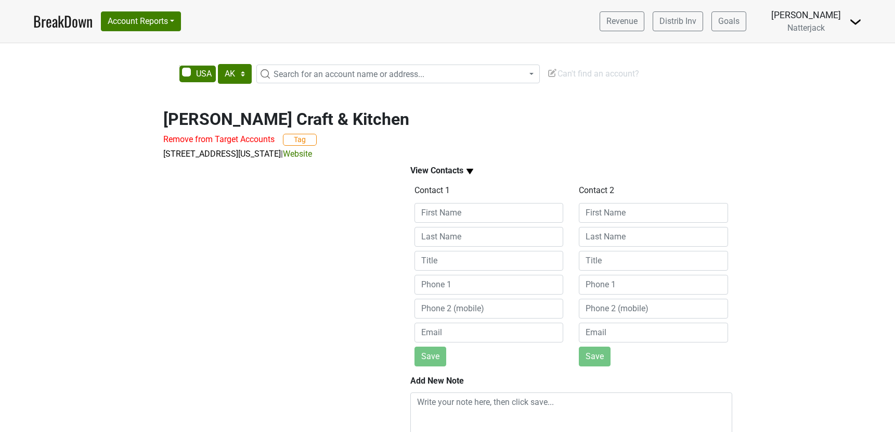
click at [431, 168] on b "View Contacts" at bounding box center [436, 170] width 53 height 10
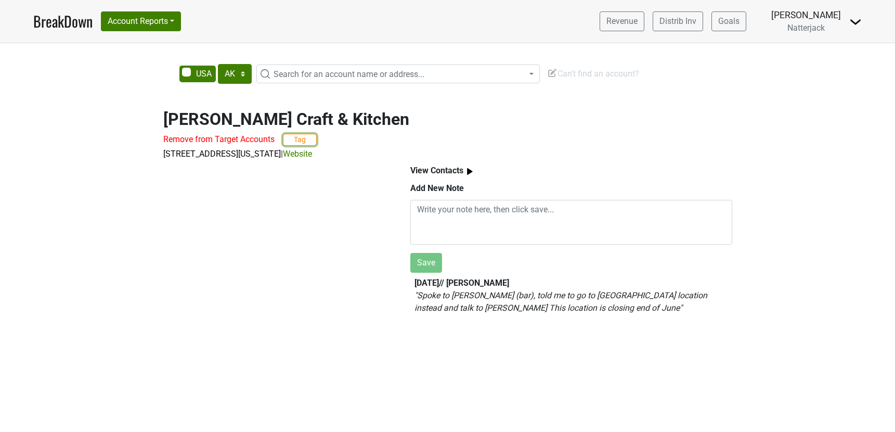
click at [299, 138] on button "Tag" at bounding box center [300, 140] width 34 height 12
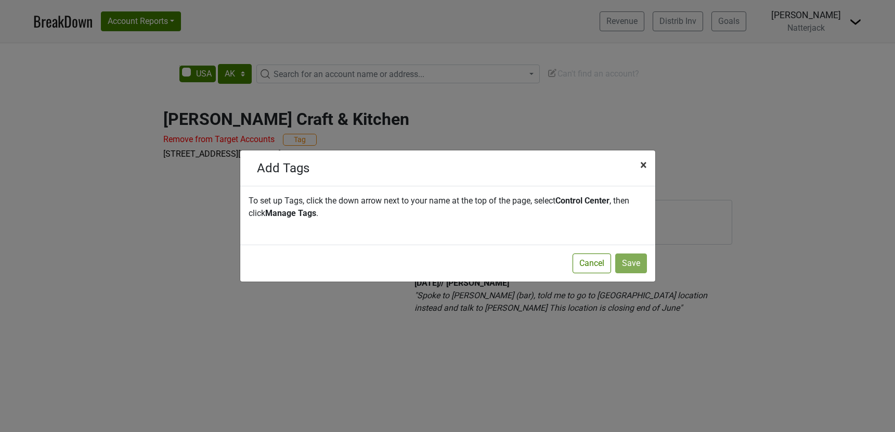
click at [644, 165] on span "×" at bounding box center [643, 165] width 7 height 15
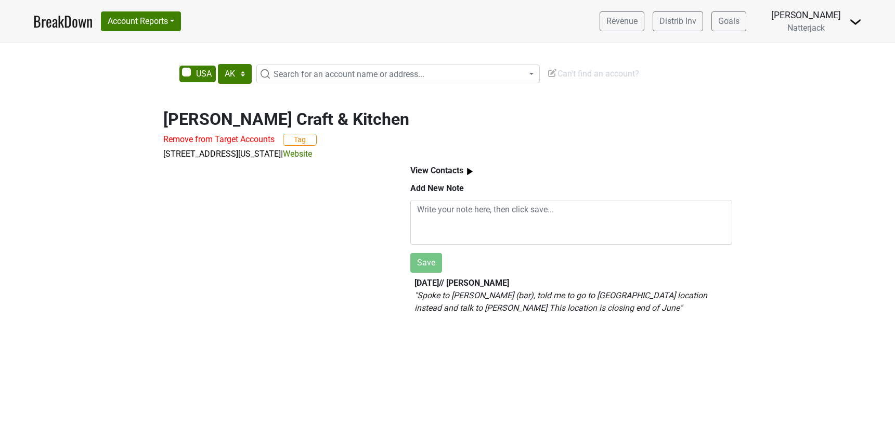
click at [459, 111] on h2 "Cooper's Craft & Kitchen" at bounding box center [447, 119] width 569 height 20
click at [855, 19] on img at bounding box center [856, 22] width 12 height 12
click at [854, 21] on img at bounding box center [856, 22] width 12 height 12
click at [824, 41] on link "Control Center" at bounding box center [820, 42] width 82 height 17
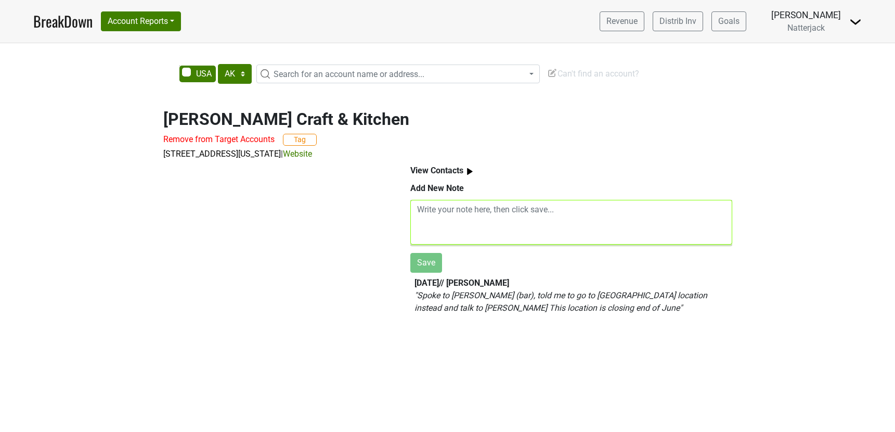
click at [461, 223] on textarea at bounding box center [571, 222] width 322 height 45
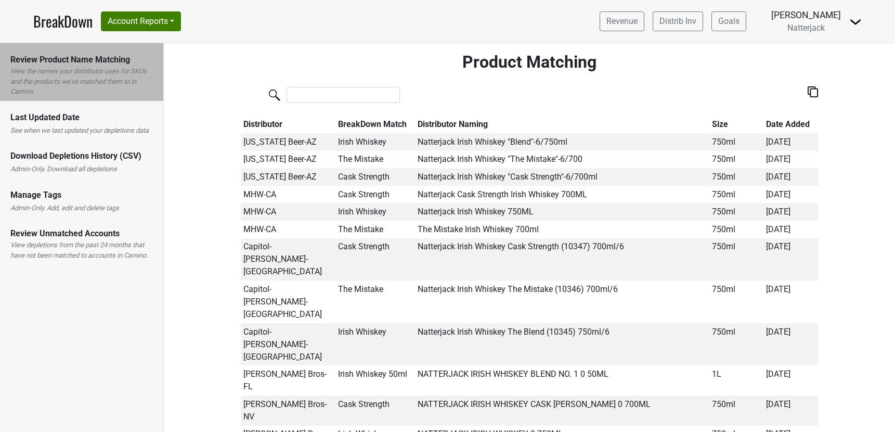
click at [72, 207] on label "Admin-Only. Add, edit and delete tags" at bounding box center [64, 208] width 109 height 10
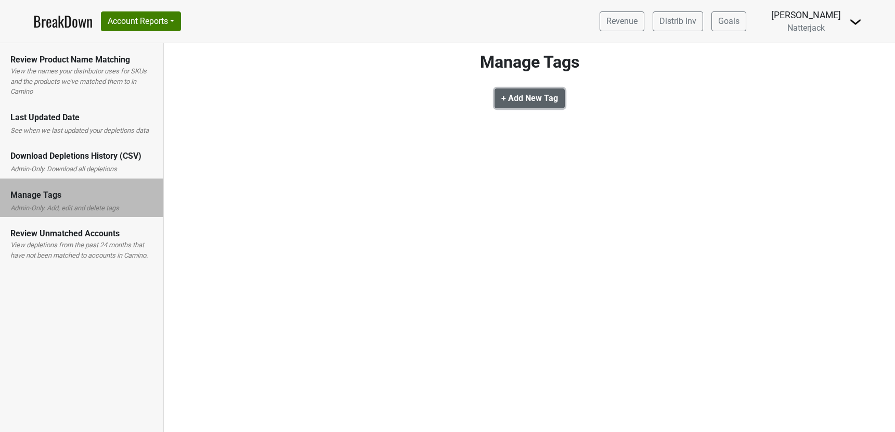
click at [517, 93] on b "+ Add New Tag" at bounding box center [530, 98] width 57 height 10
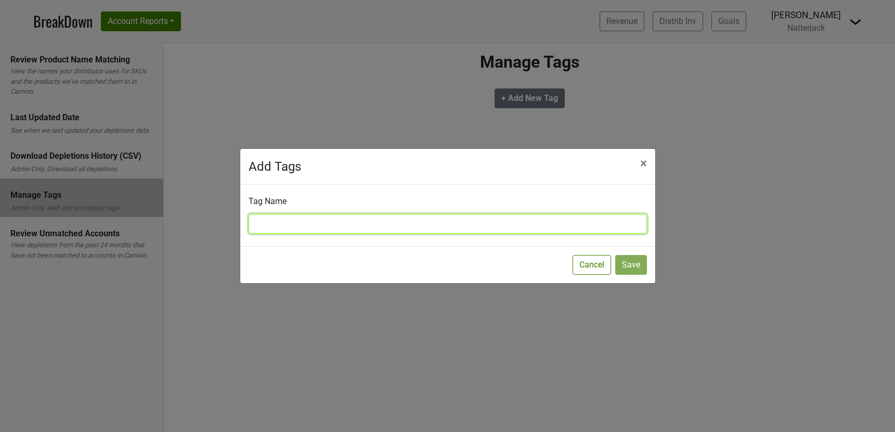
click at [294, 222] on input "text" at bounding box center [448, 224] width 399 height 20
type input "[DATE] Focus"
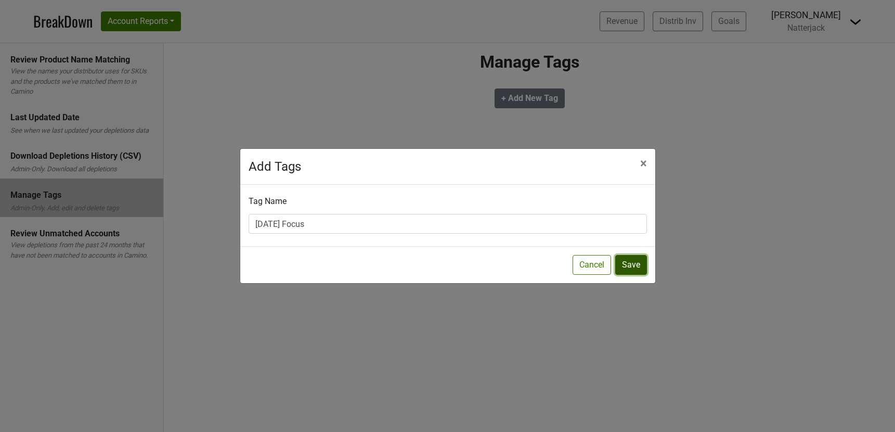
click at [629, 265] on button "Save" at bounding box center [631, 265] width 32 height 20
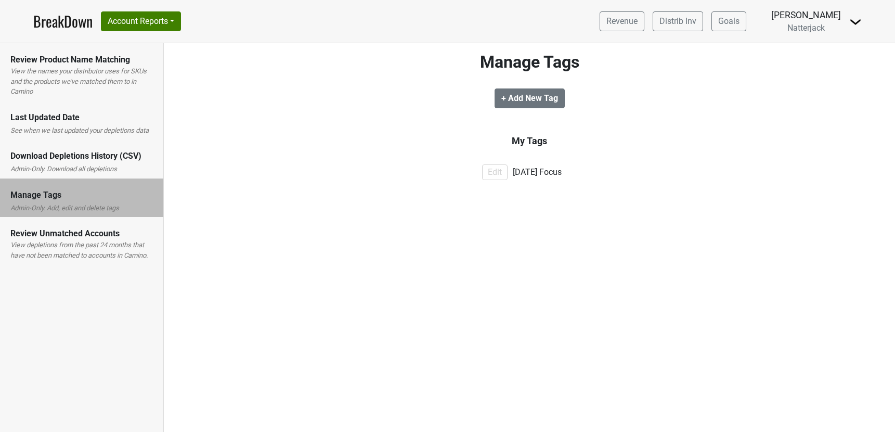
click at [77, 22] on link "BreakDown" at bounding box center [62, 21] width 59 height 22
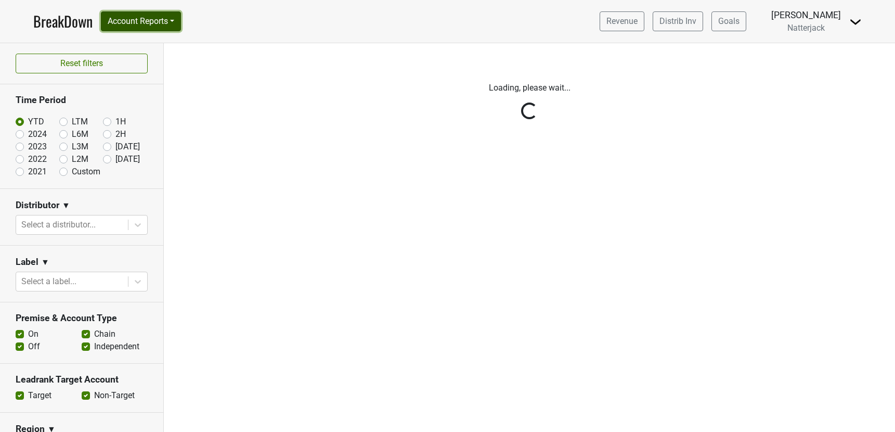
click at [166, 22] on button "Account Reports" at bounding box center [141, 21] width 80 height 20
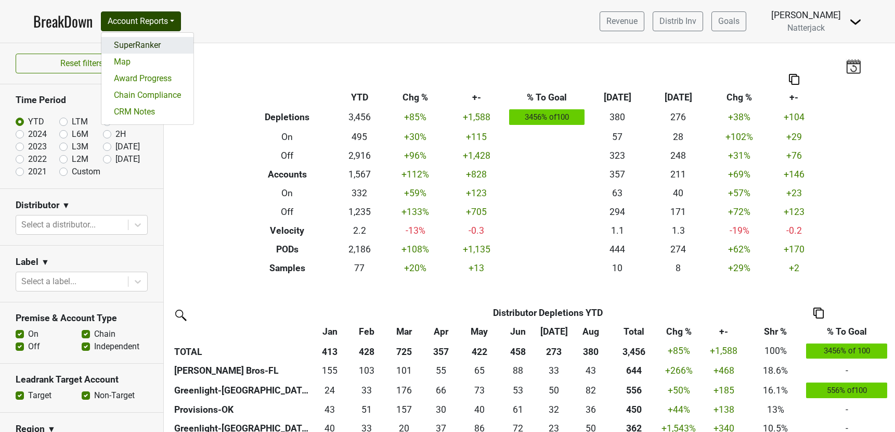
click at [140, 46] on link "SuperRanker" at bounding box center [147, 45] width 92 height 17
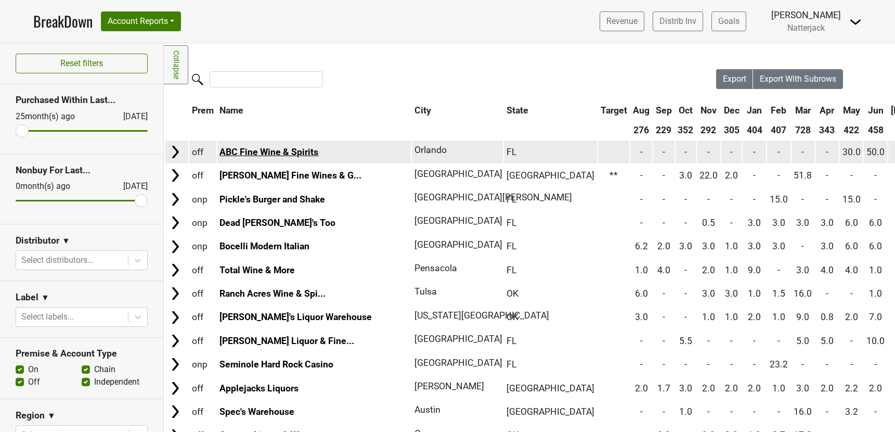
click at [253, 152] on link "ABC Fine Wine & Spirits" at bounding box center [269, 152] width 99 height 10
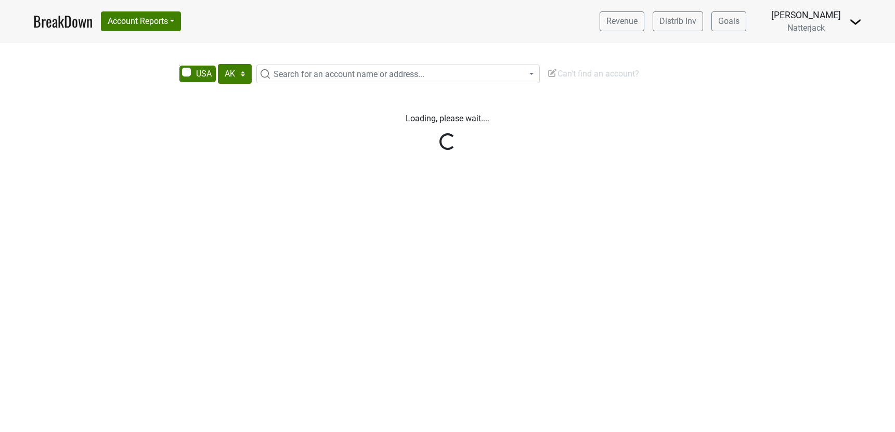
select select "[GEOGRAPHIC_DATA]"
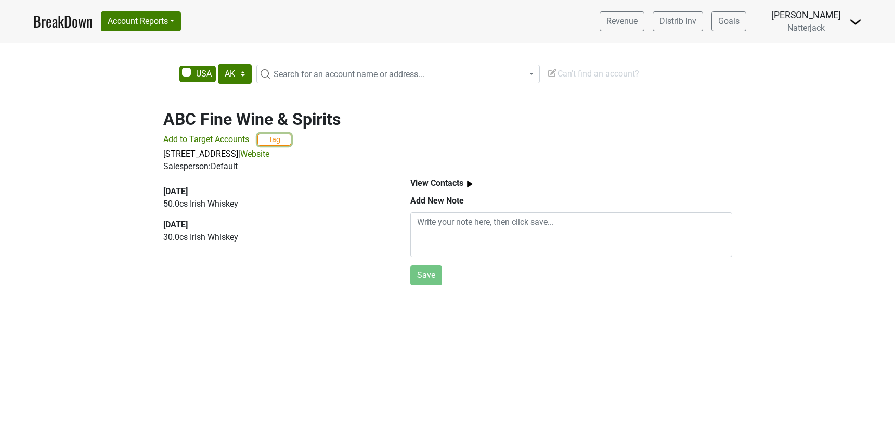
click at [269, 139] on button "Tag" at bounding box center [275, 140] width 34 height 12
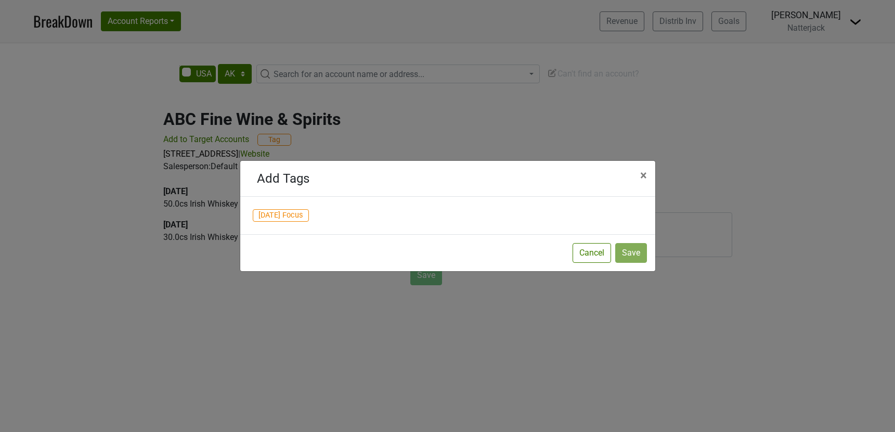
click at [284, 215] on span "[DATE] Focus" at bounding box center [281, 215] width 57 height 12
click at [627, 255] on button "Save" at bounding box center [631, 253] width 32 height 20
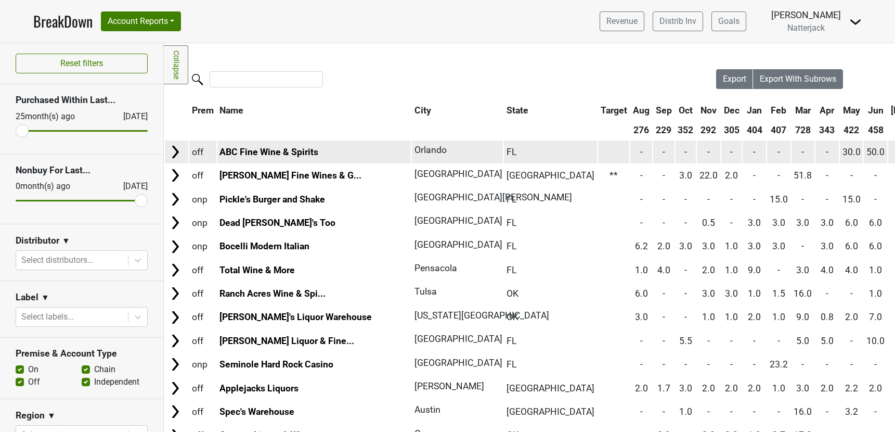
click at [175, 151] on img at bounding box center [176, 152] width 16 height 16
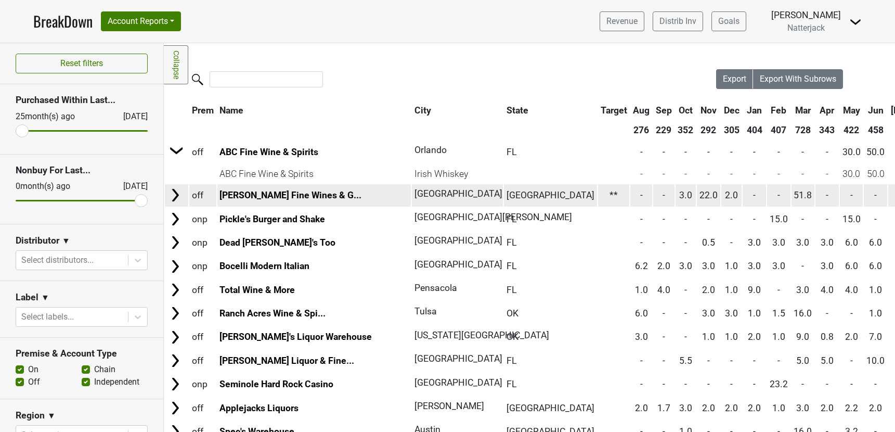
click at [176, 196] on img at bounding box center [176, 195] width 16 height 16
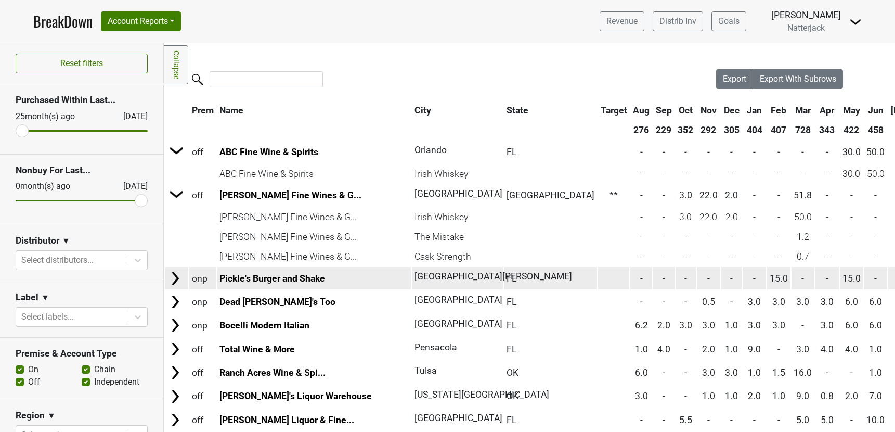
click at [173, 278] on img at bounding box center [176, 279] width 16 height 16
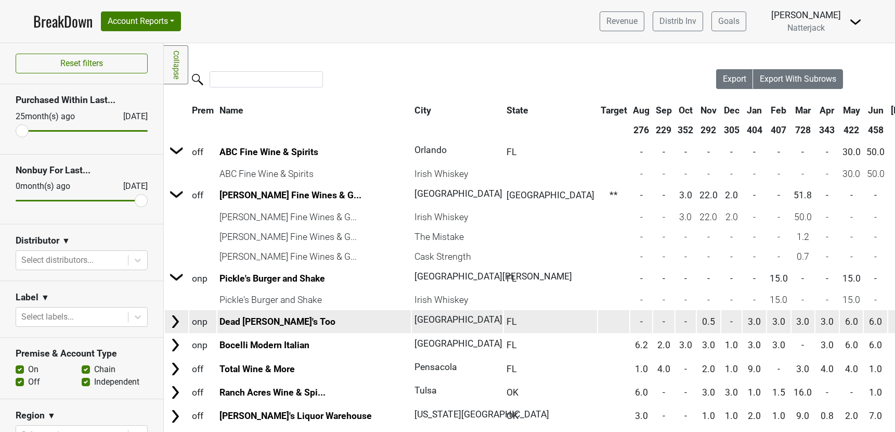
click at [175, 318] on img at bounding box center [176, 322] width 16 height 16
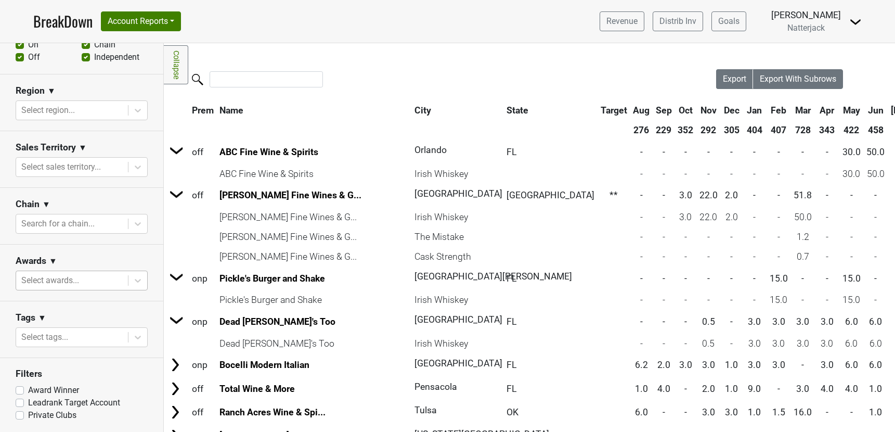
scroll to position [325, 0]
click at [129, 337] on div at bounding box center [138, 337] width 19 height 19
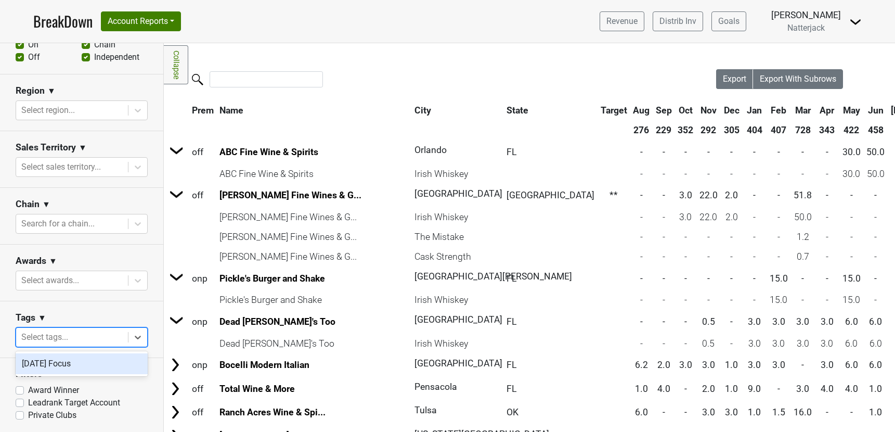
click at [91, 364] on div "[DATE] Focus" at bounding box center [82, 363] width 132 height 21
